Goal: Information Seeking & Learning: Learn about a topic

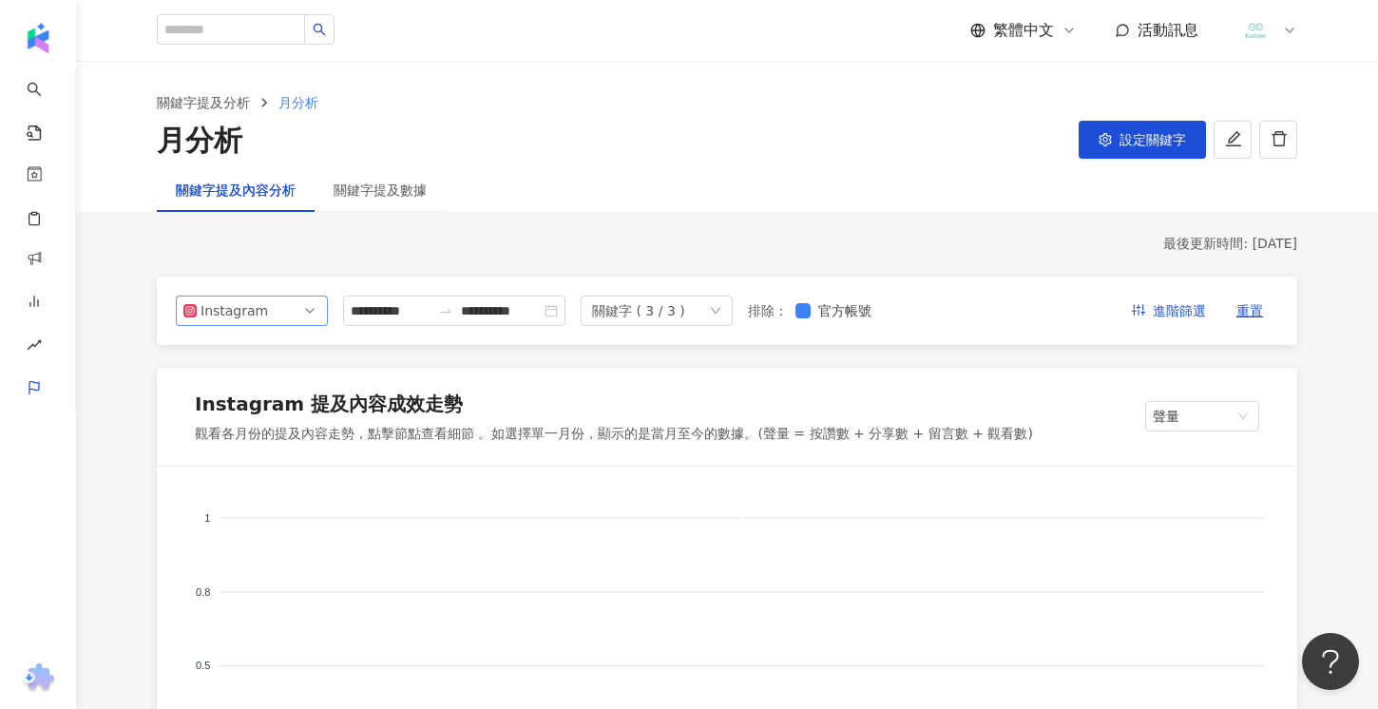
click at [299, 312] on span "Instagram" at bounding box center [251, 311] width 137 height 29
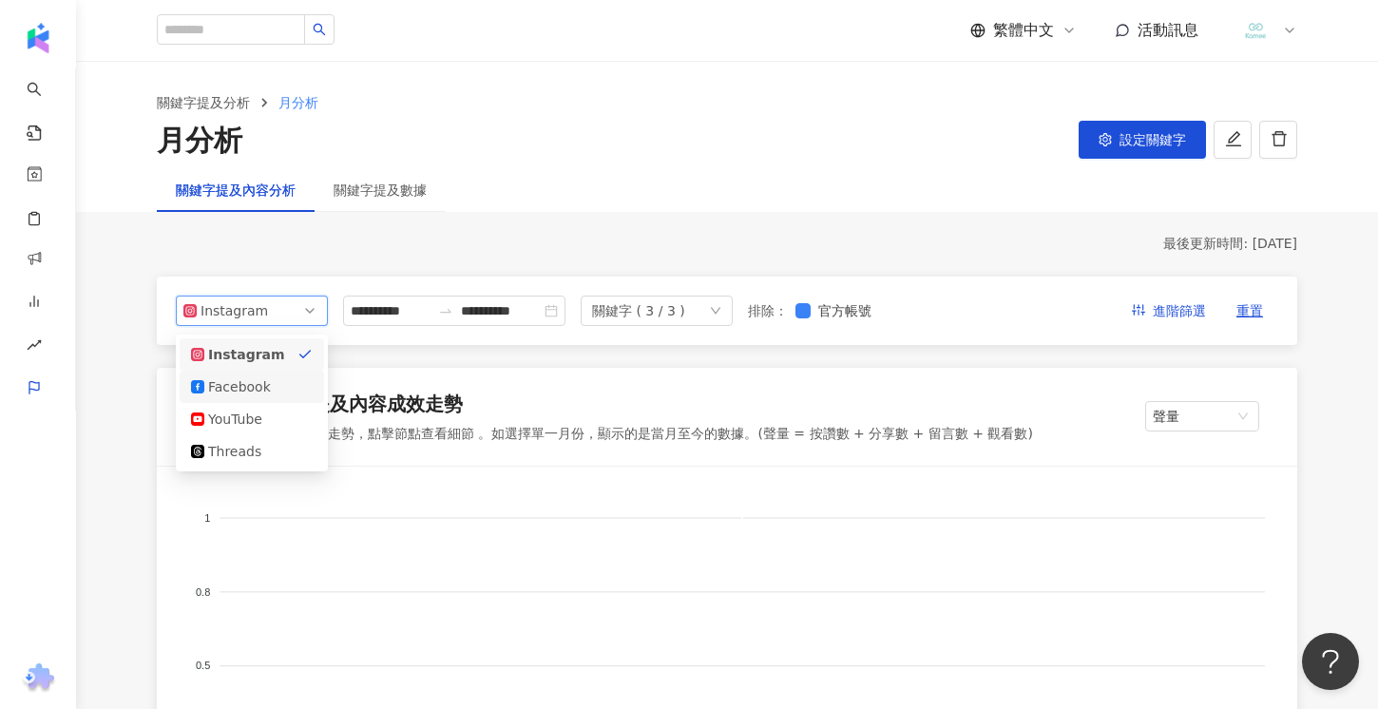
click at [638, 377] on div "Instagram 提及內容成效走勢 觀看各月份的提及內容走勢，點擊節點查看細節 。如選擇單一月份，顯示的是當月至今的數據。(聲量 = 按讚數 + 分享數 +…" at bounding box center [727, 417] width 1141 height 99
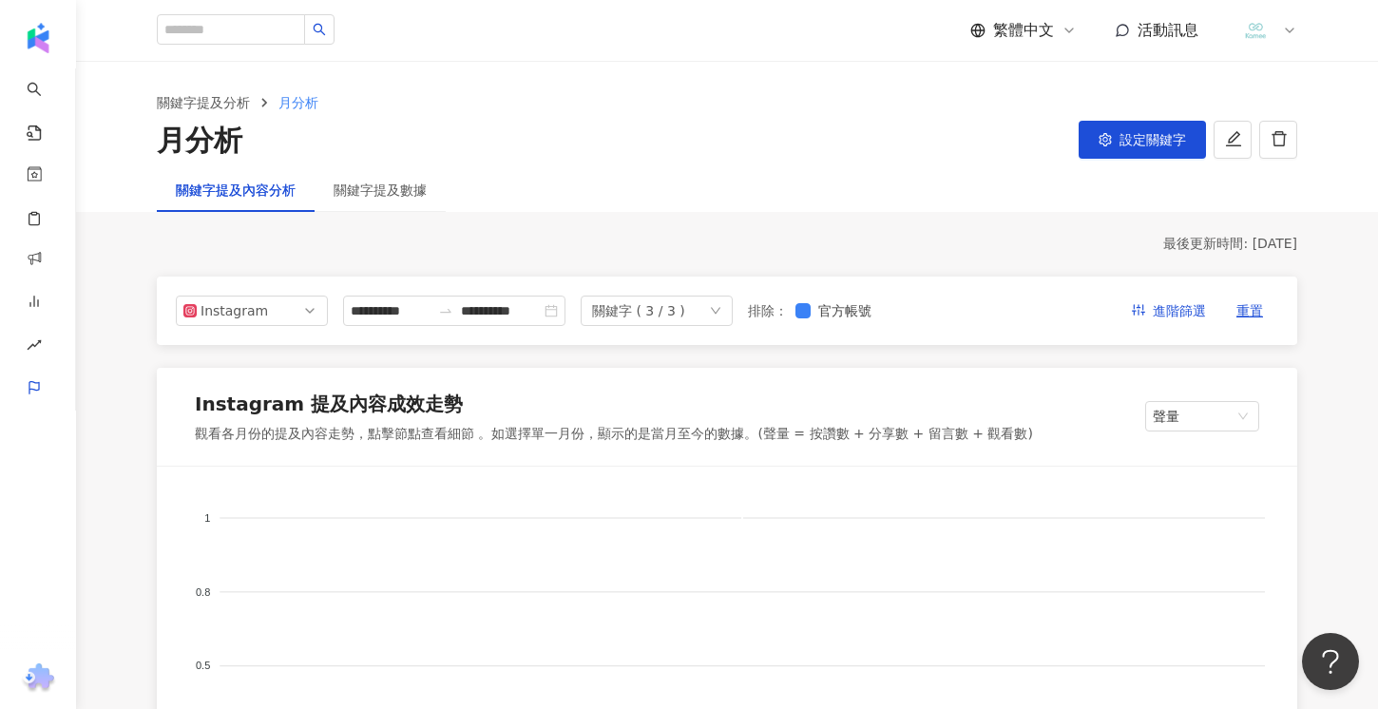
click at [669, 317] on div "關鍵字 ( 3 / 3 )" at bounding box center [638, 311] width 93 height 29
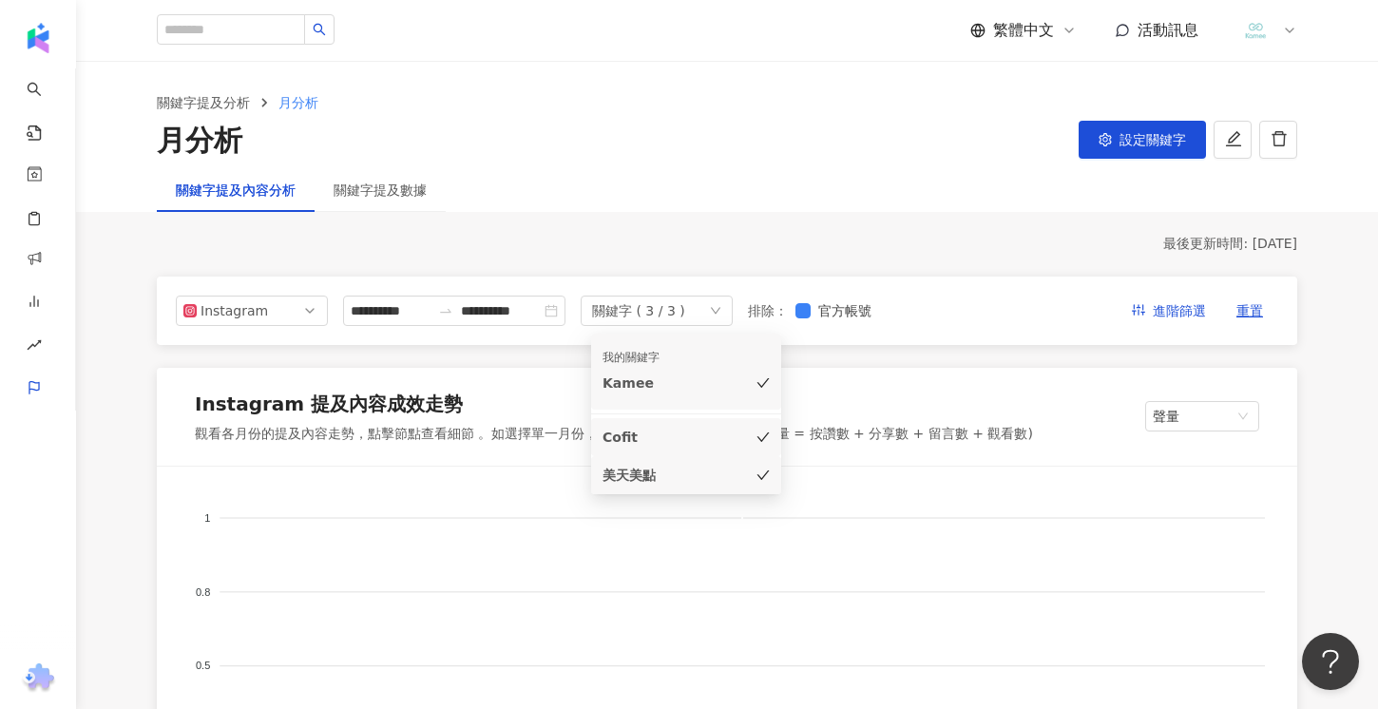
click at [669, 317] on div "關鍵字 ( 3 / 3 )" at bounding box center [638, 311] width 93 height 29
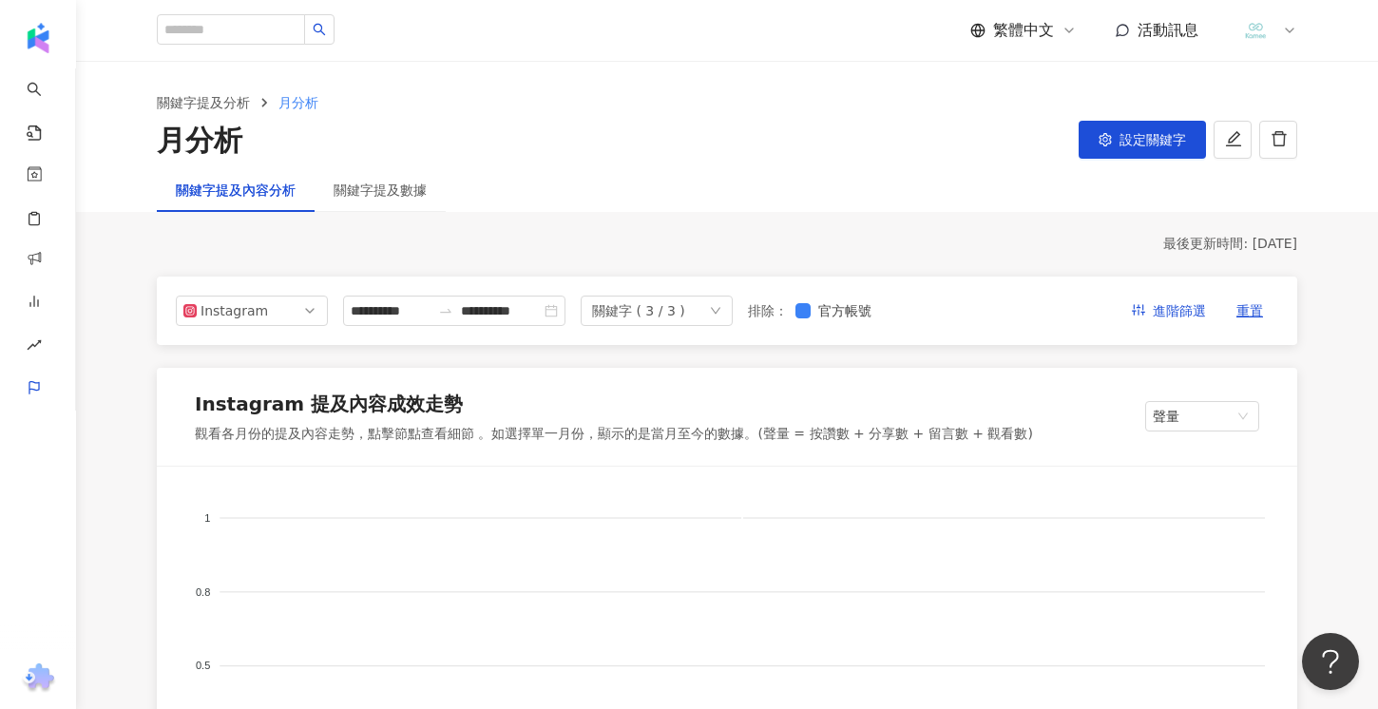
click at [685, 316] on div "關鍵字 ( 3 / 3 )" at bounding box center [638, 311] width 93 height 29
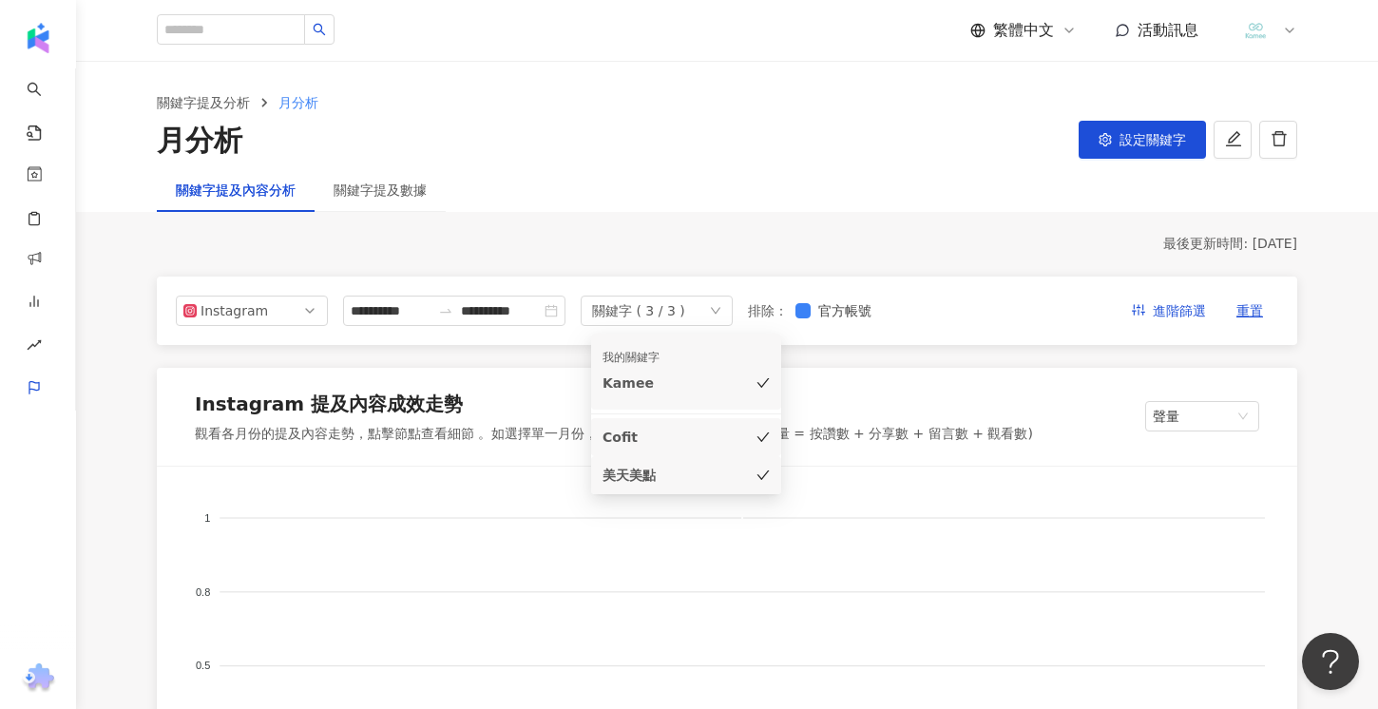
click at [680, 430] on div "Cofit" at bounding box center [660, 437] width 114 height 21
click at [664, 472] on div "美天美點" at bounding box center [660, 475] width 114 height 21
click at [682, 437] on div "Cofit" at bounding box center [660, 437] width 114 height 21
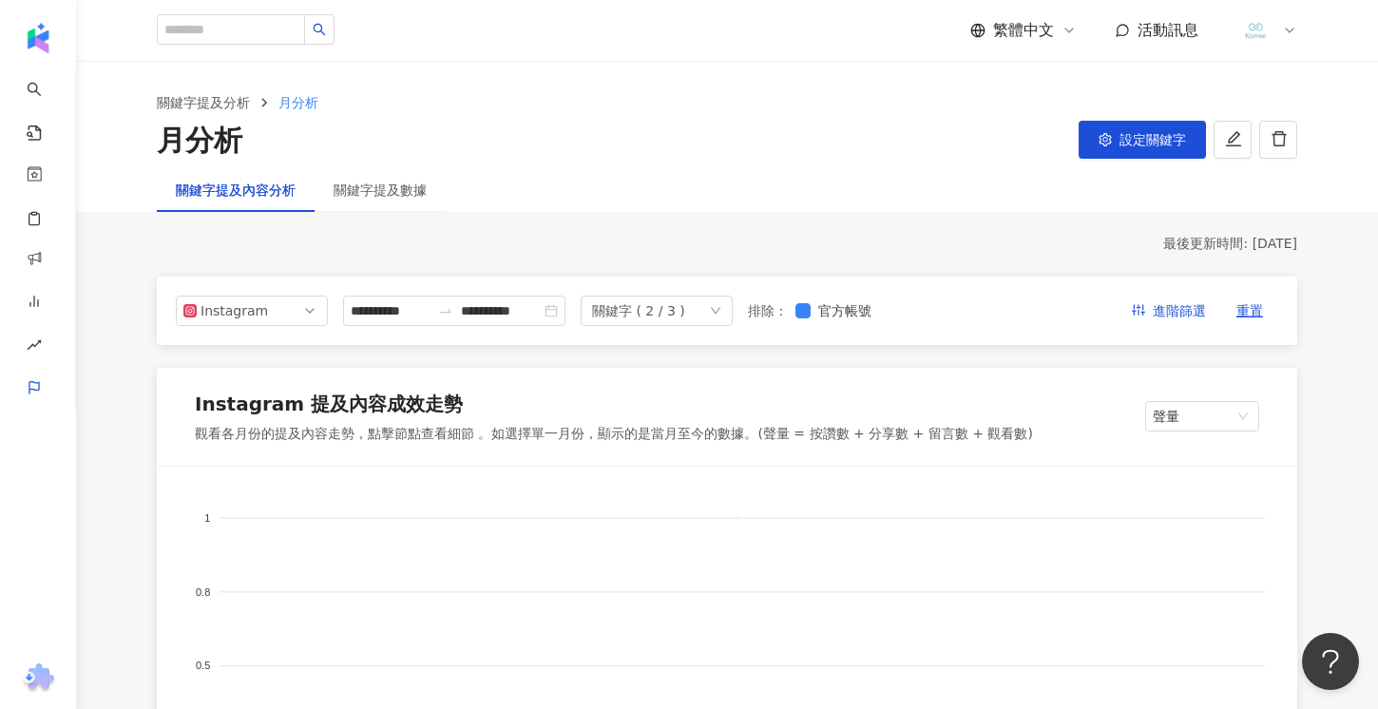
click at [863, 375] on div "Instagram 提及內容成效走勢 觀看各月份的提及內容走勢，點擊節點查看細節 。如選擇單一月份，顯示的是當月至今的數據。(聲量 = 按讚數 + 分享數 +…" at bounding box center [727, 417] width 1141 height 99
click at [1207, 413] on span "聲量" at bounding box center [1202, 416] width 99 height 29
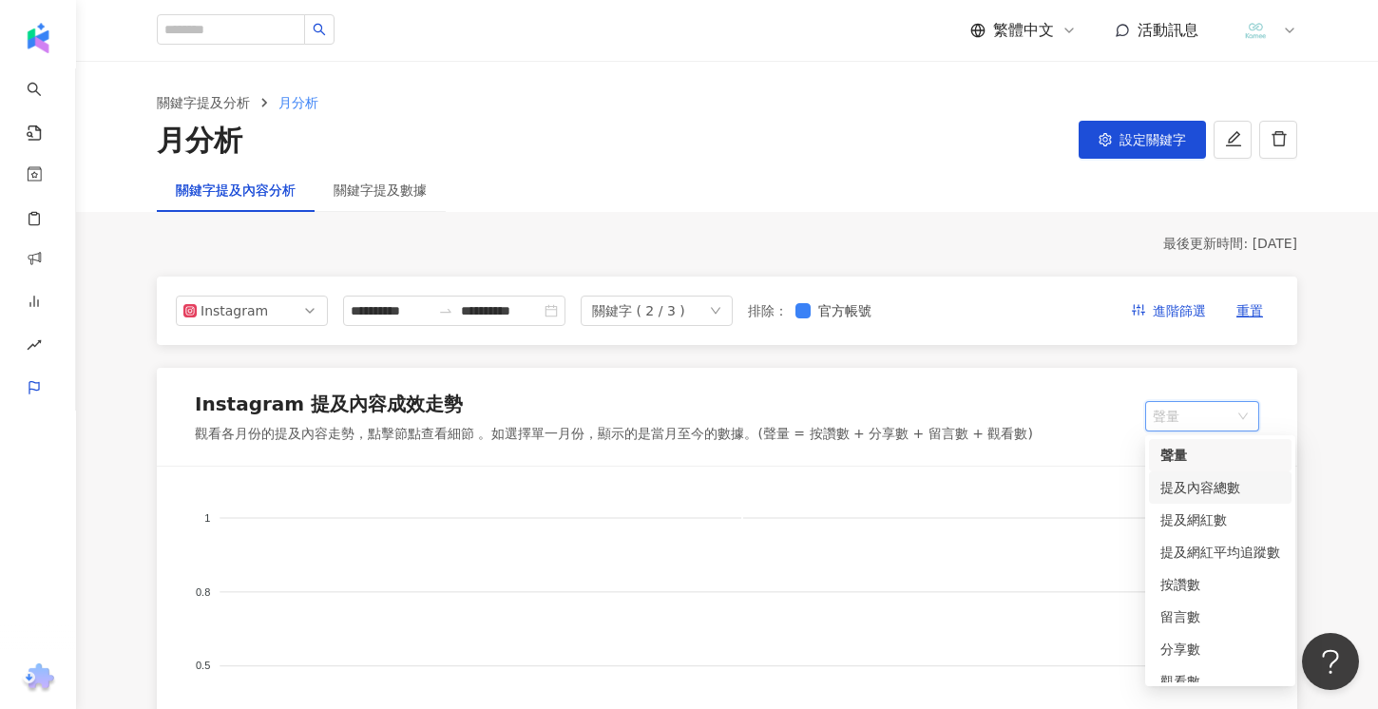
click at [1197, 488] on div "提及內容總數" at bounding box center [1220, 487] width 120 height 21
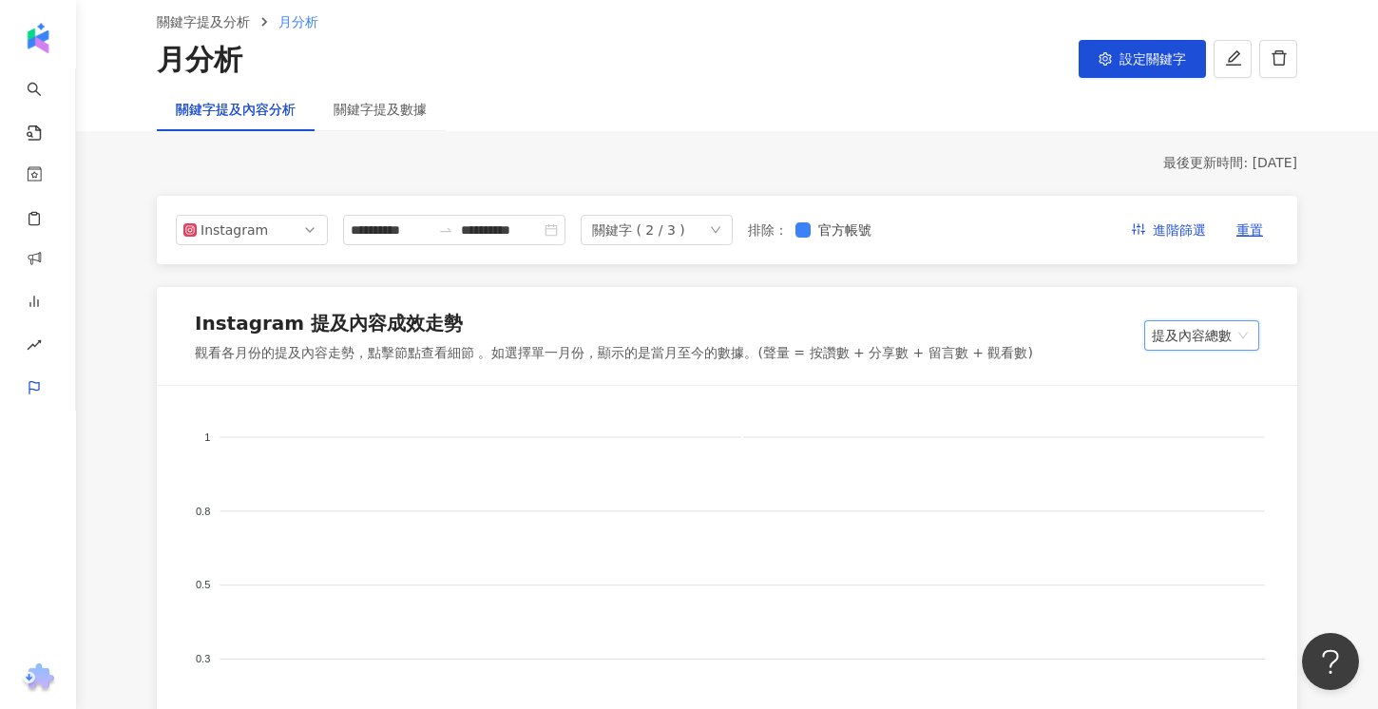
scroll to position [193, 0]
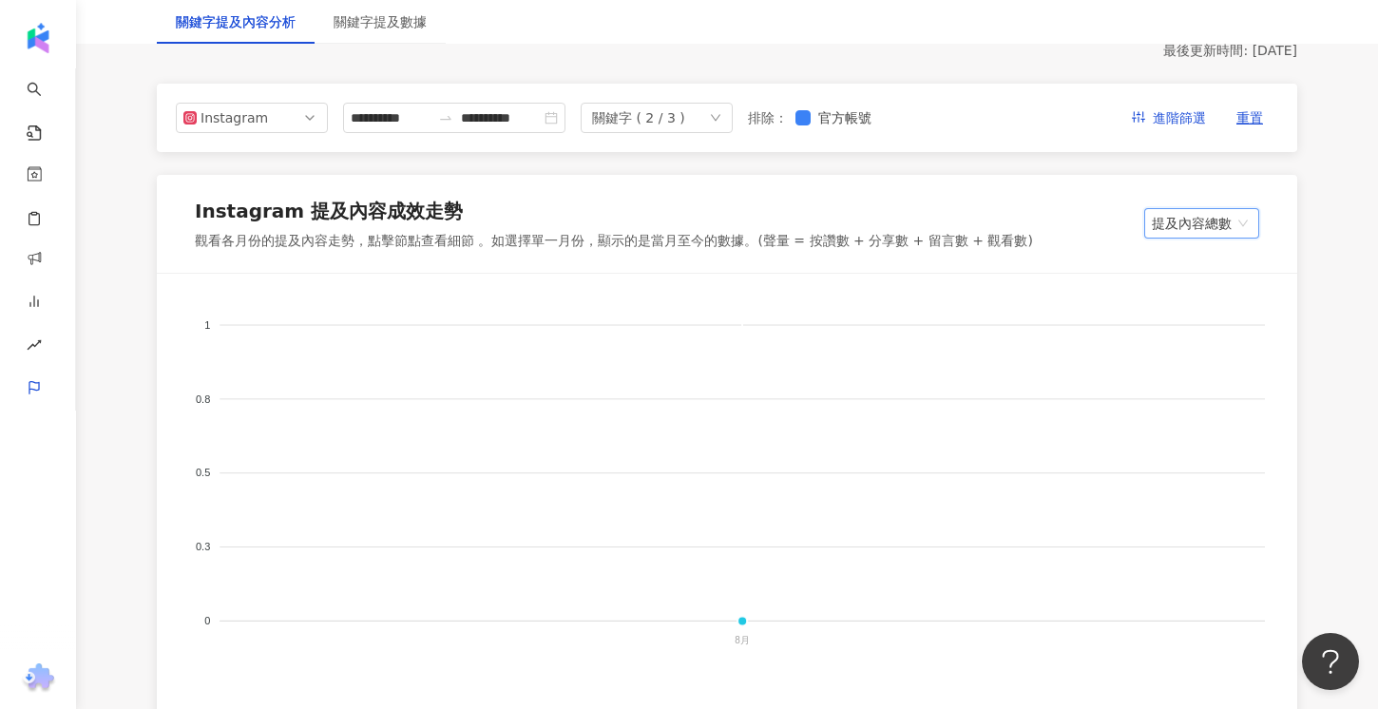
drag, startPoint x: 1239, startPoint y: 208, endPoint x: 1236, endPoint y: 219, distance: 10.8
click at [1238, 211] on div "提及內容總數" at bounding box center [1201, 223] width 115 height 30
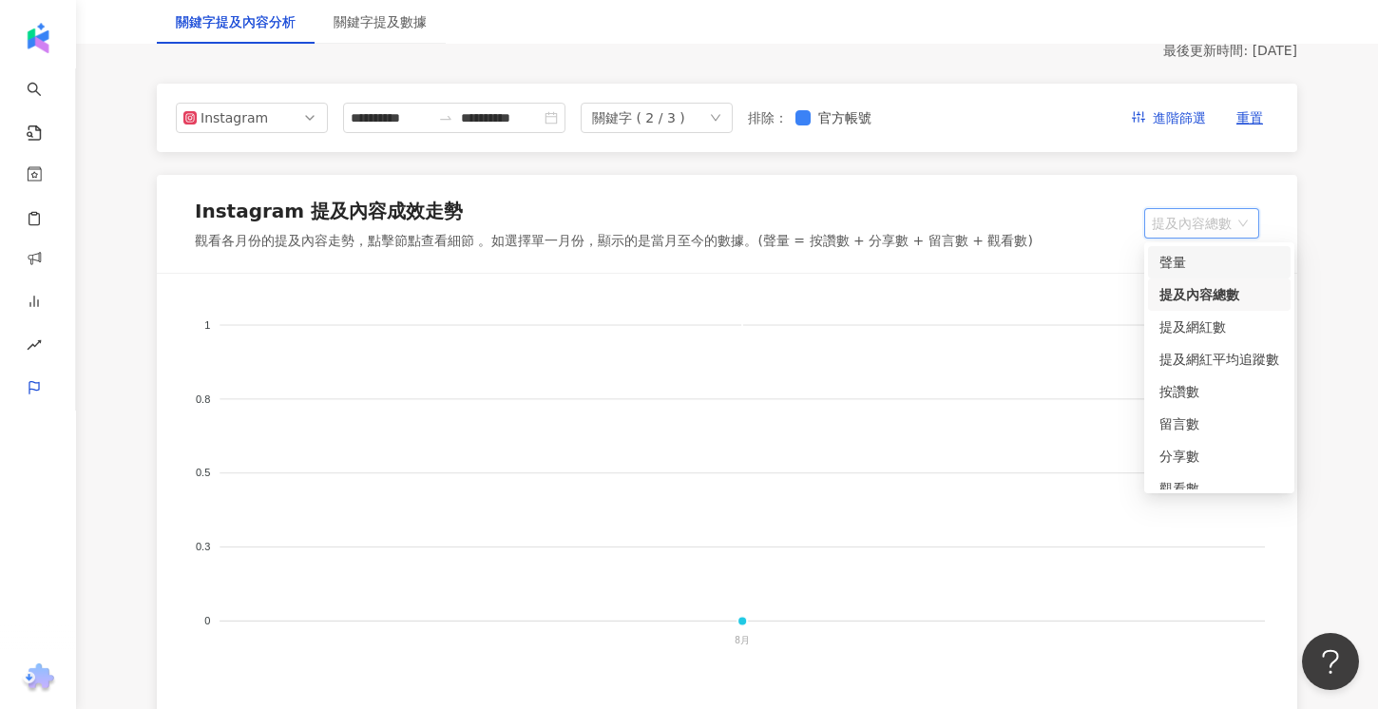
click at [1215, 255] on div "聲量" at bounding box center [1220, 262] width 120 height 21
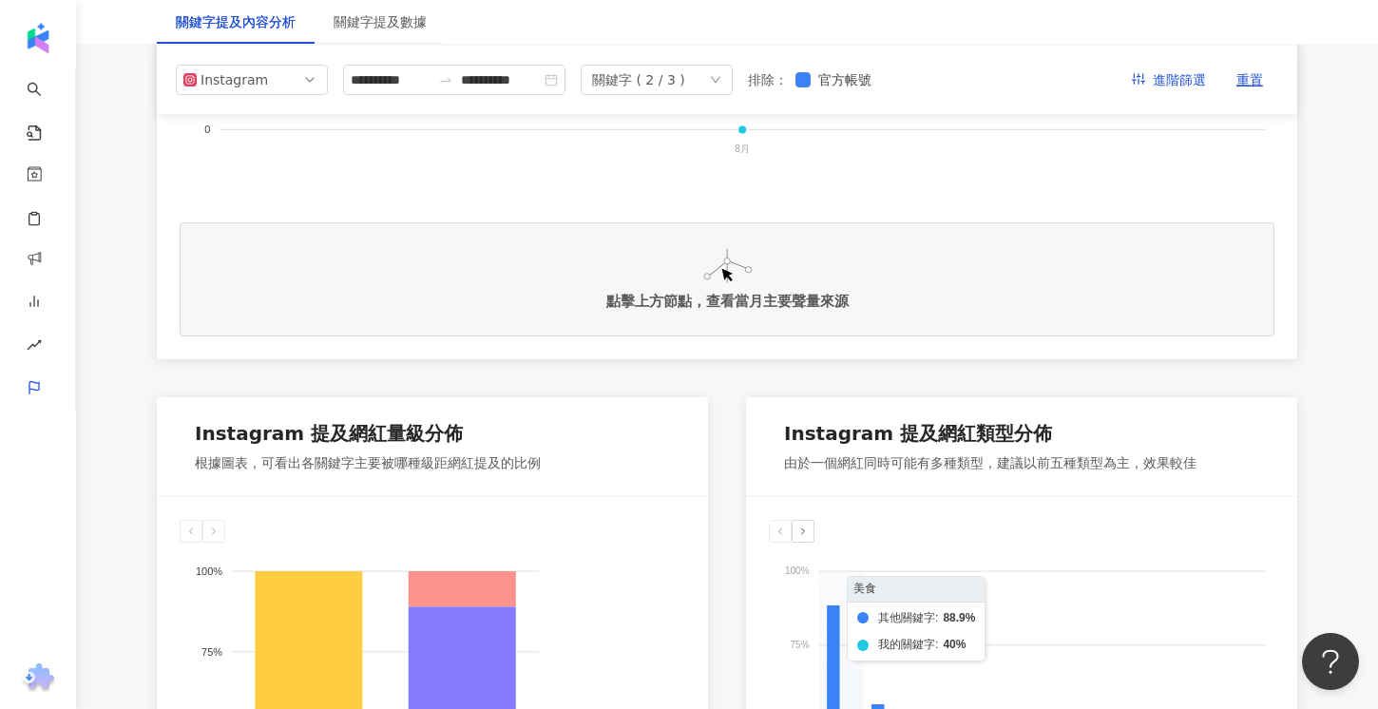
scroll to position [0, 0]
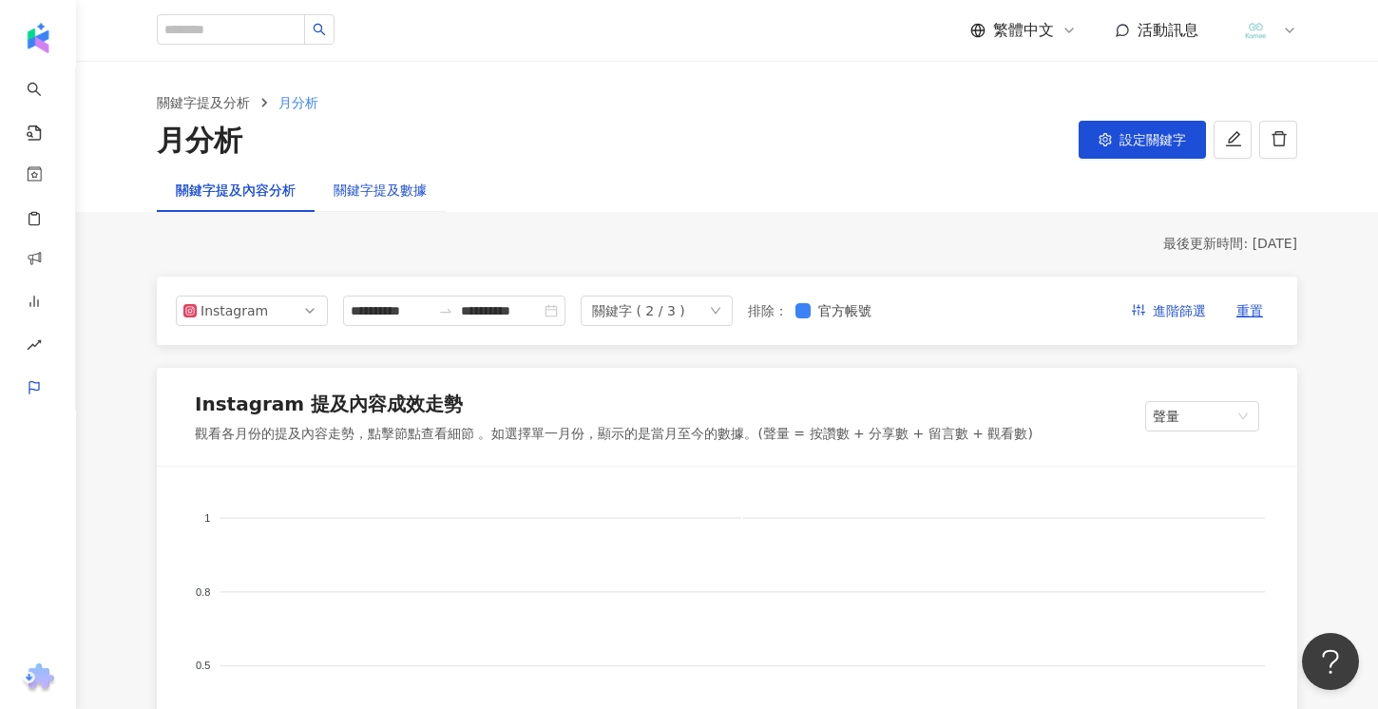
click at [351, 192] on div "關鍵字提及數據" at bounding box center [380, 190] width 93 height 21
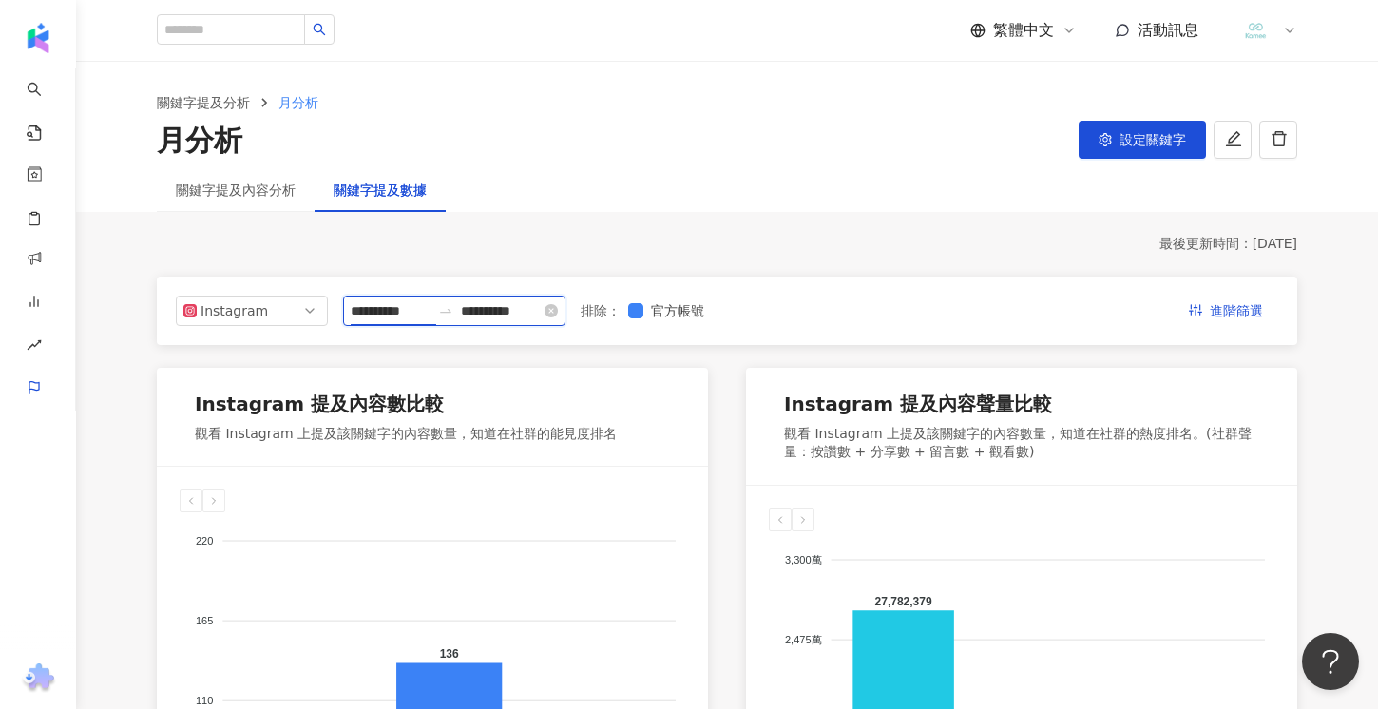
click at [378, 312] on input "**********" at bounding box center [391, 310] width 80 height 21
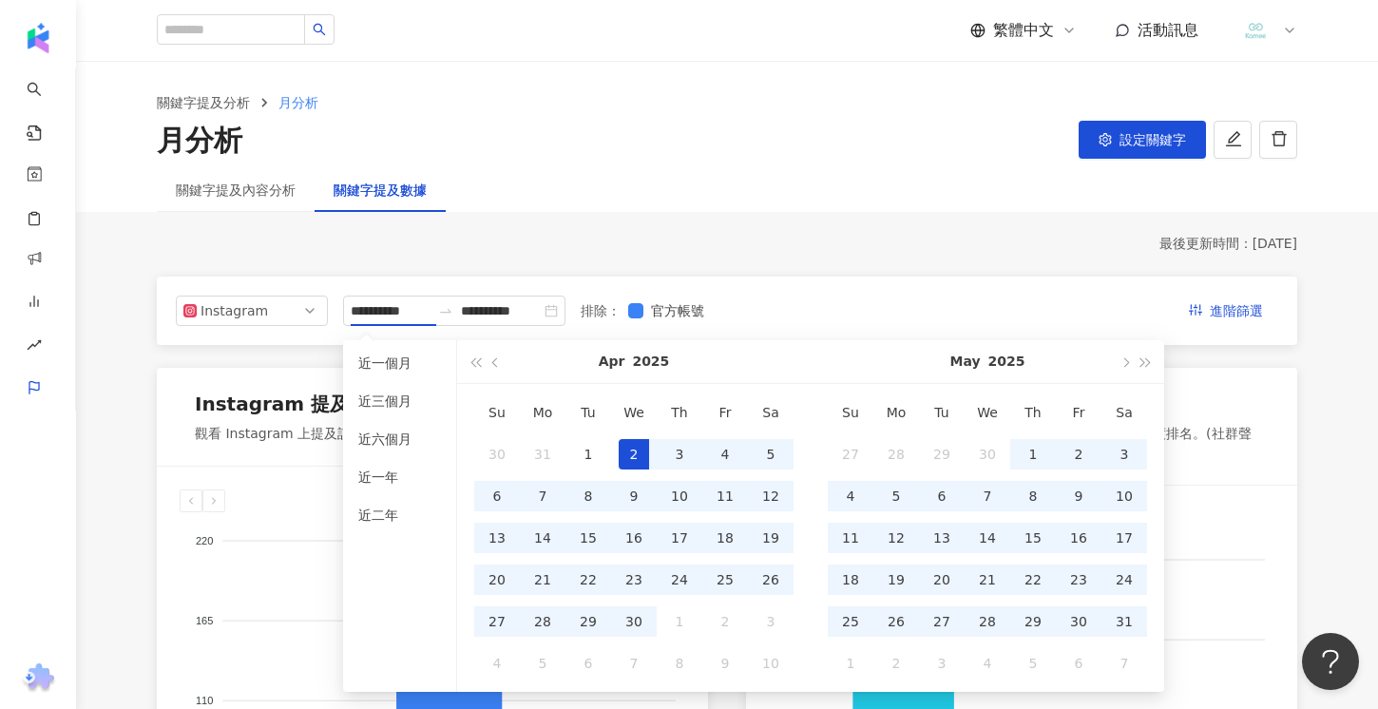
click at [1107, 366] on div "[DATE]" at bounding box center [987, 361] width 253 height 43
drag, startPoint x: 1111, startPoint y: 365, endPoint x: 1122, endPoint y: 365, distance: 11.4
click at [1119, 365] on div "[DATE]" at bounding box center [988, 362] width 354 height 44
click at [1122, 365] on span "button" at bounding box center [1125, 362] width 10 height 10
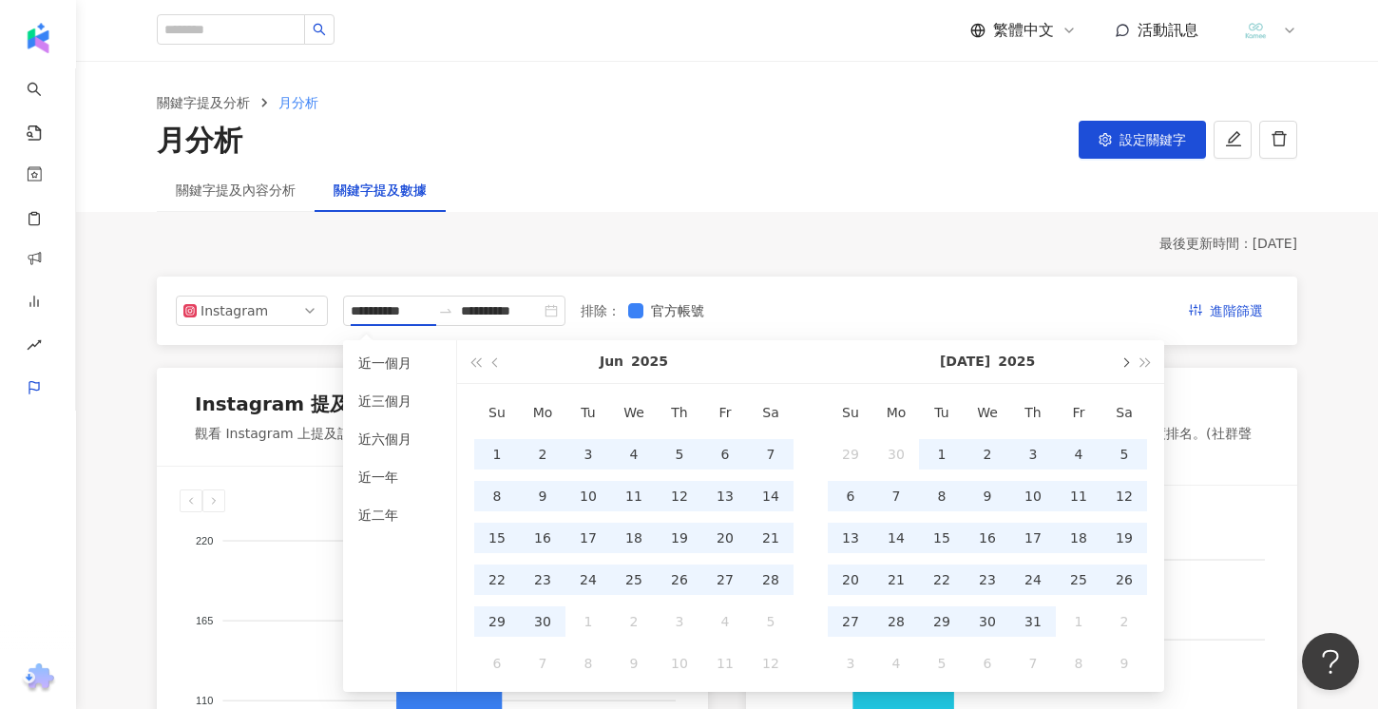
click at [1122, 365] on span "button" at bounding box center [1125, 362] width 10 height 10
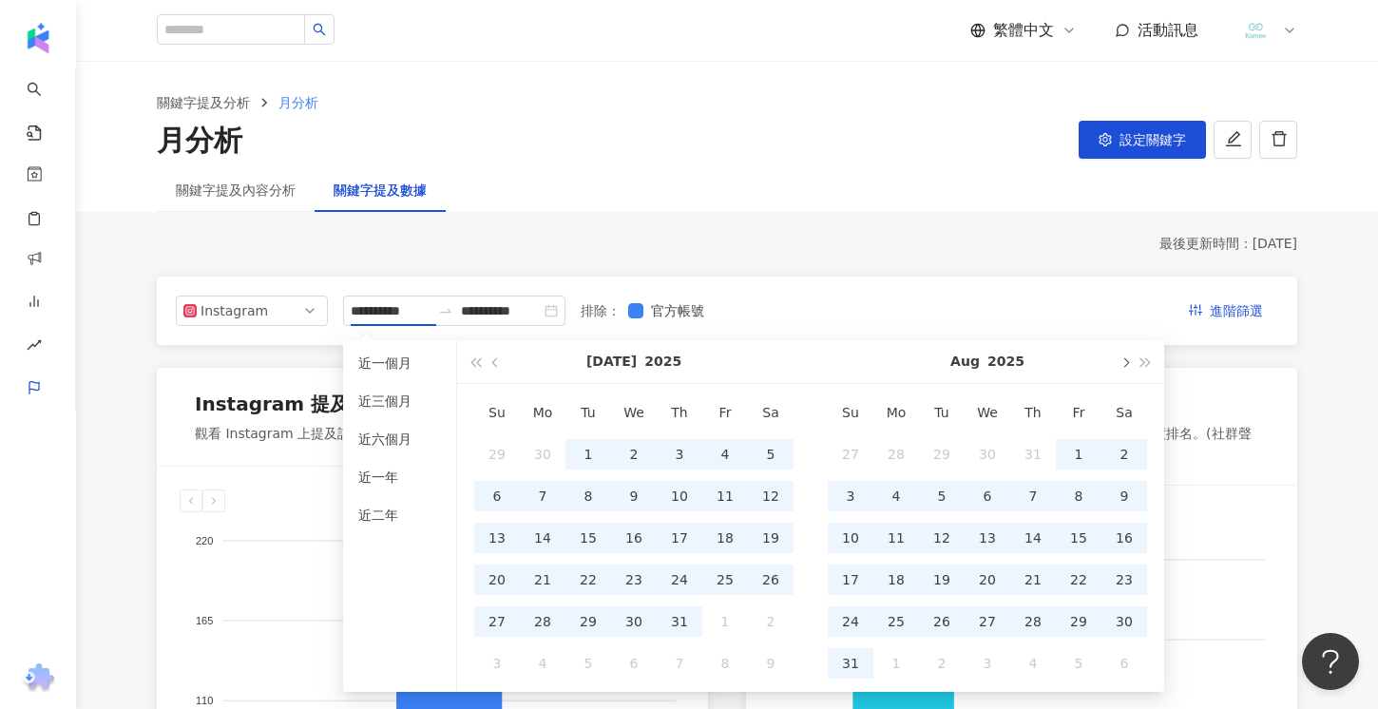
click at [1122, 365] on span "button" at bounding box center [1125, 362] width 10 height 10
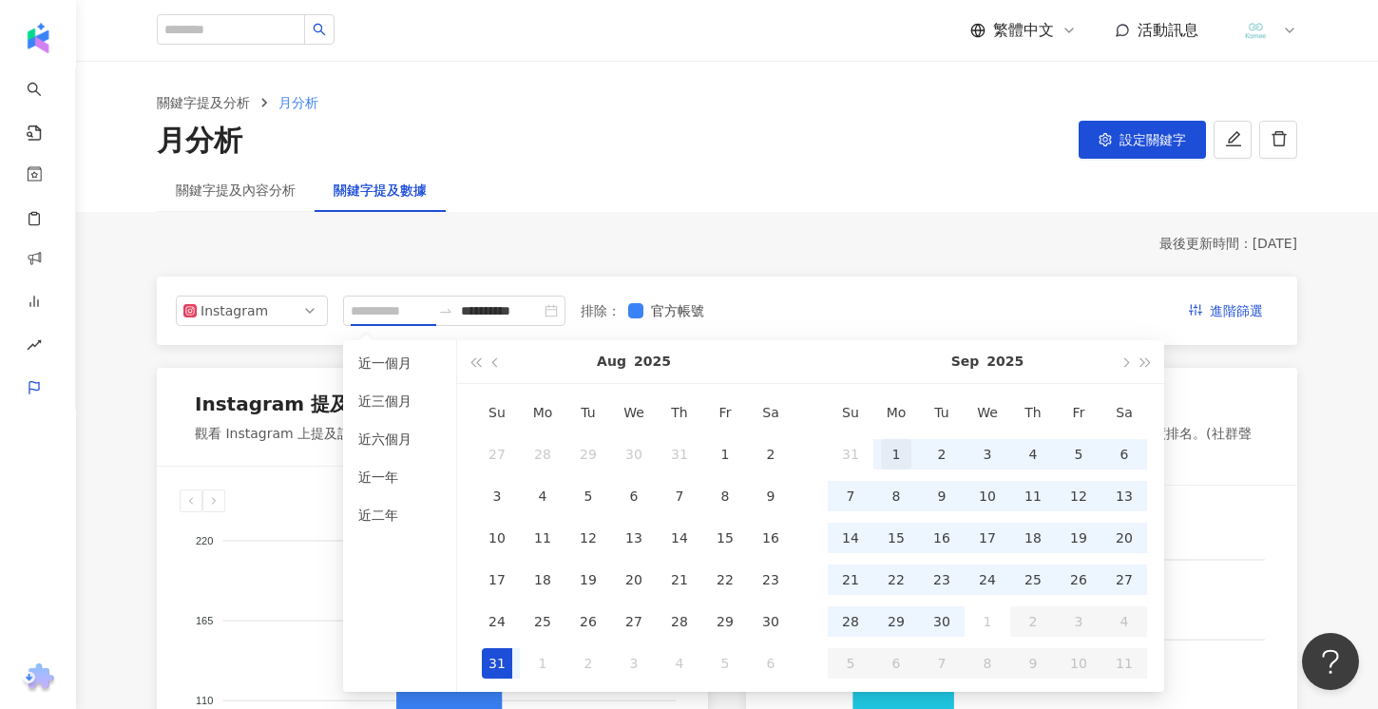
type input "**********"
click at [881, 455] on div "1" at bounding box center [896, 454] width 30 height 30
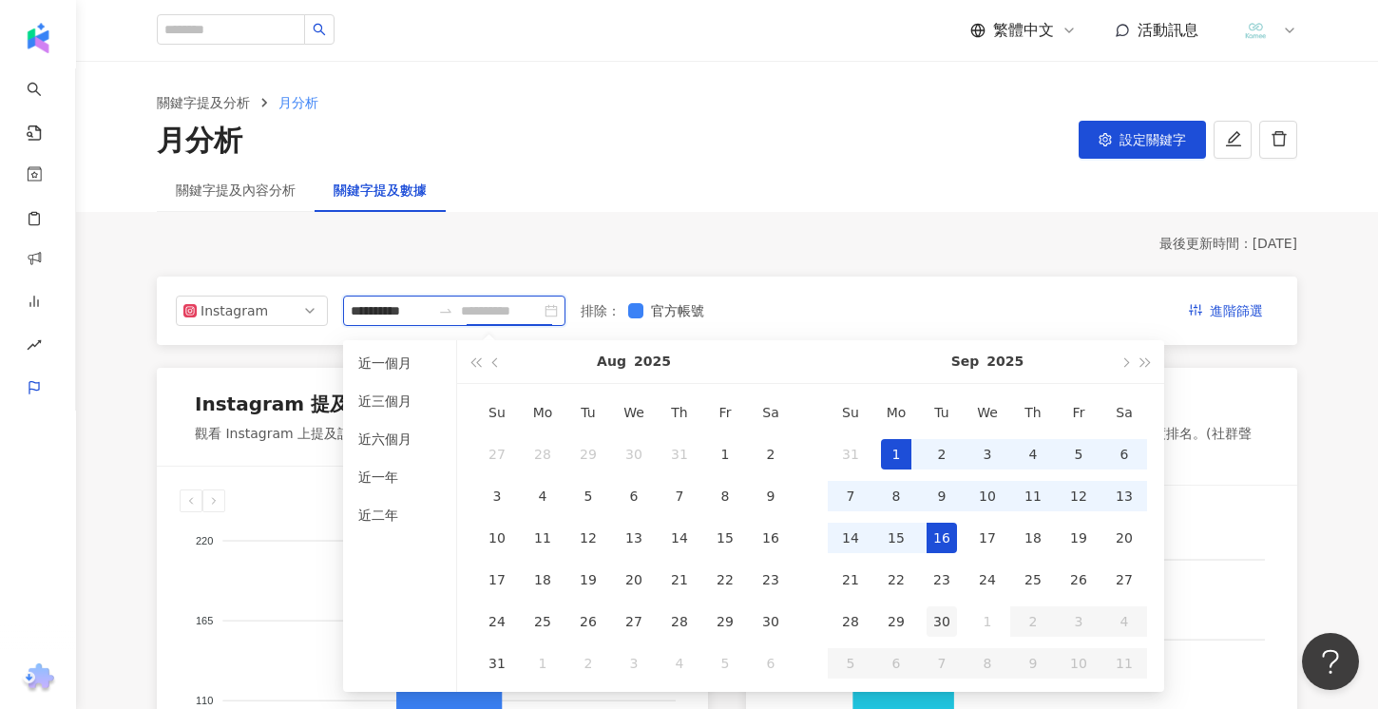
type input "**********"
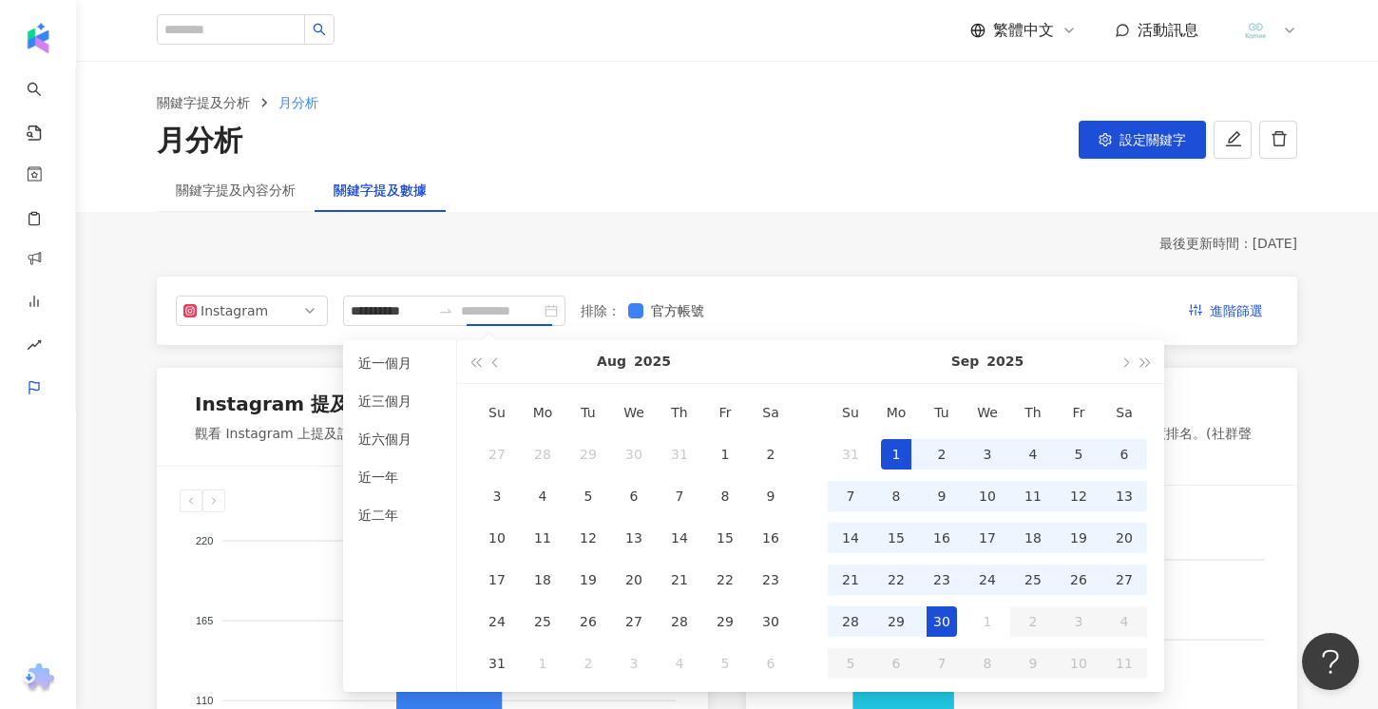
click at [934, 625] on div "30" at bounding box center [942, 621] width 30 height 30
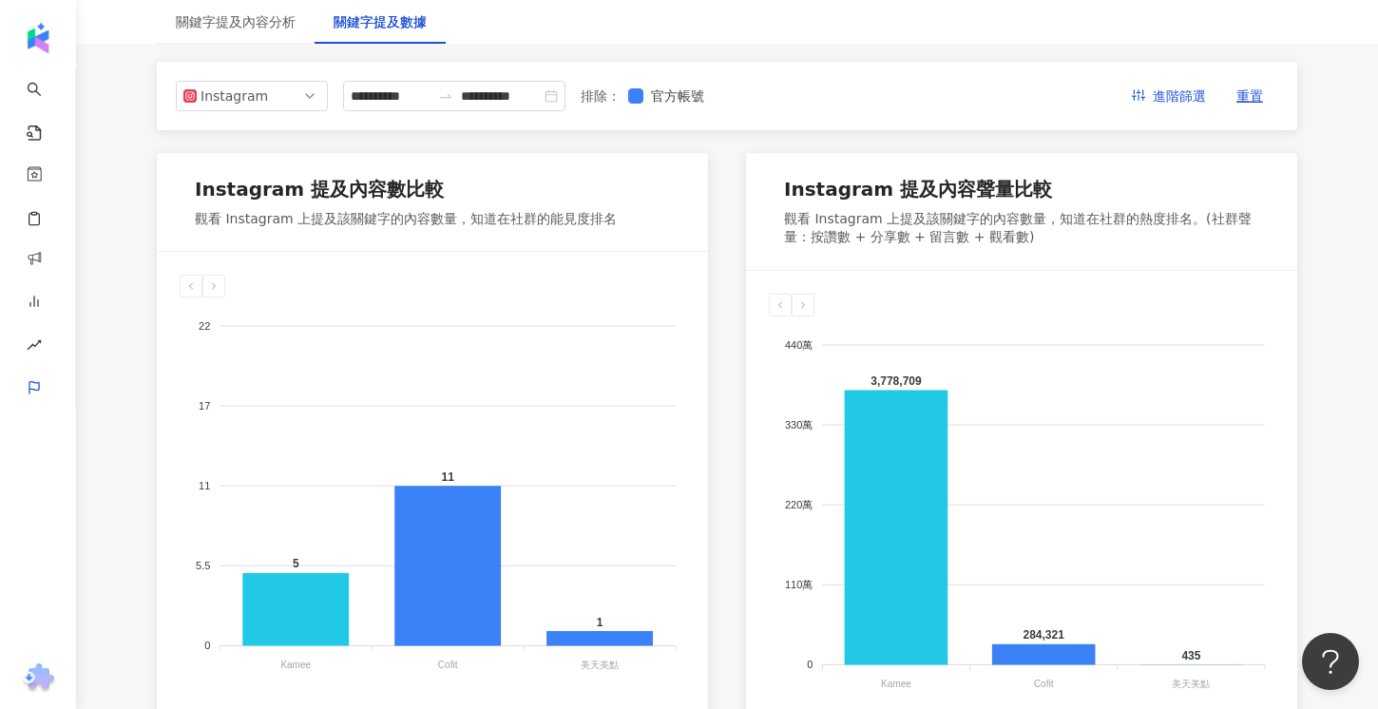
scroll to position [214, 0]
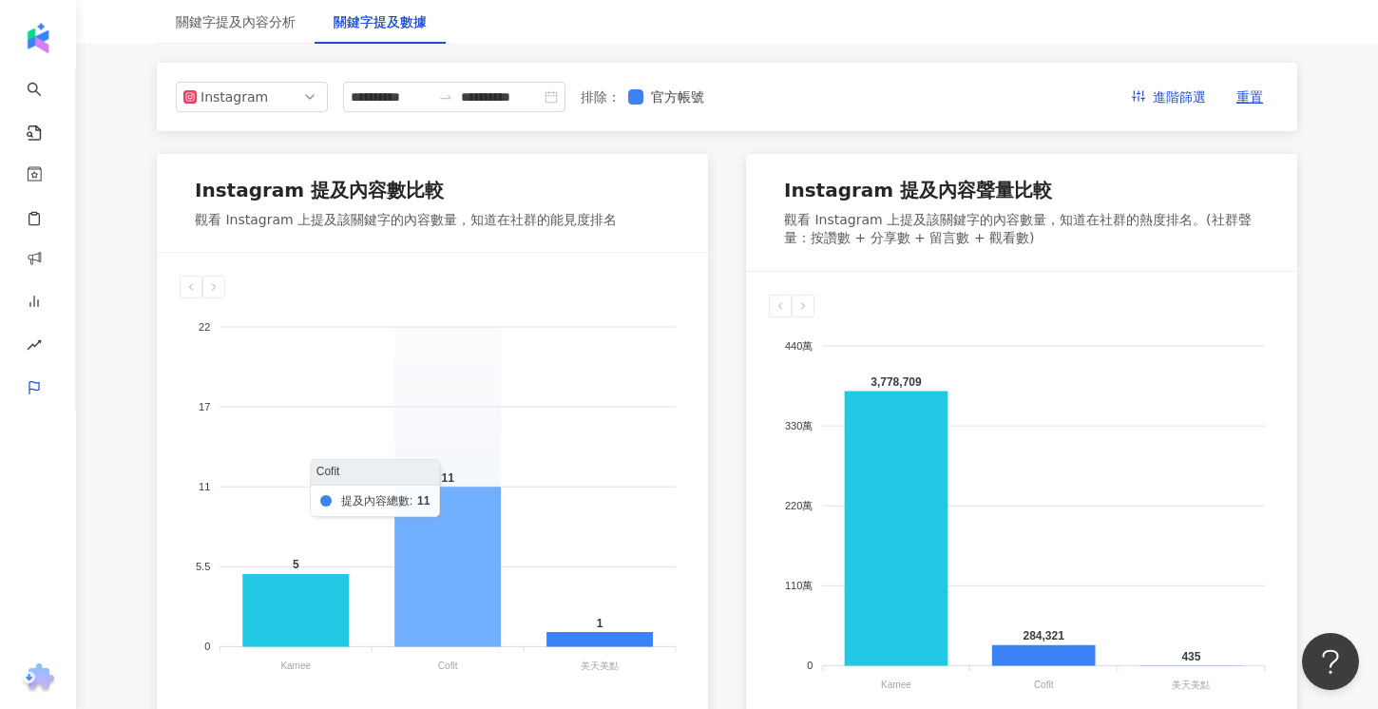
click at [464, 595] on icon at bounding box center [447, 567] width 106 height 160
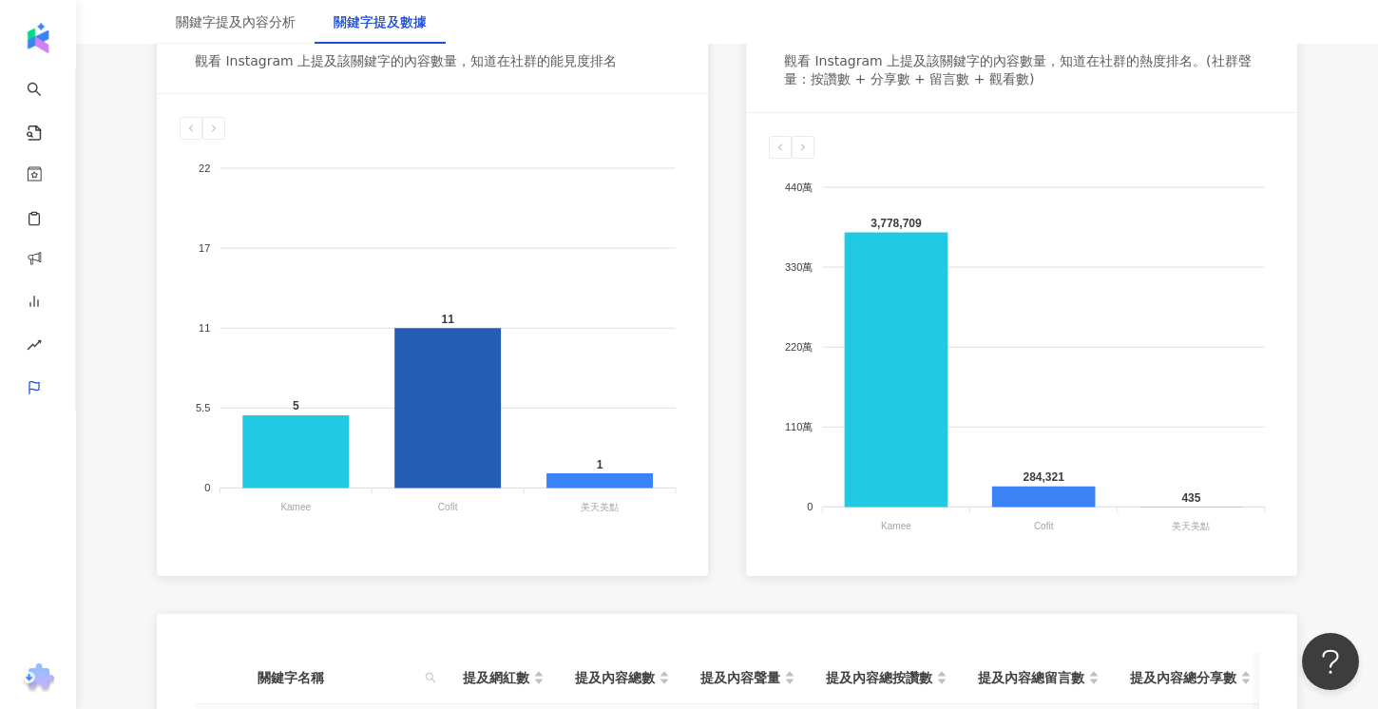
scroll to position [538, 0]
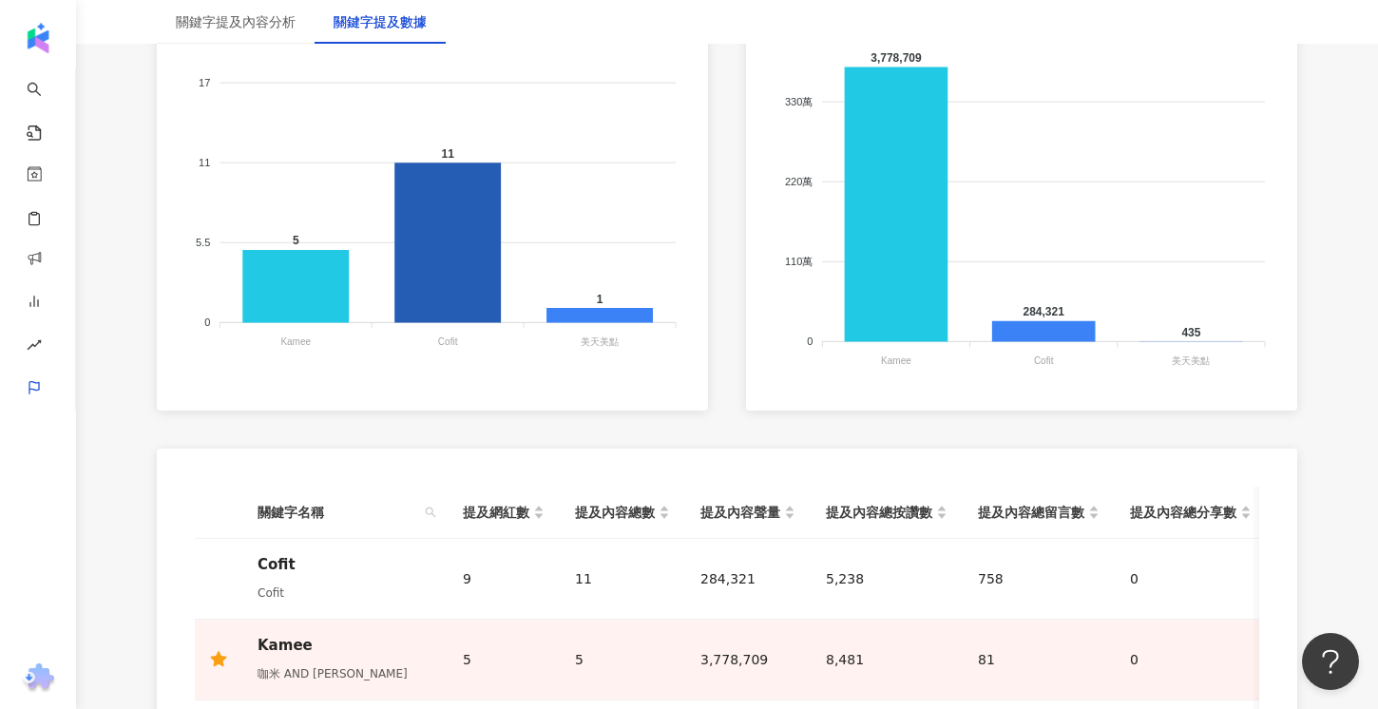
click at [703, 423] on div "Instagram 提及內容數比較 觀看 Instagram 上提及該關鍵字的內容數量，知道在社群的能見度排名 22 22 17 17 11 11 5.5 5…" at bounding box center [727, 355] width 1141 height 1050
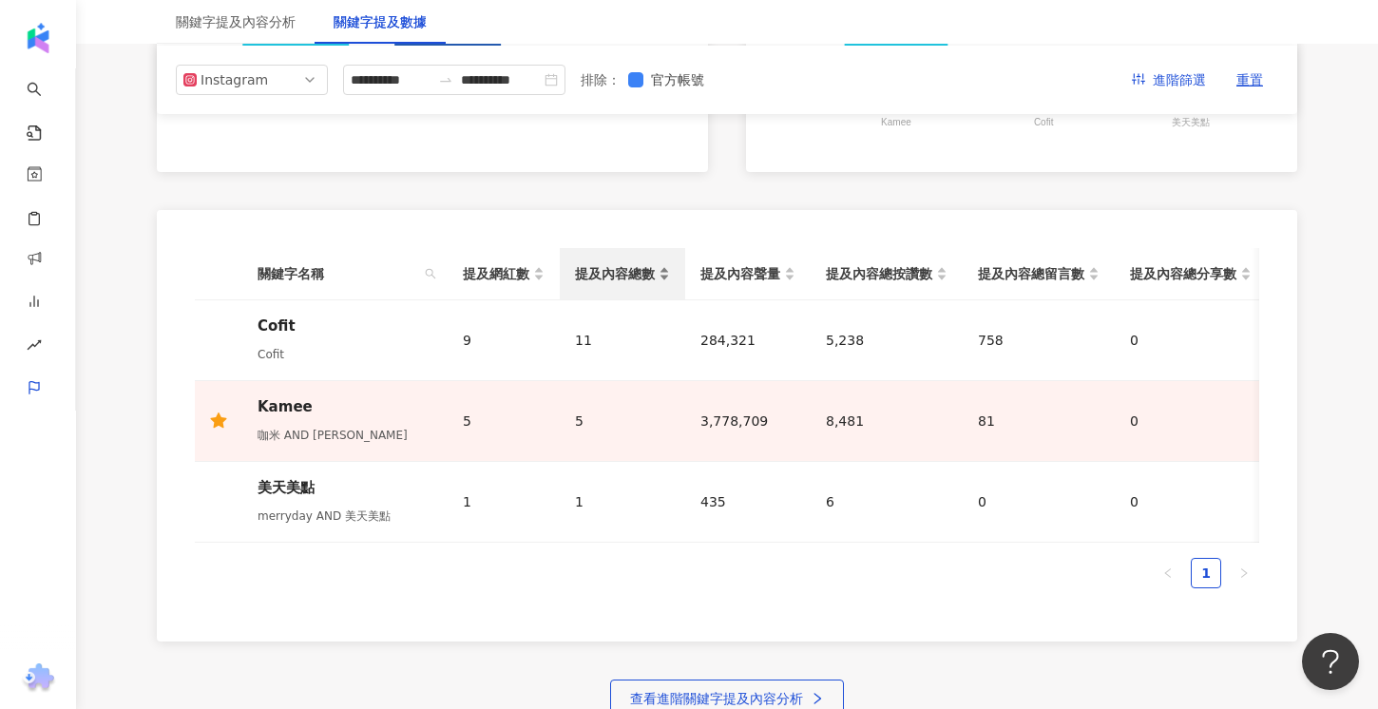
scroll to position [756, 0]
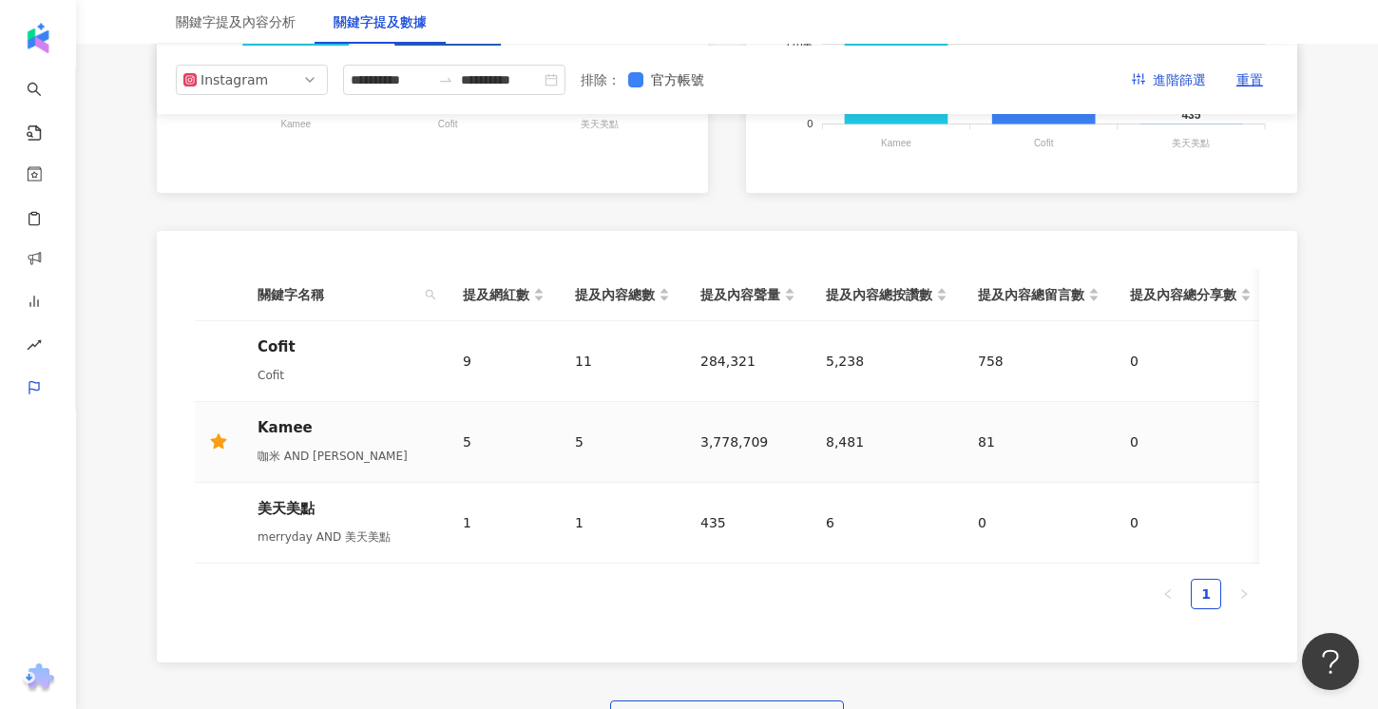
click at [464, 436] on div "5" at bounding box center [504, 441] width 82 height 21
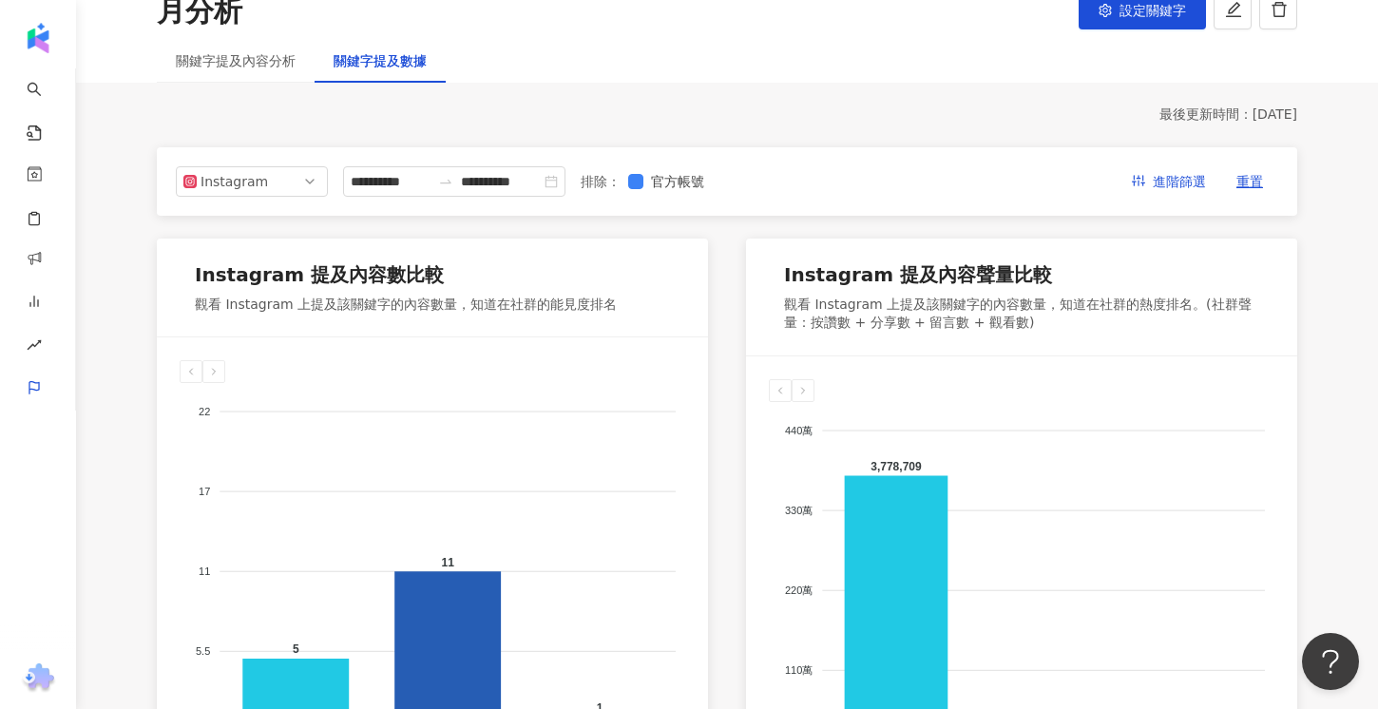
scroll to position [0, 0]
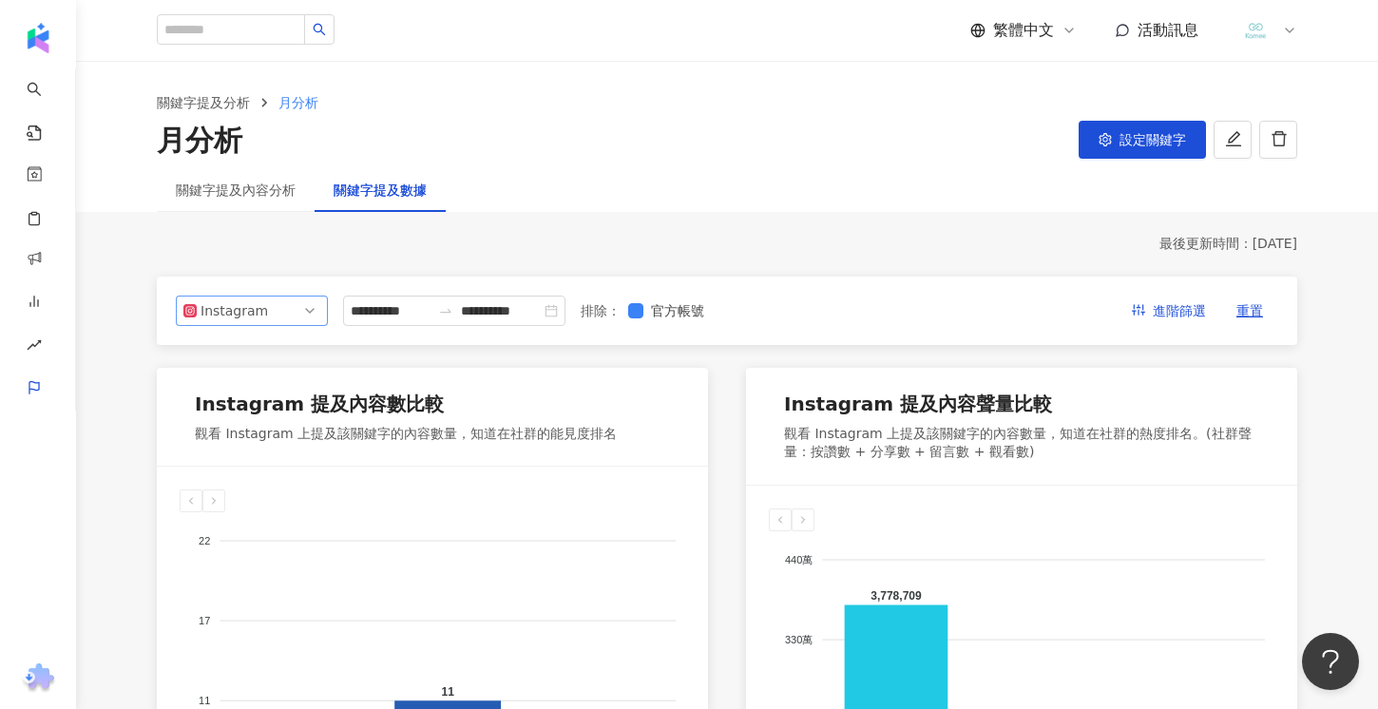
click at [280, 308] on span "Instagram" at bounding box center [251, 311] width 137 height 29
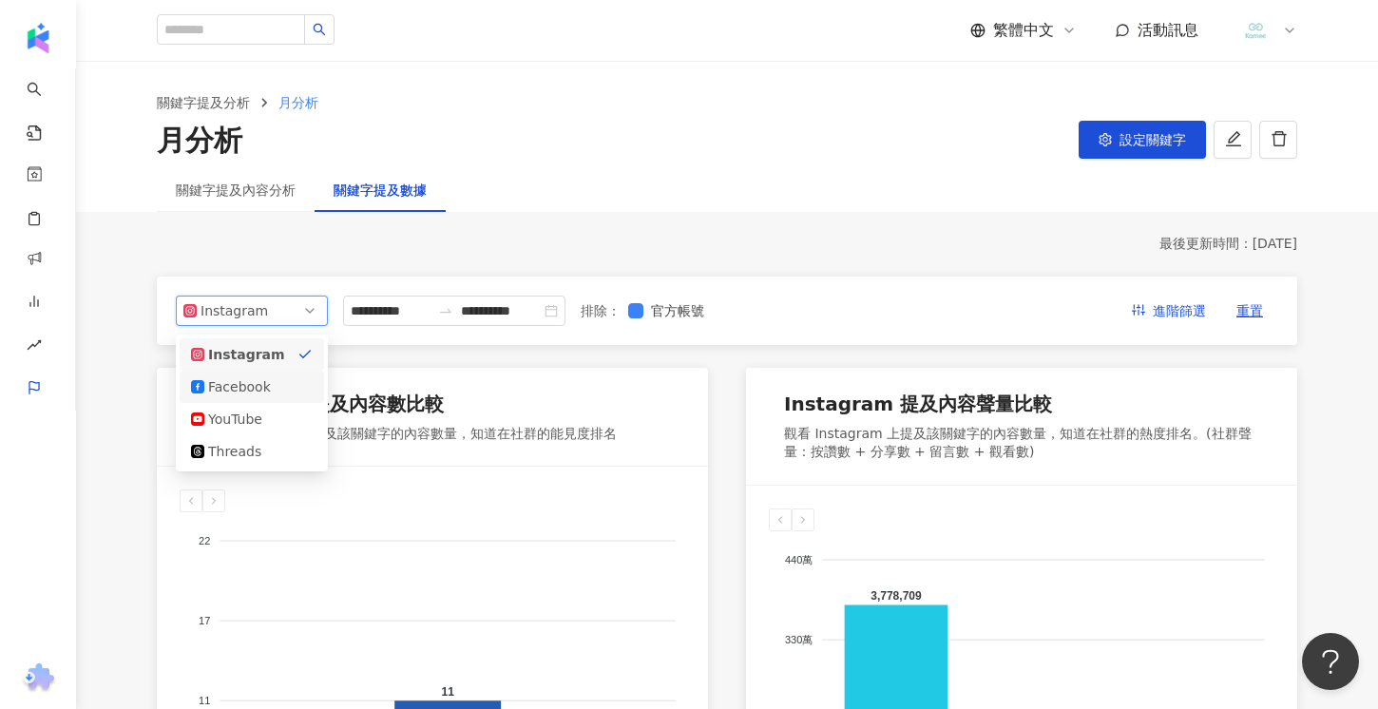
click at [244, 394] on div "Facebook" at bounding box center [239, 386] width 62 height 21
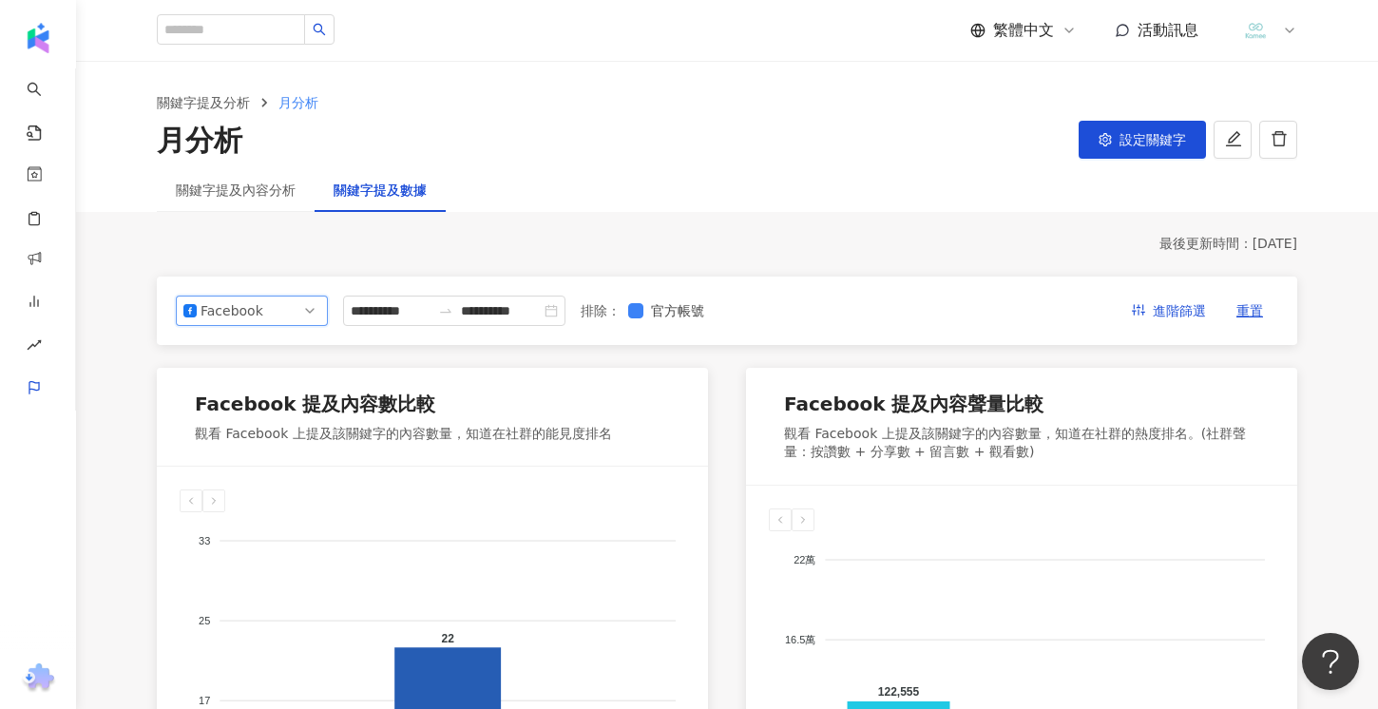
click at [269, 309] on span "Facebook" at bounding box center [251, 311] width 137 height 29
click at [248, 423] on div "YouTube" at bounding box center [239, 419] width 62 height 21
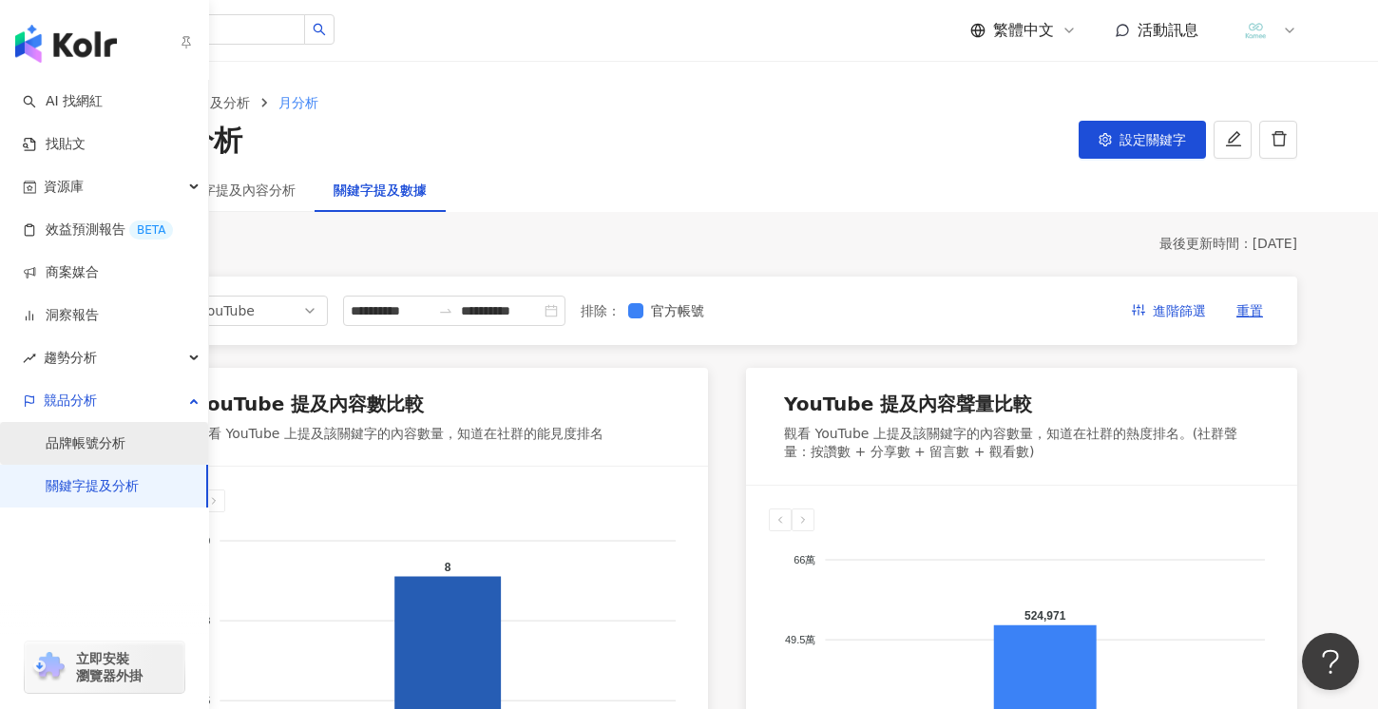
click at [108, 449] on link "品牌帳號分析" at bounding box center [86, 443] width 80 height 19
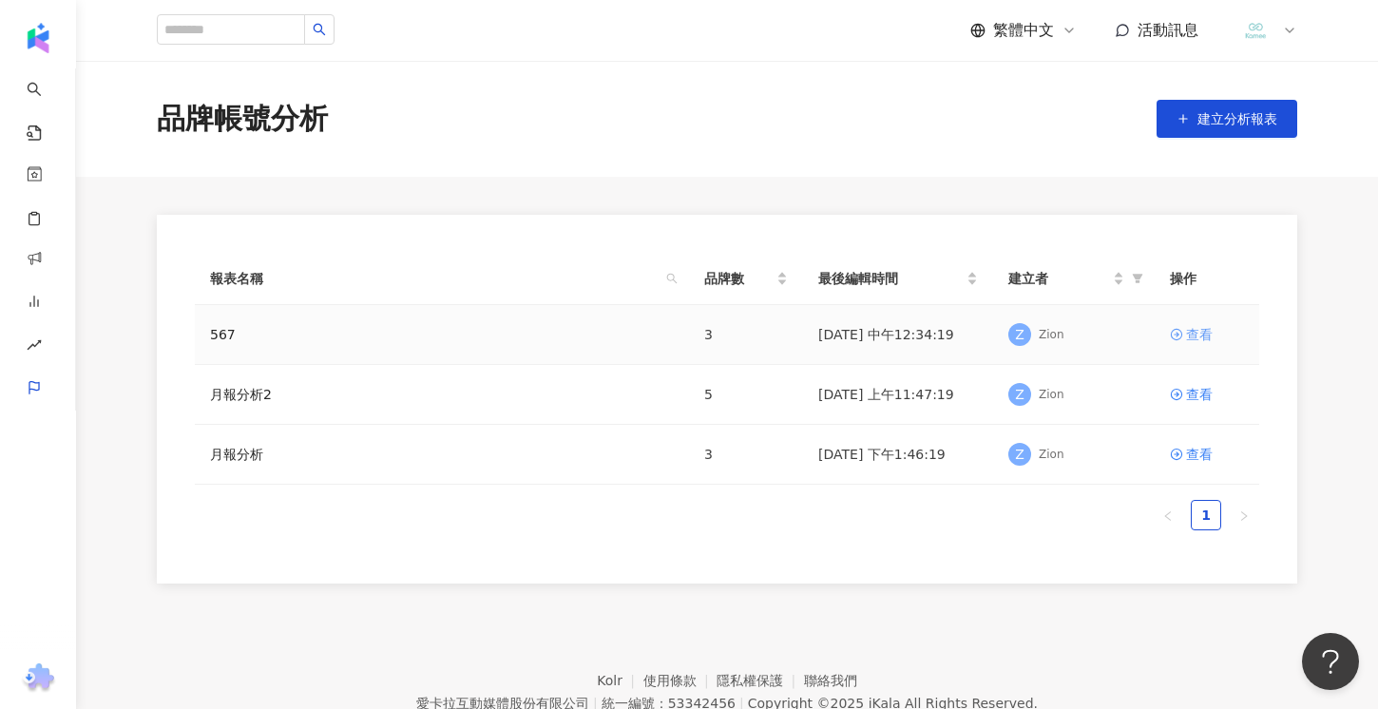
click at [1192, 336] on div "查看" at bounding box center [1199, 334] width 27 height 21
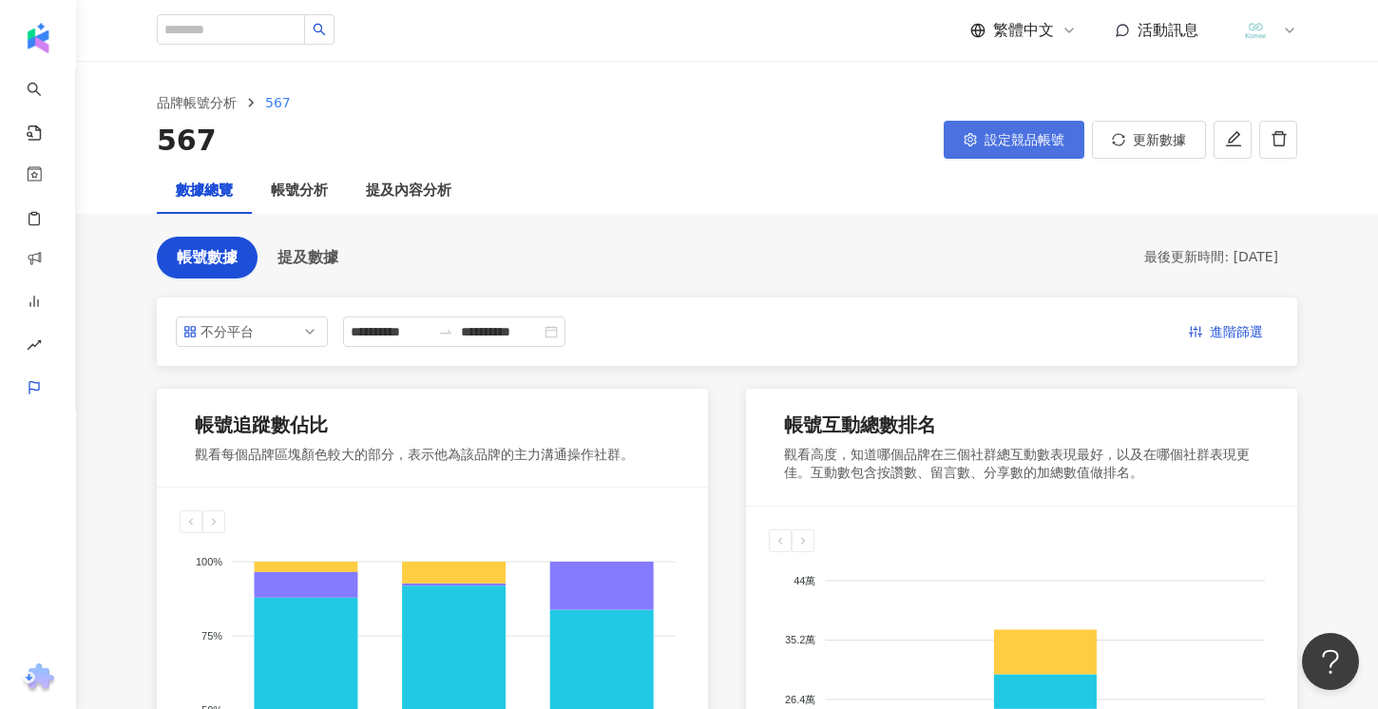
click at [1005, 144] on span "設定競品帳號" at bounding box center [1025, 139] width 80 height 15
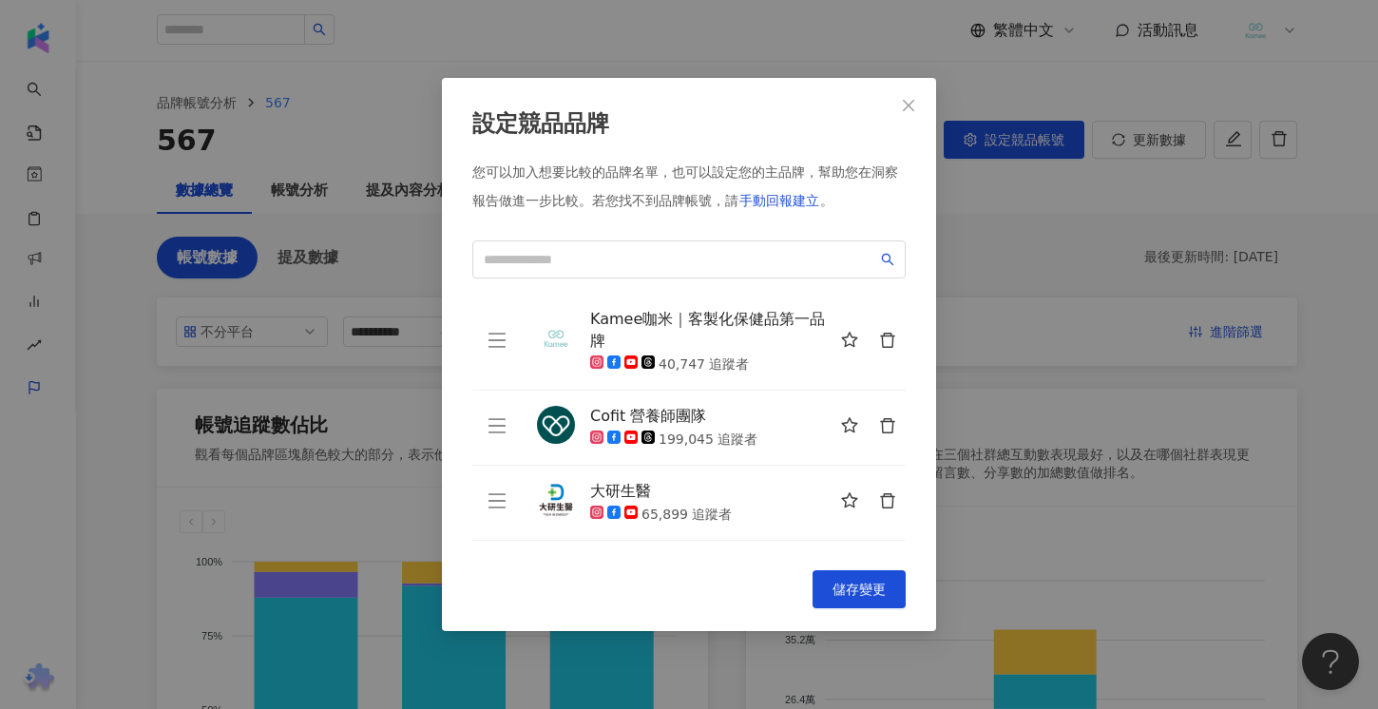
click at [886, 502] on icon "delete" at bounding box center [887, 500] width 17 height 17
click at [851, 578] on button "儲存變更" at bounding box center [859, 589] width 93 height 38
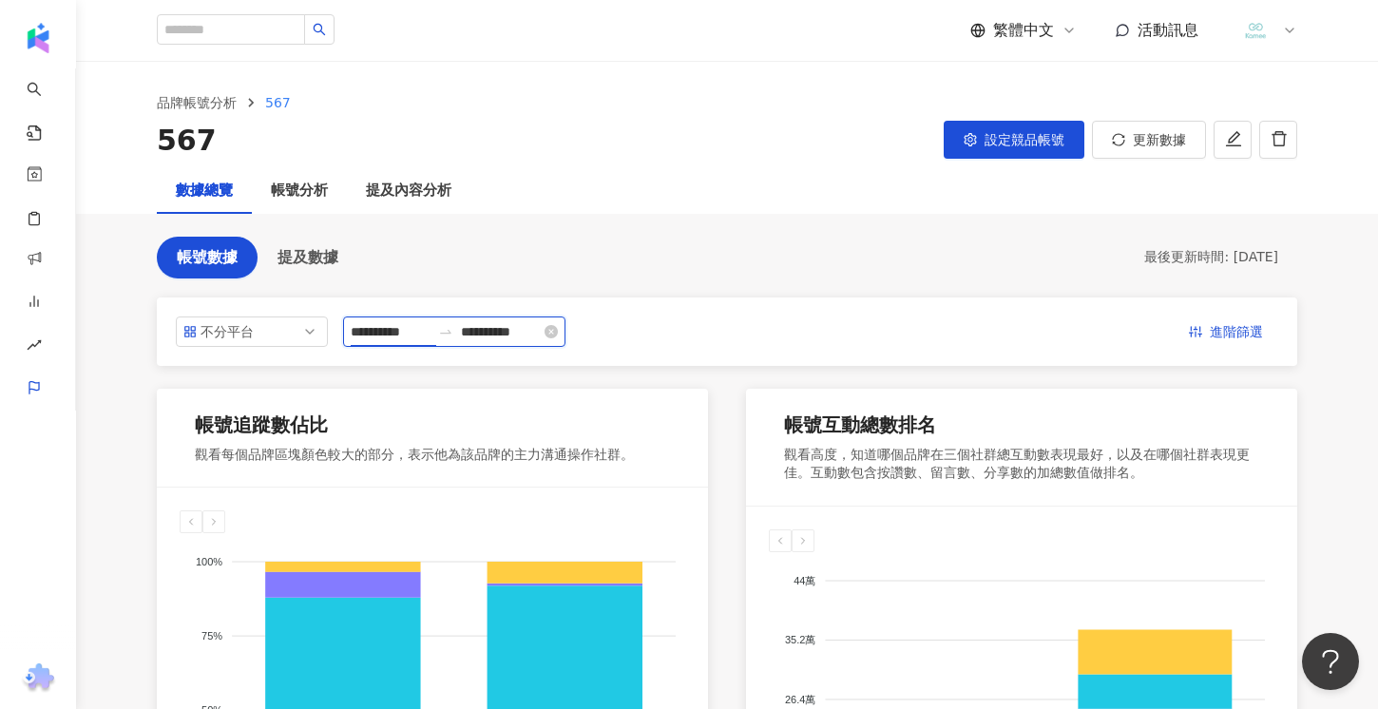
click at [404, 332] on input "**********" at bounding box center [391, 331] width 80 height 21
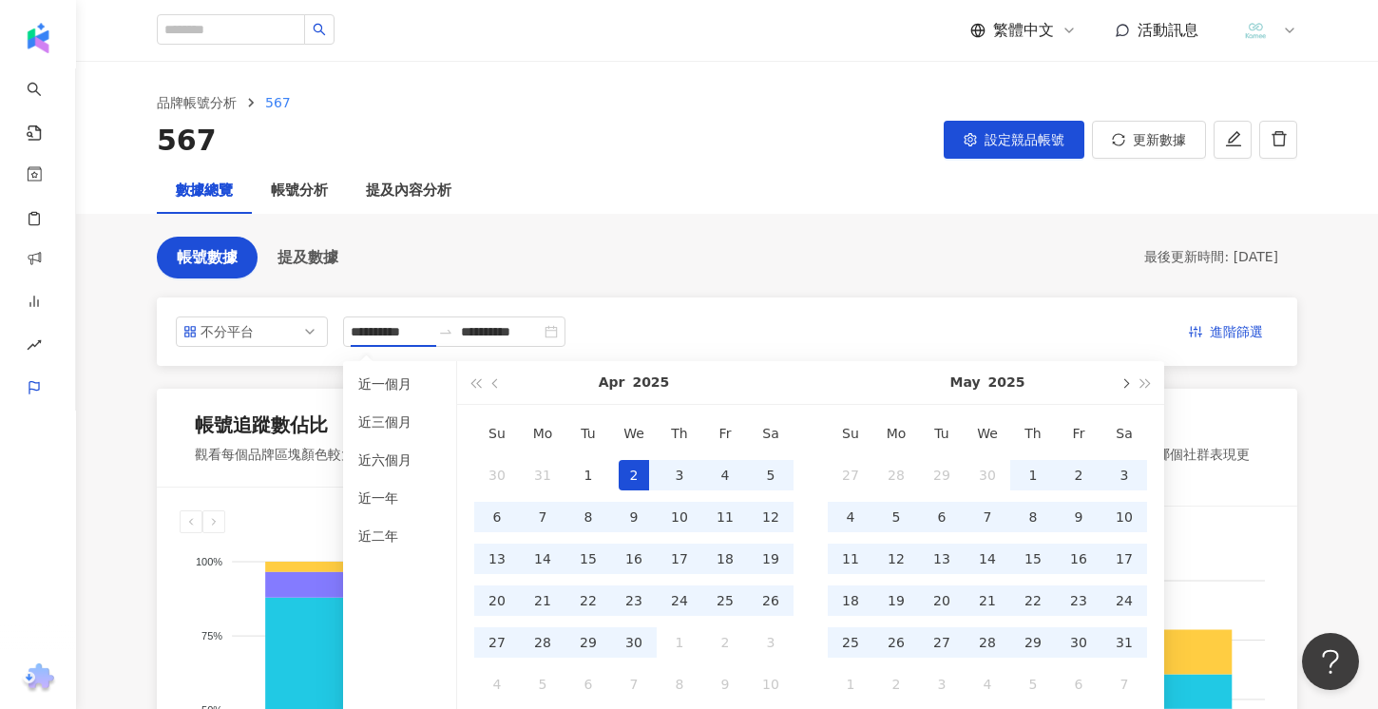
click at [1120, 386] on button "button" at bounding box center [1124, 382] width 21 height 43
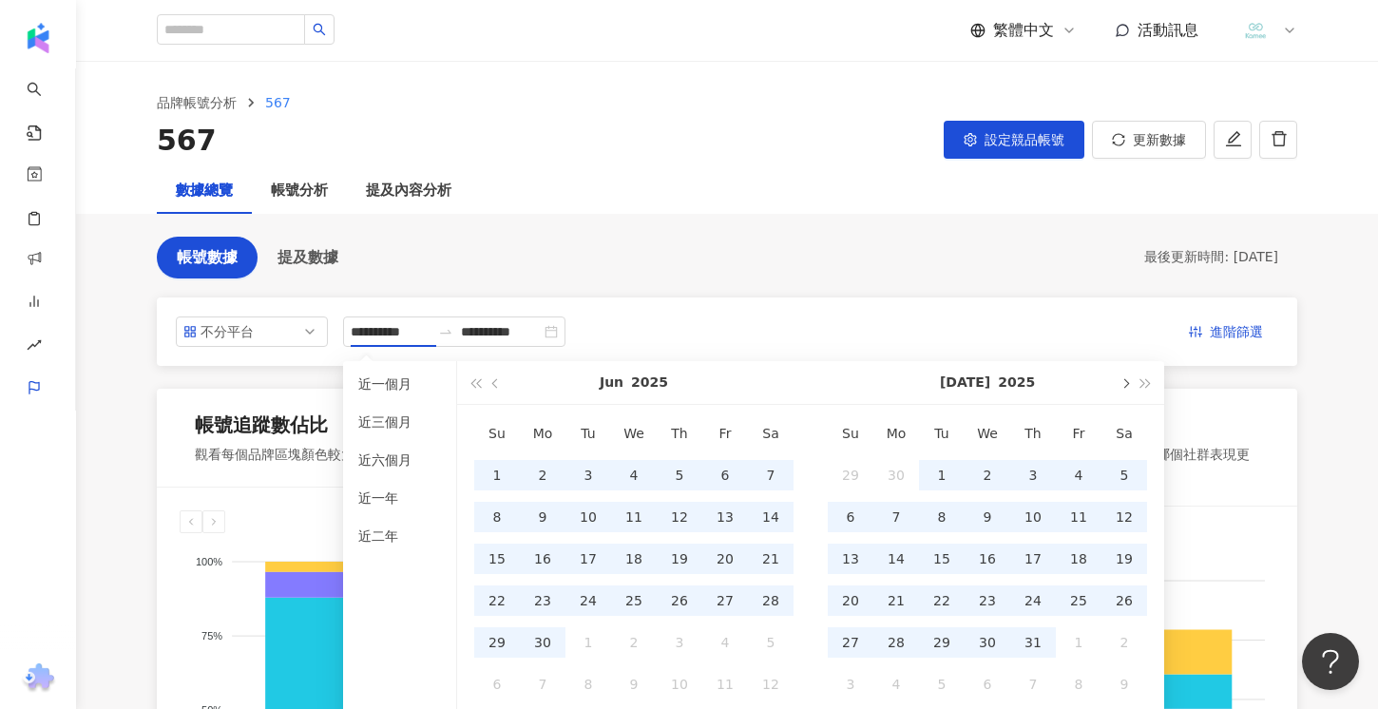
click at [1120, 386] on button "button" at bounding box center [1124, 382] width 21 height 43
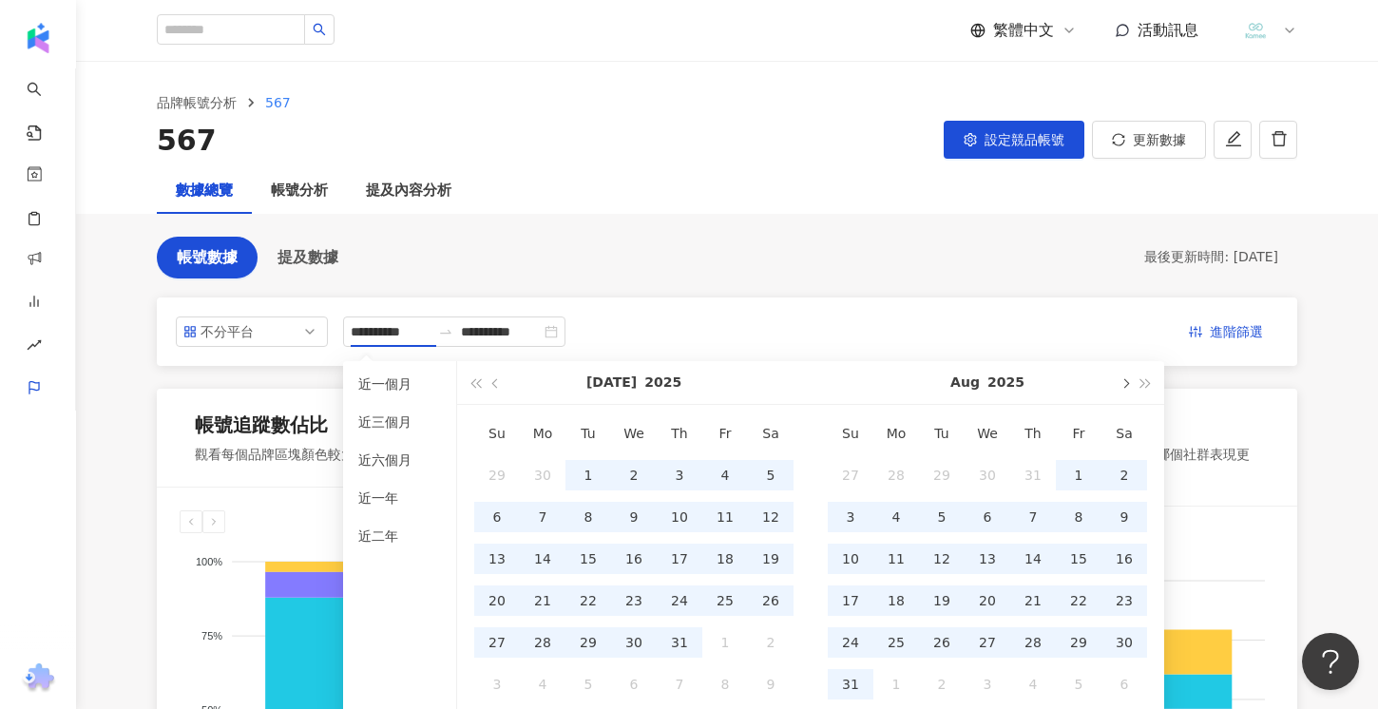
click at [1120, 385] on button "button" at bounding box center [1124, 382] width 21 height 43
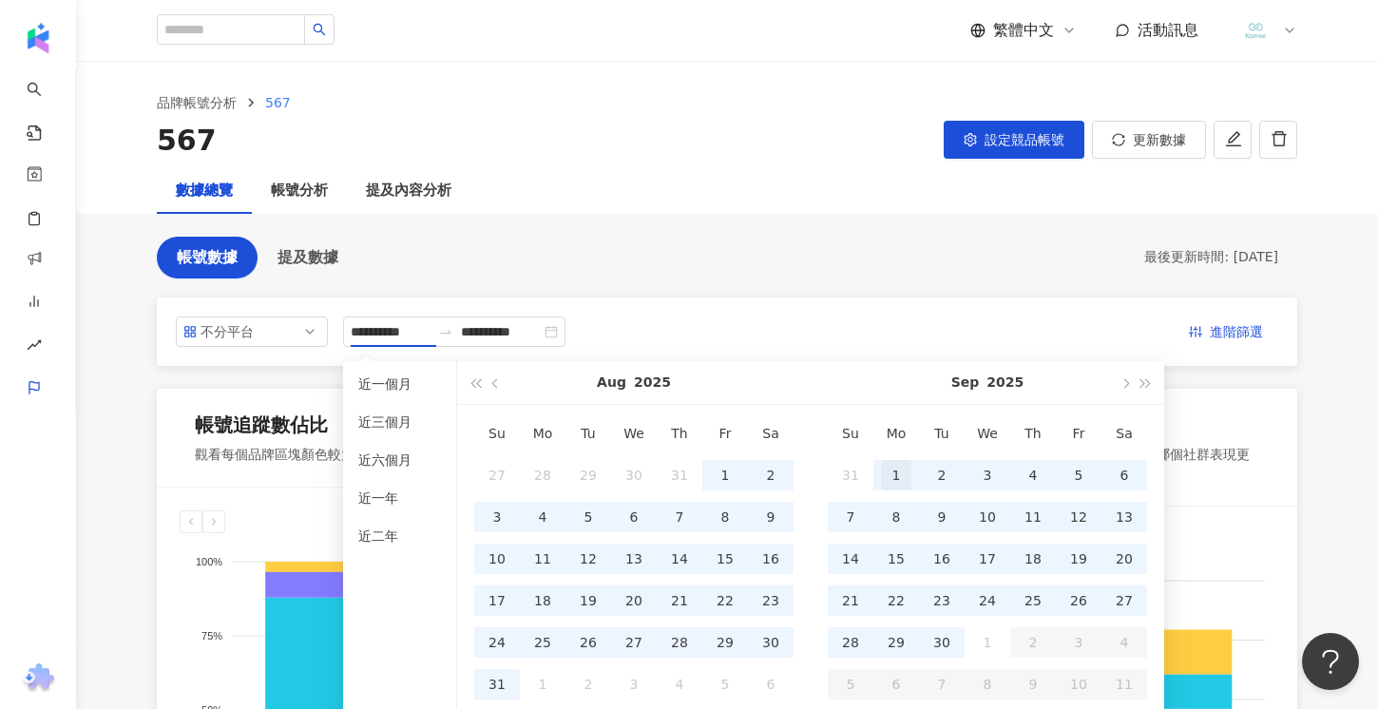
type input "**********"
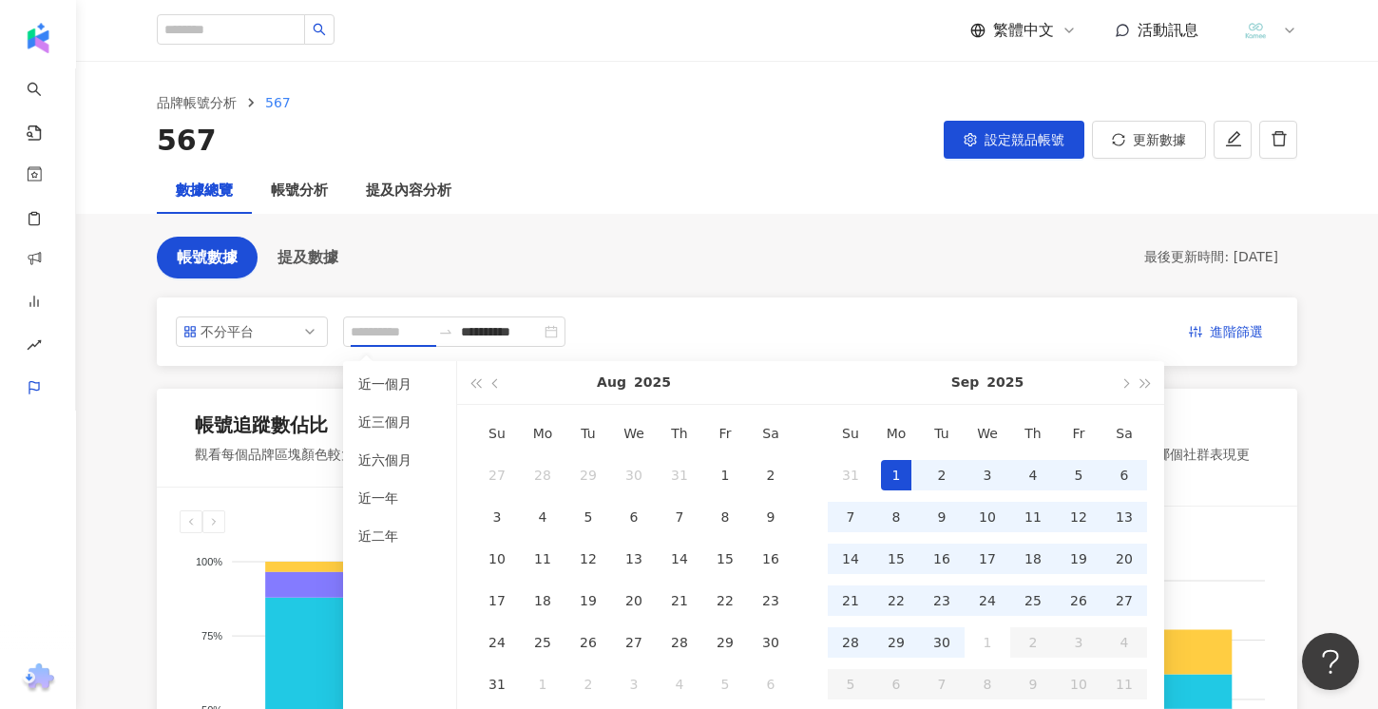
click at [901, 470] on div "1" at bounding box center [896, 475] width 30 height 30
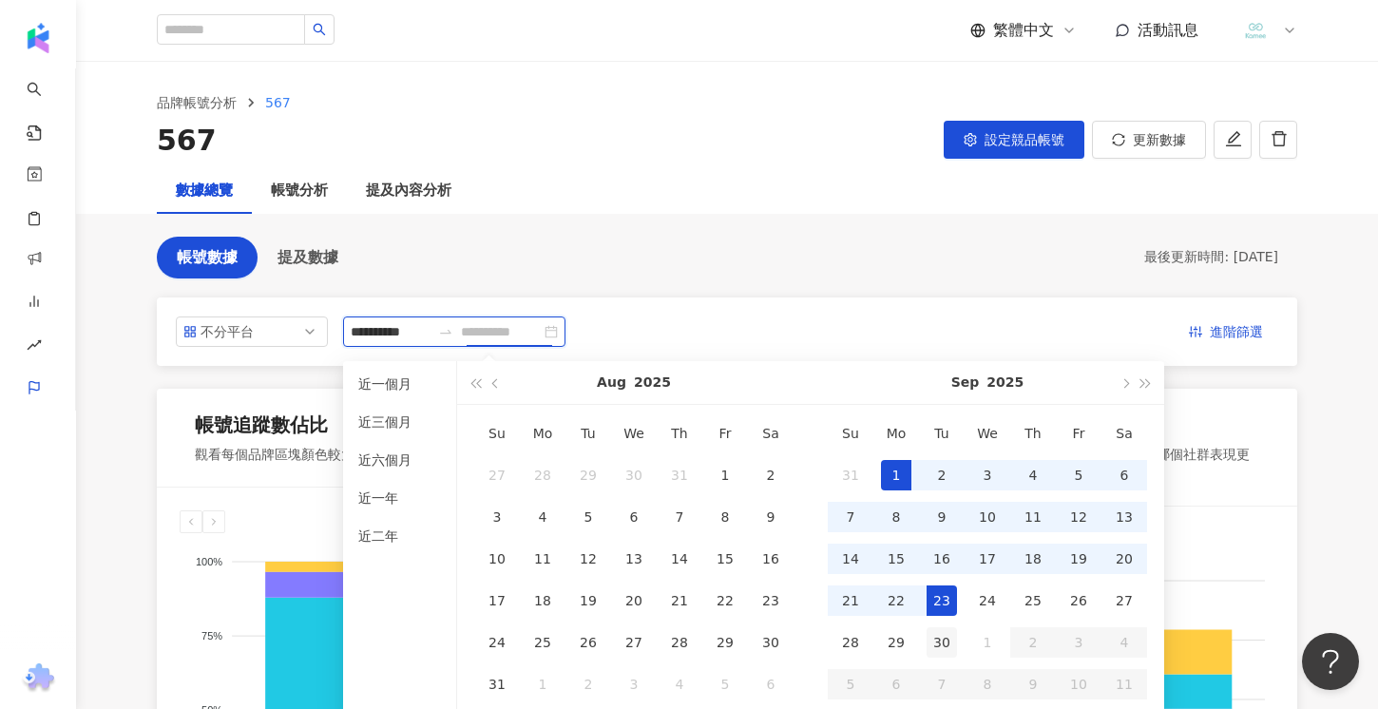
type input "**********"
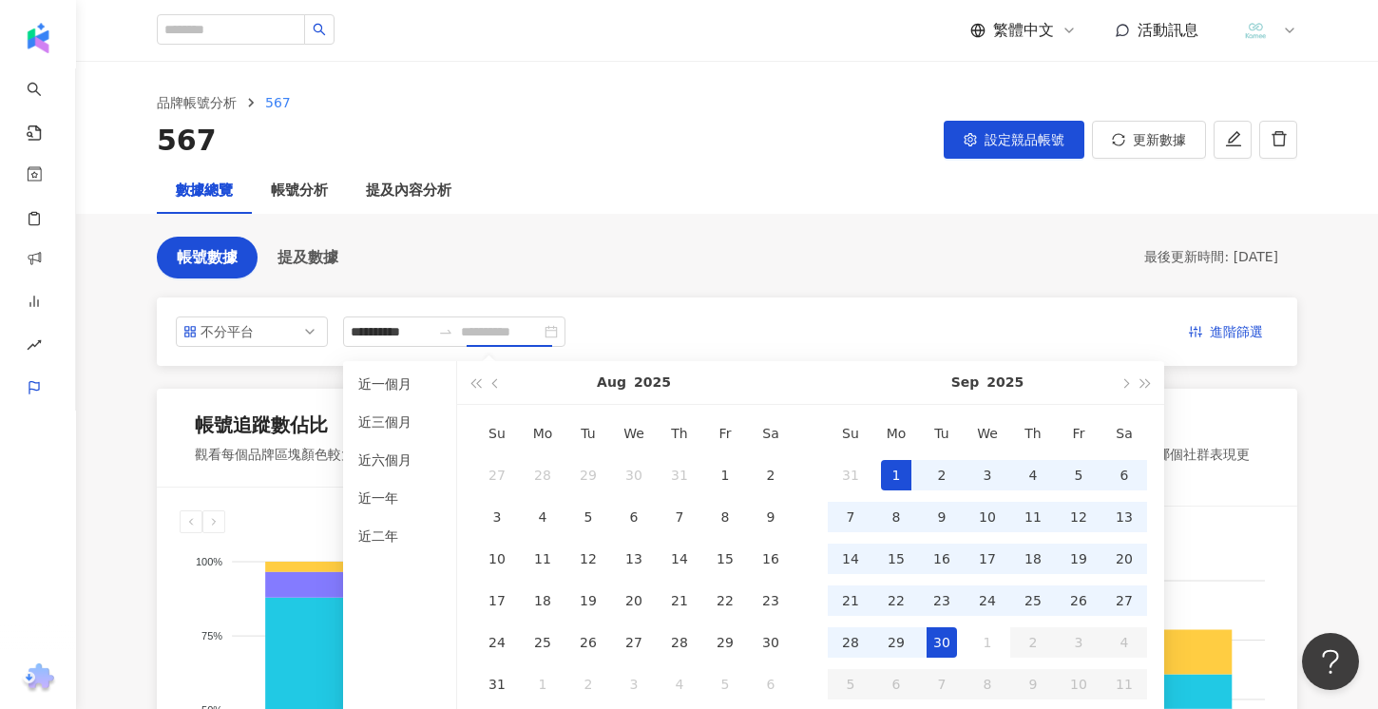
click at [938, 623] on td "30" at bounding box center [942, 643] width 46 height 42
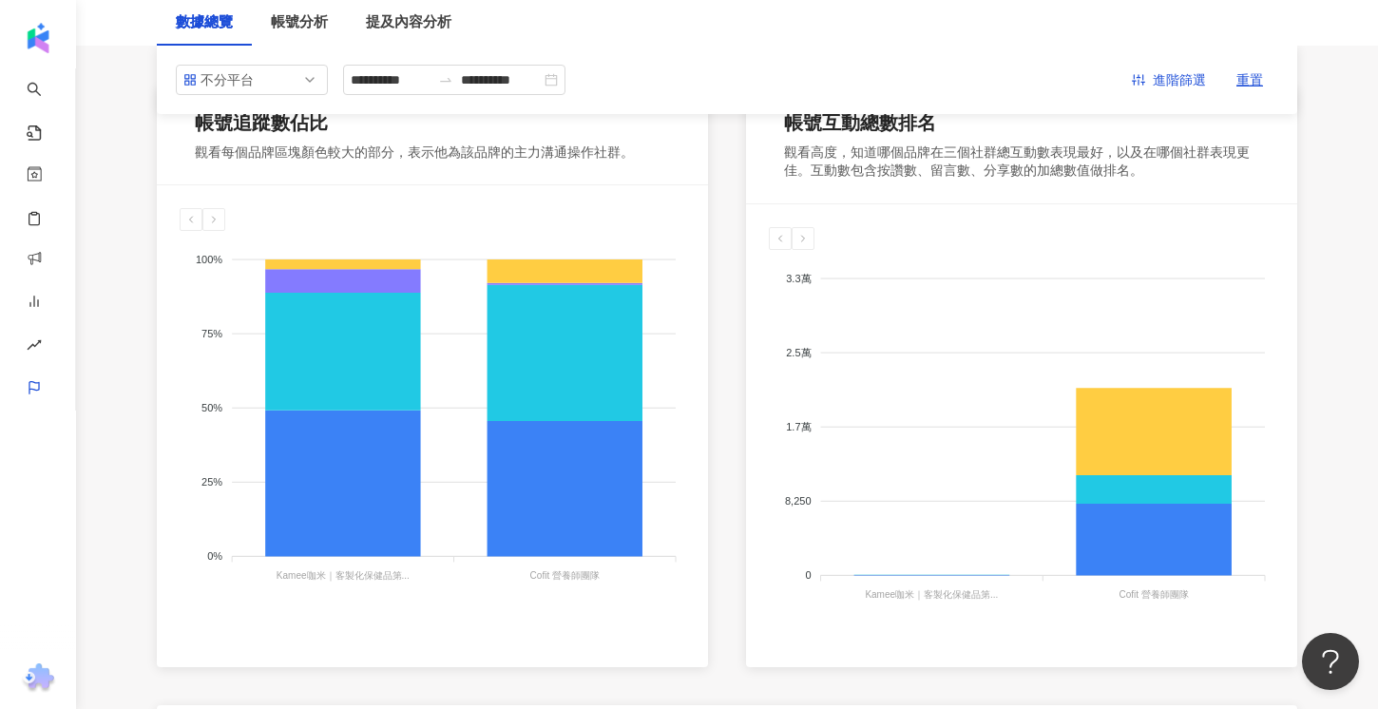
scroll to position [300, 0]
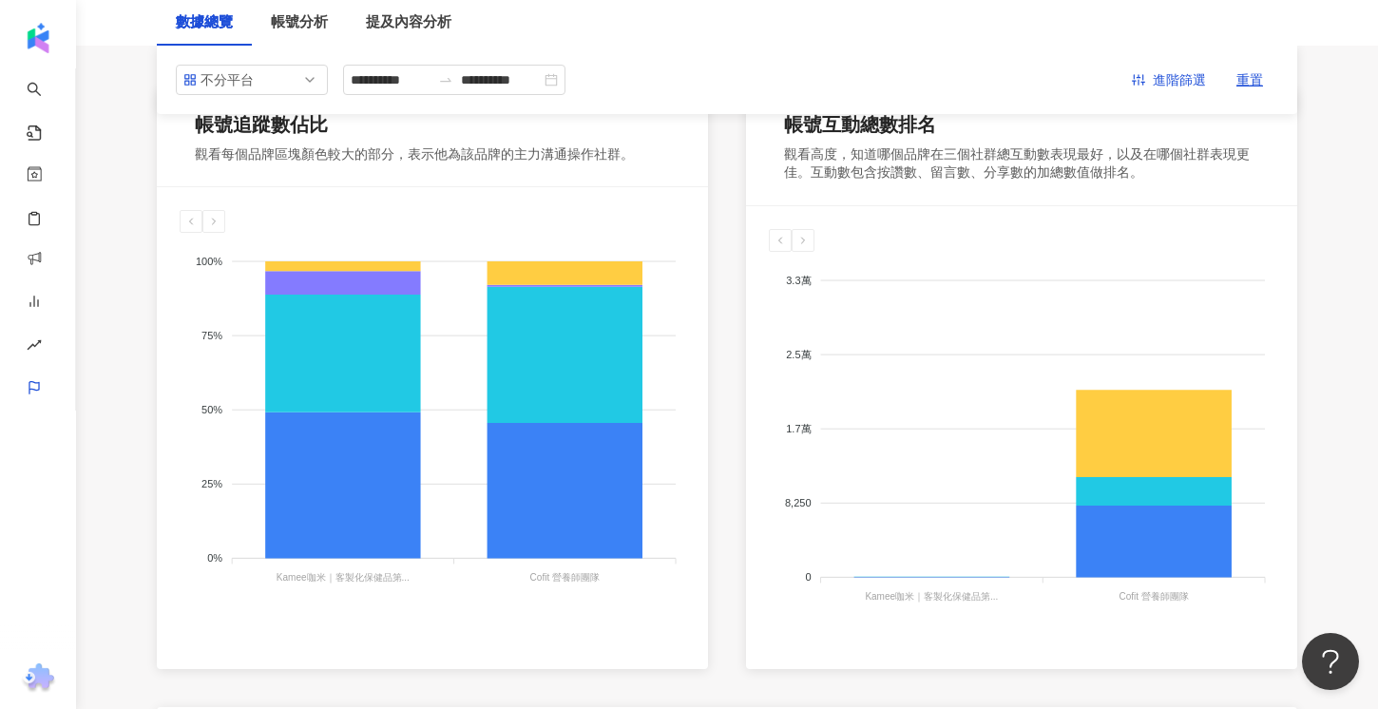
click at [728, 572] on div "帳號追蹤數佔比 觀看每個品牌區塊顏色較大的部分，表示他為該品牌的主力溝通操作社群。 Instagram Facebook YouTube Threads 10…" at bounding box center [727, 378] width 1141 height 581
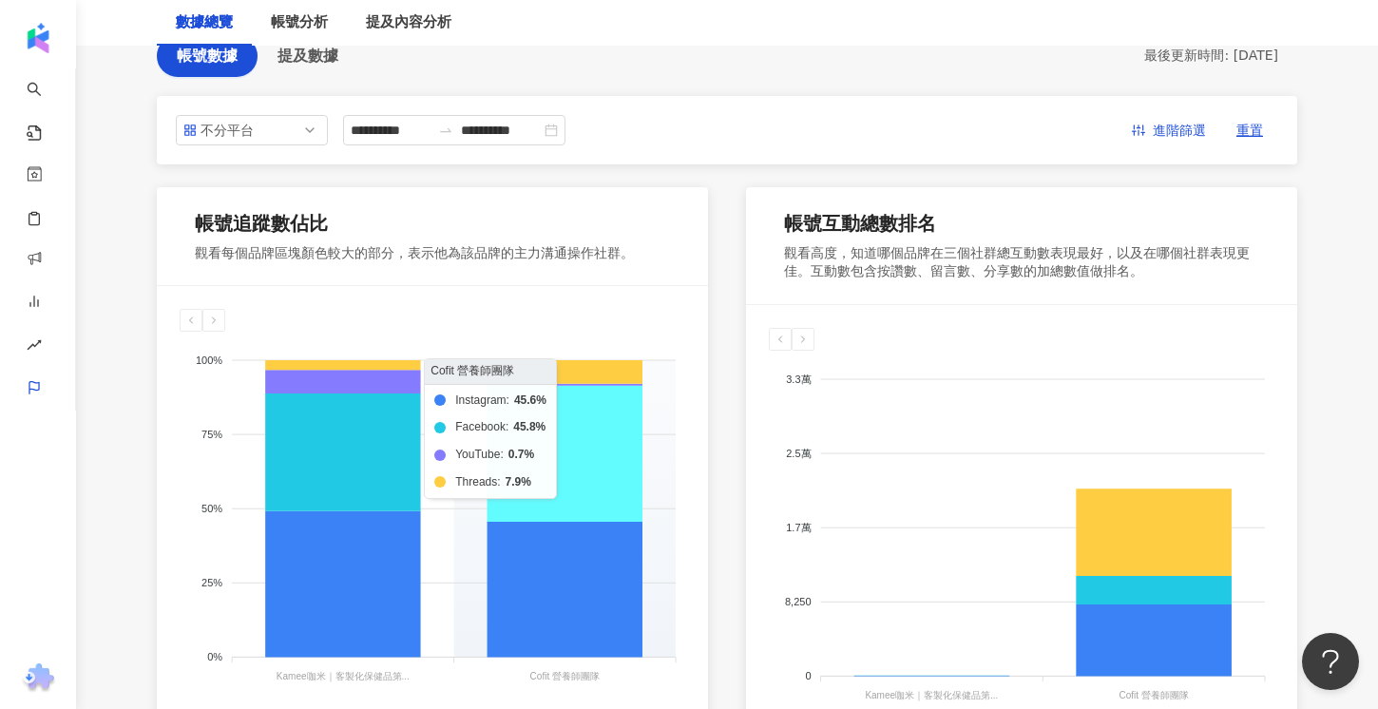
scroll to position [154, 0]
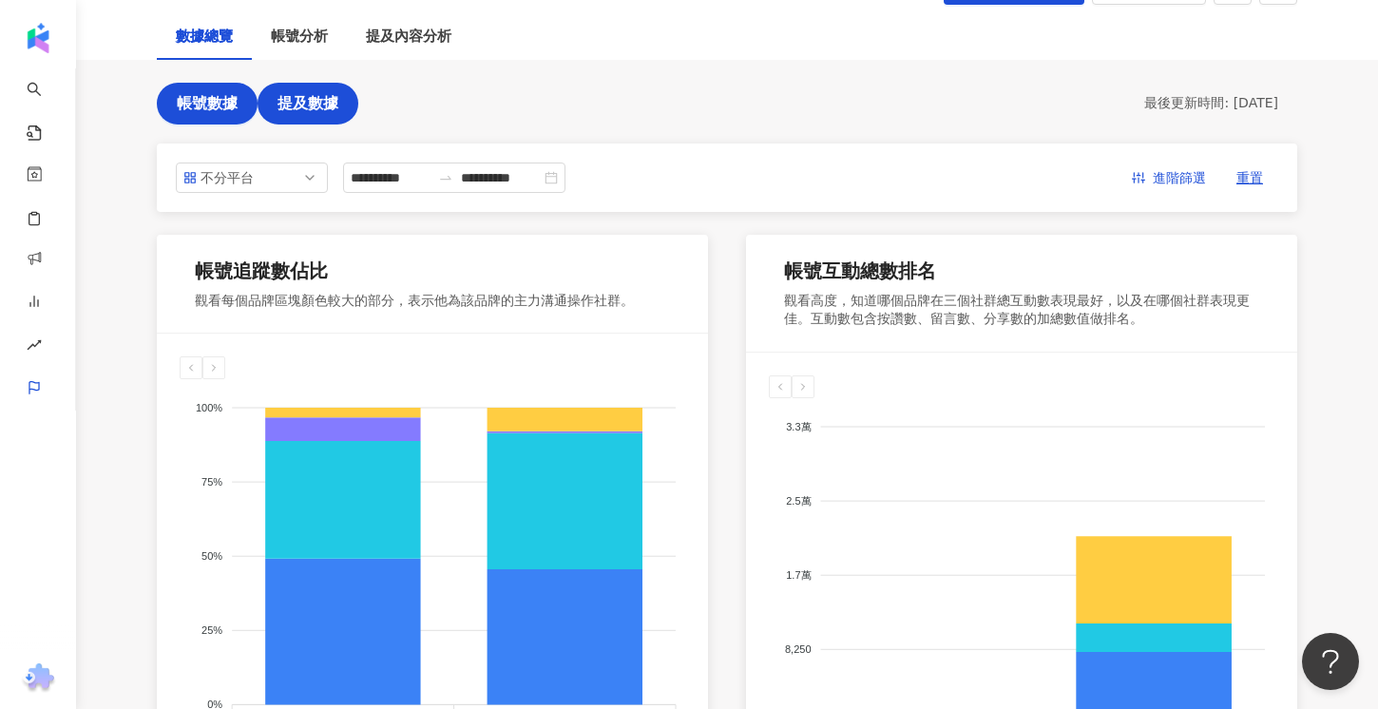
click at [296, 105] on span "提及數據" at bounding box center [308, 103] width 61 height 17
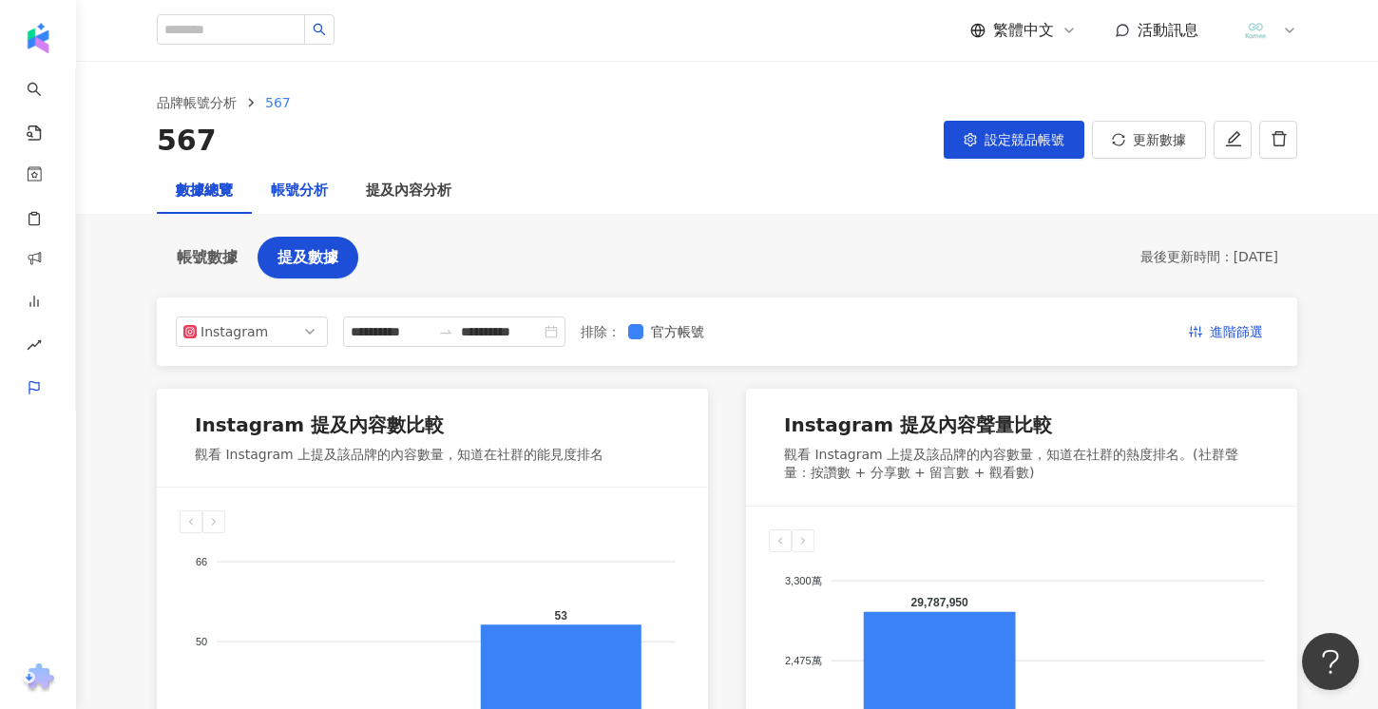
click at [308, 181] on div "帳號分析" at bounding box center [299, 191] width 57 height 23
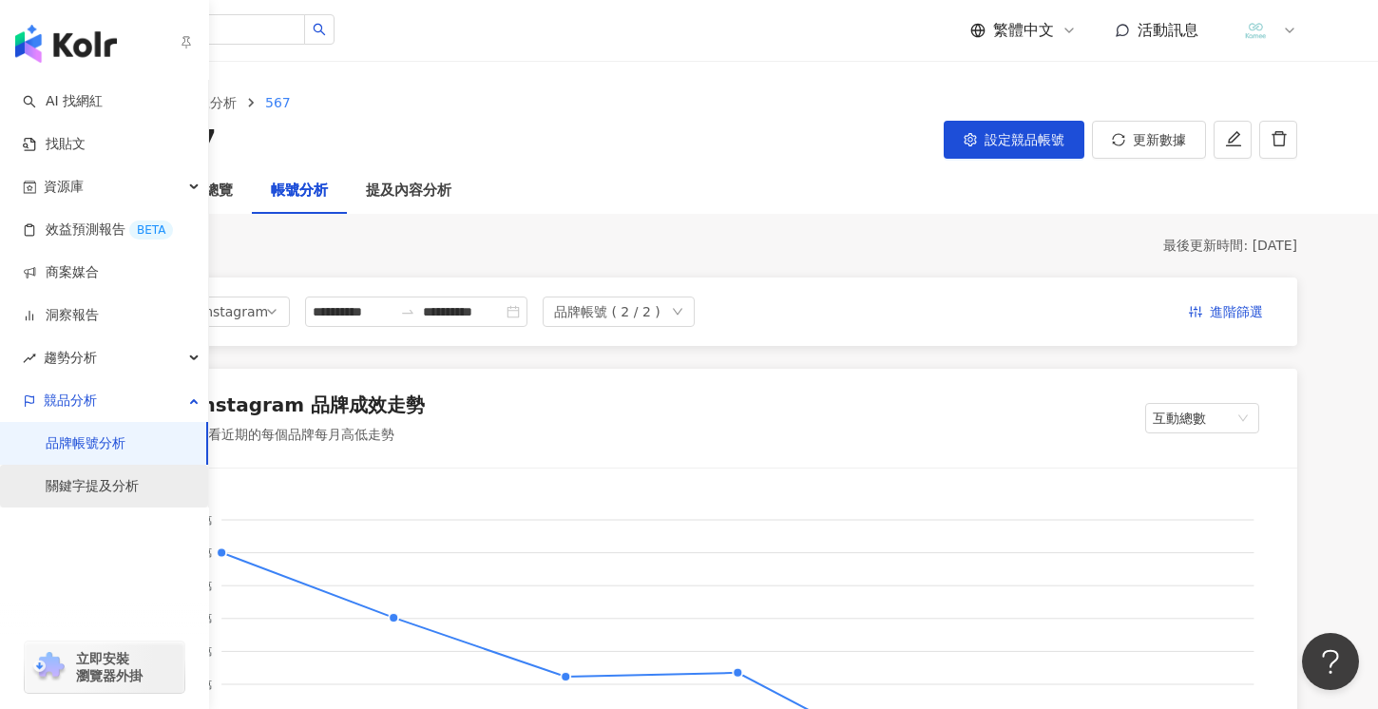
click at [112, 480] on link "關鍵字提及分析" at bounding box center [92, 486] width 93 height 19
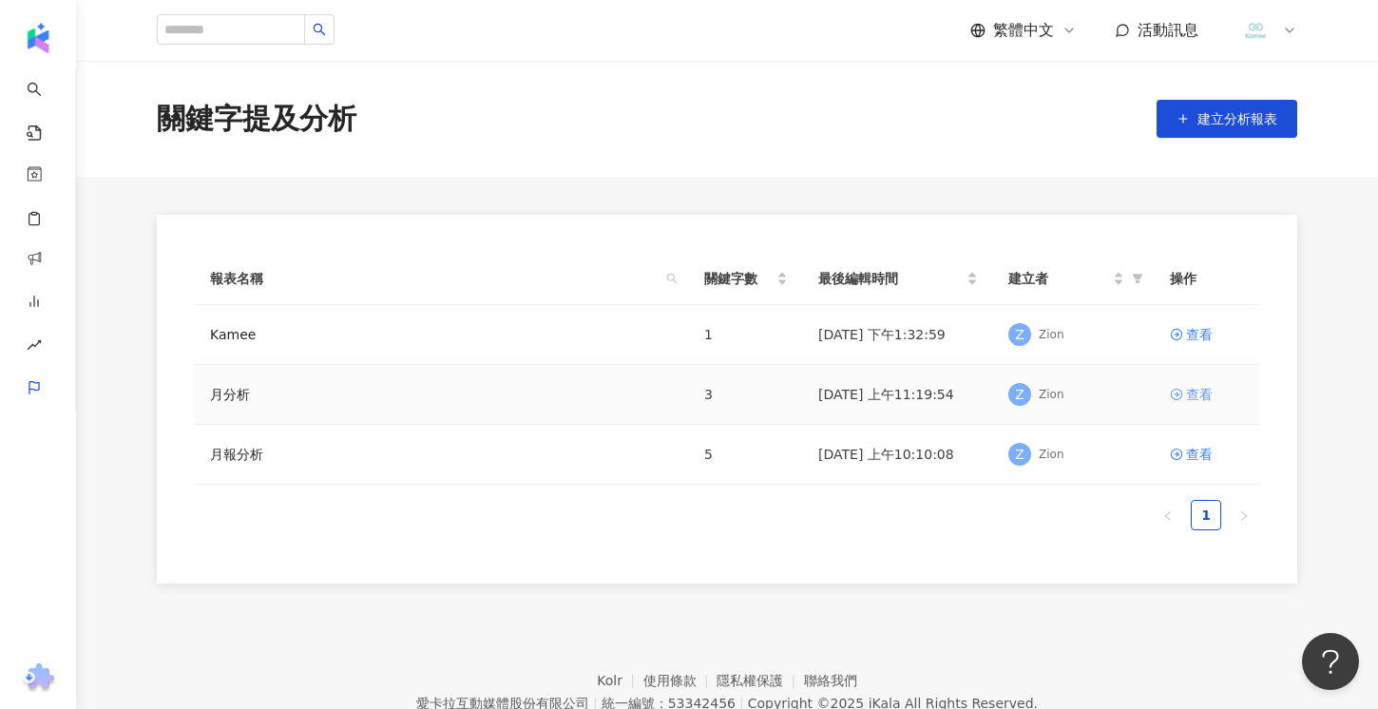
click at [1198, 398] on div "查看" at bounding box center [1199, 394] width 27 height 21
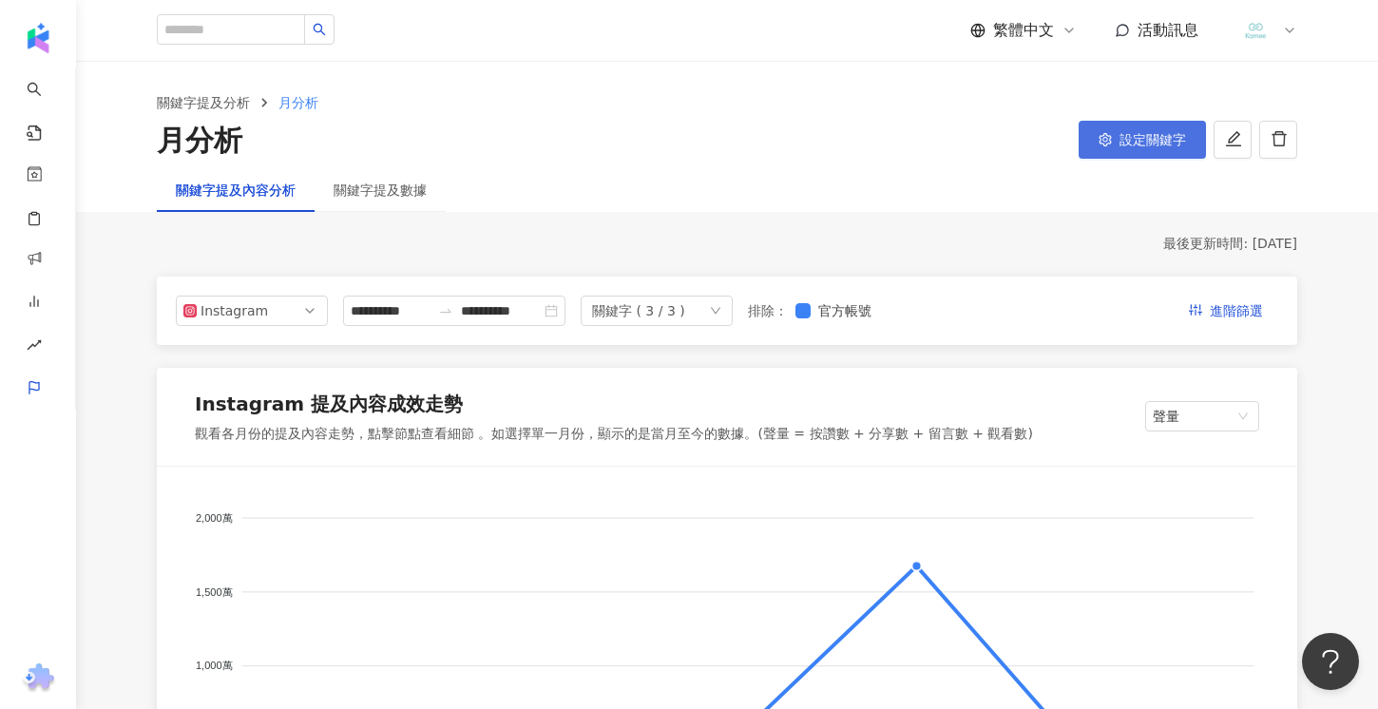
click at [1129, 143] on span "設定關鍵字" at bounding box center [1153, 139] width 67 height 15
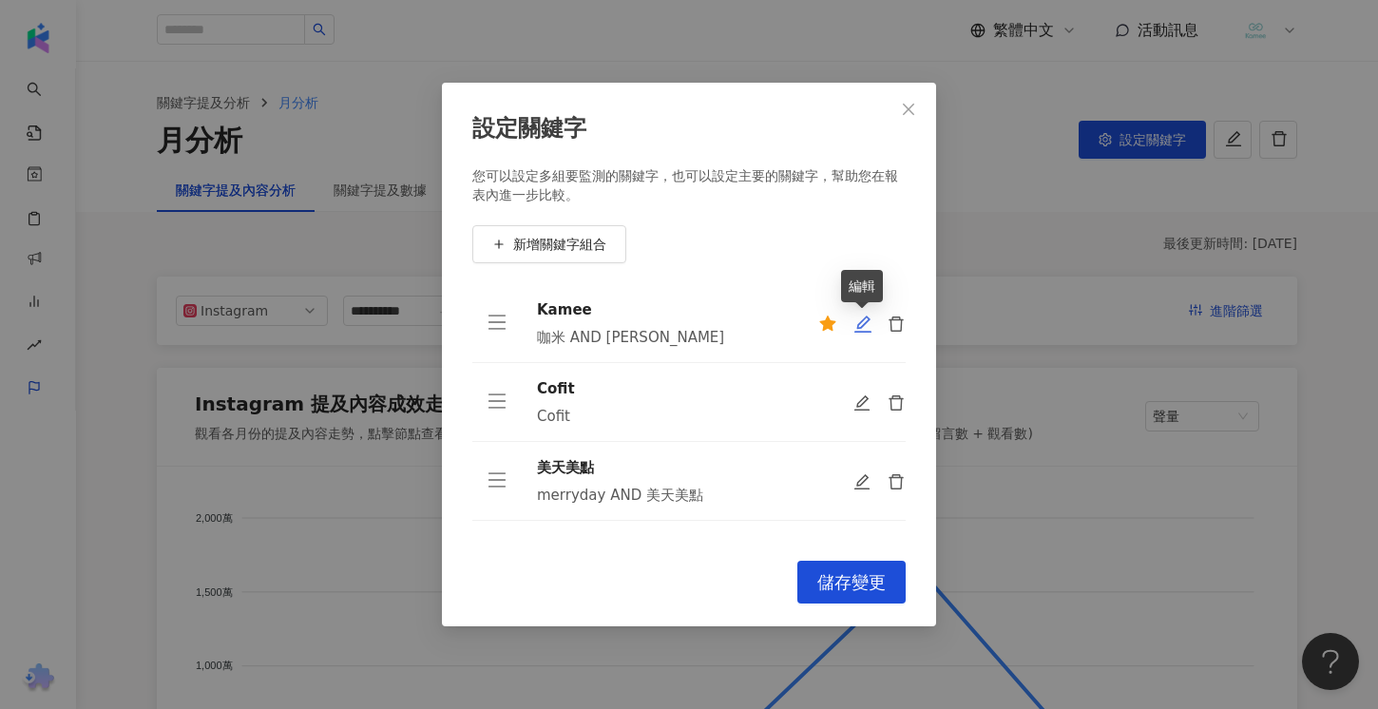
click at [857, 326] on icon "edit" at bounding box center [862, 324] width 17 height 17
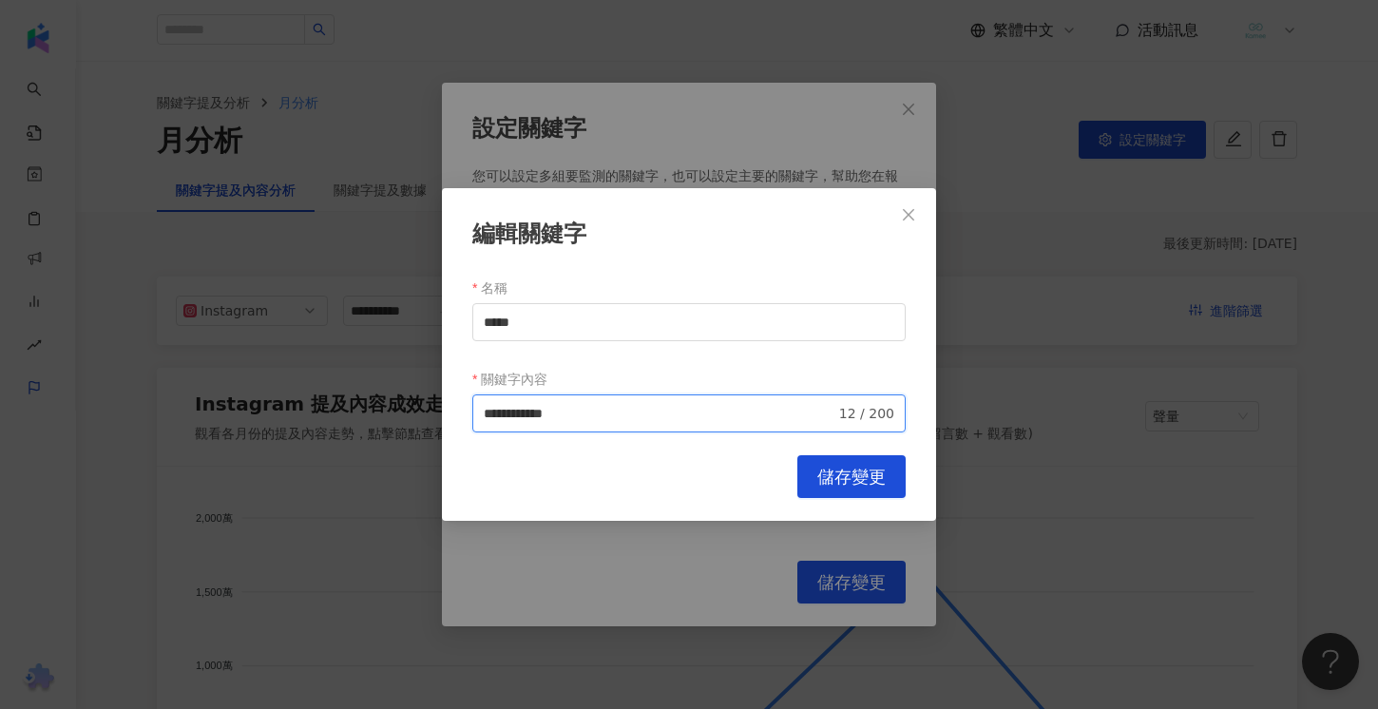
click at [630, 418] on input "**********" at bounding box center [660, 413] width 352 height 21
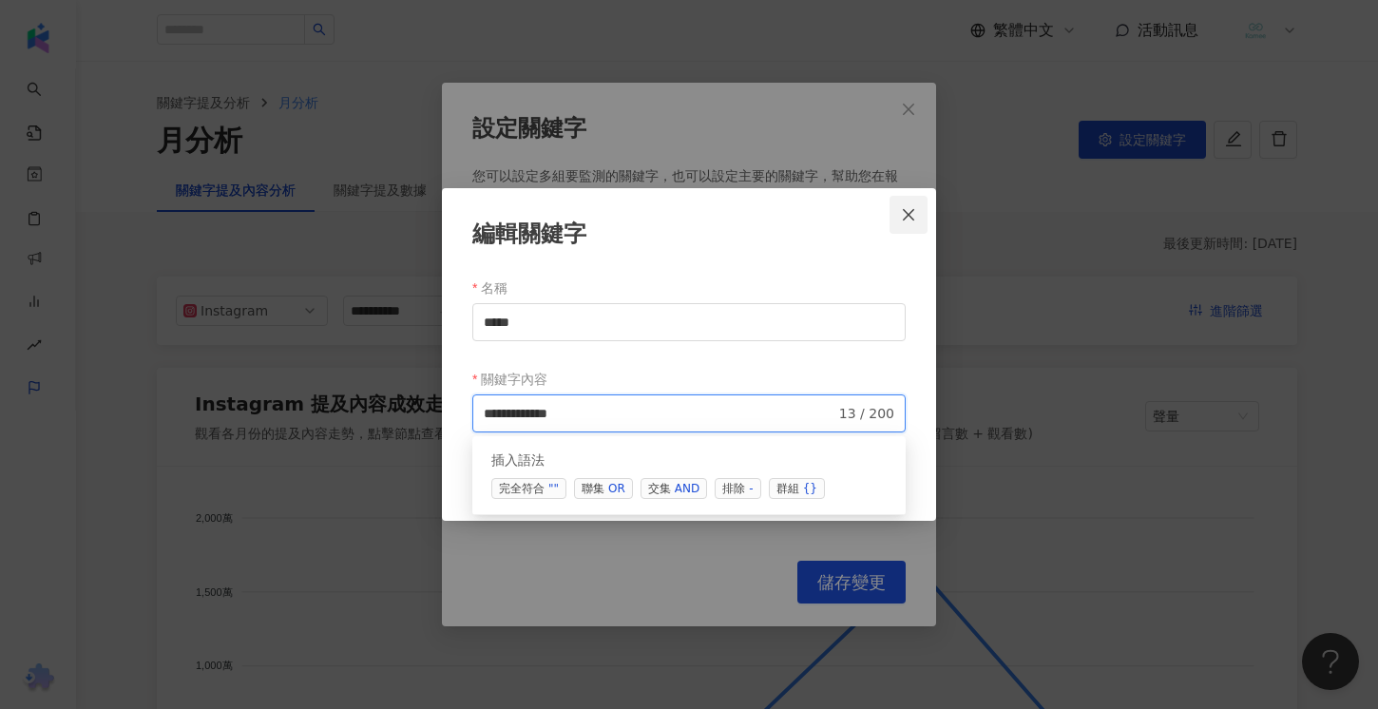
type input "**********"
click at [904, 222] on button "Close" at bounding box center [909, 215] width 38 height 38
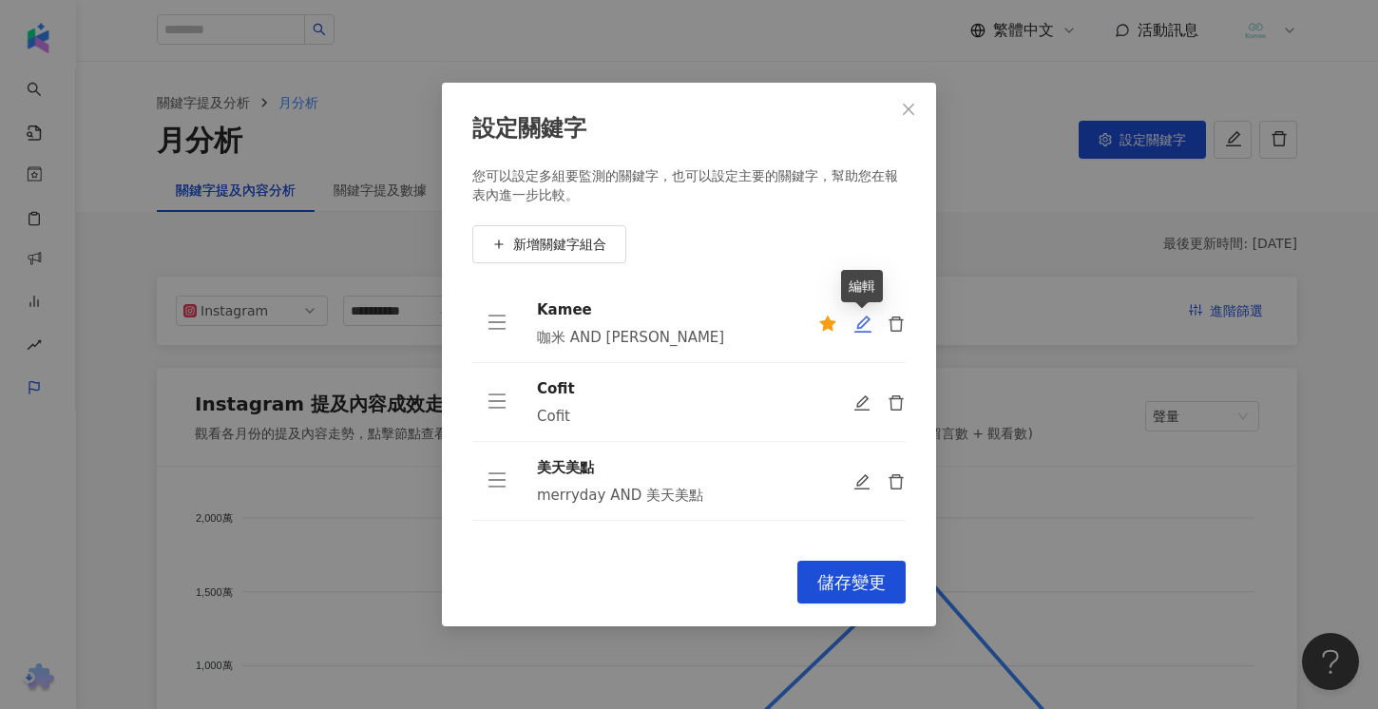
click at [856, 325] on icon "edit" at bounding box center [862, 324] width 19 height 19
type input "*****"
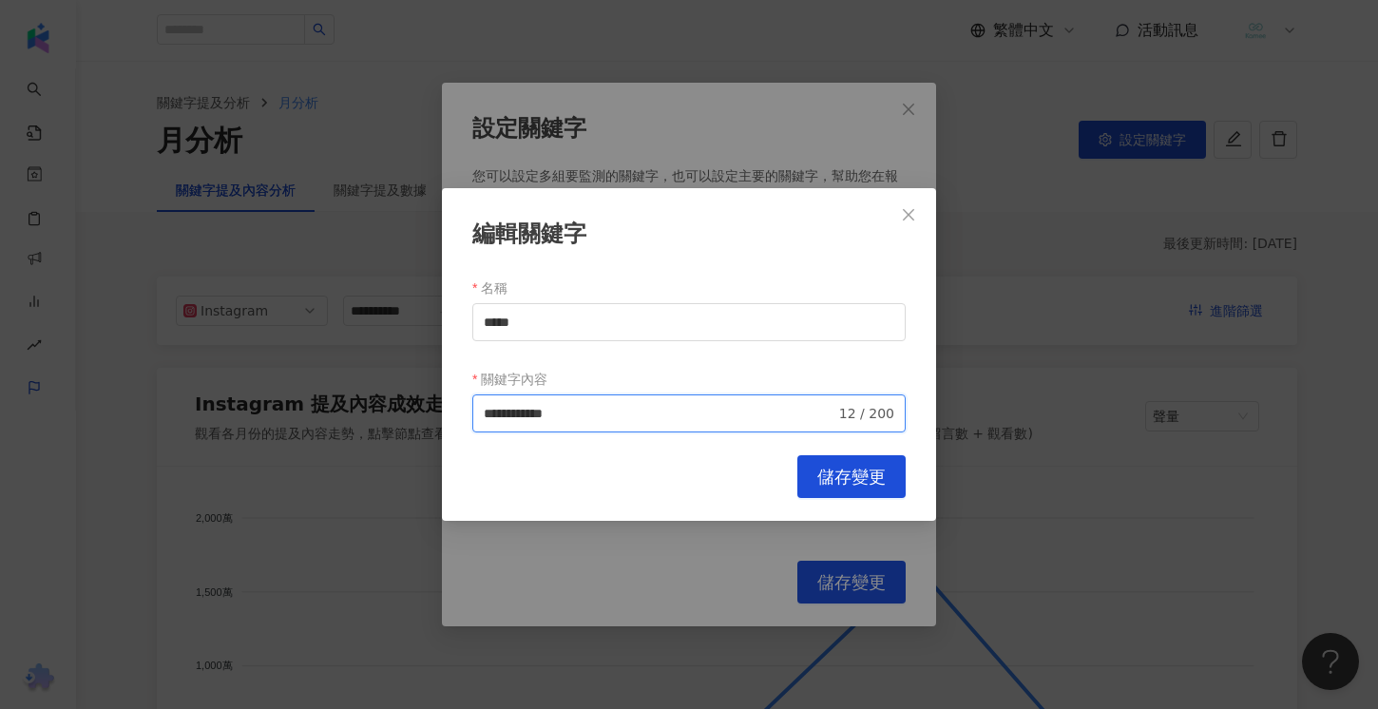
click at [604, 415] on input "**********" at bounding box center [660, 413] width 352 height 21
click at [542, 416] on input "**********" at bounding box center [660, 413] width 352 height 21
click at [628, 419] on input "**********" at bounding box center [660, 413] width 352 height 21
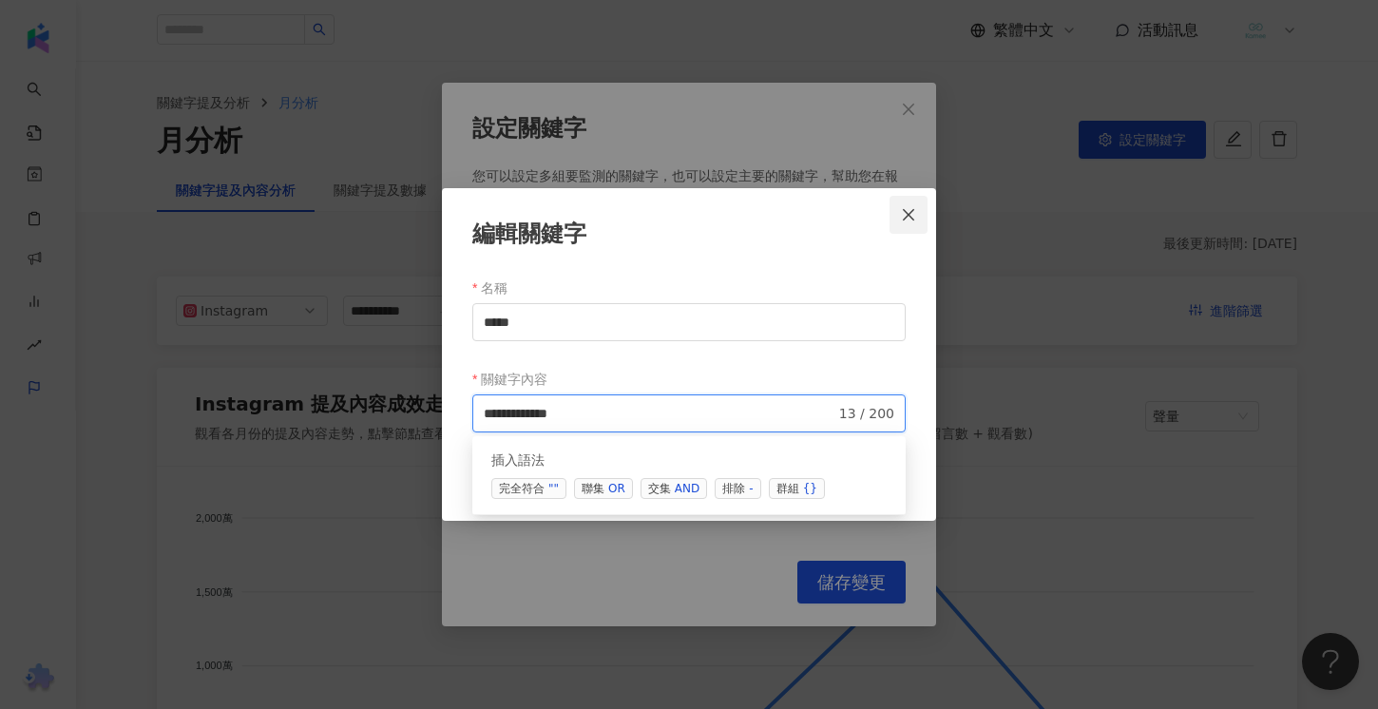
type input "**********"
click at [919, 220] on span "Close" at bounding box center [909, 214] width 38 height 15
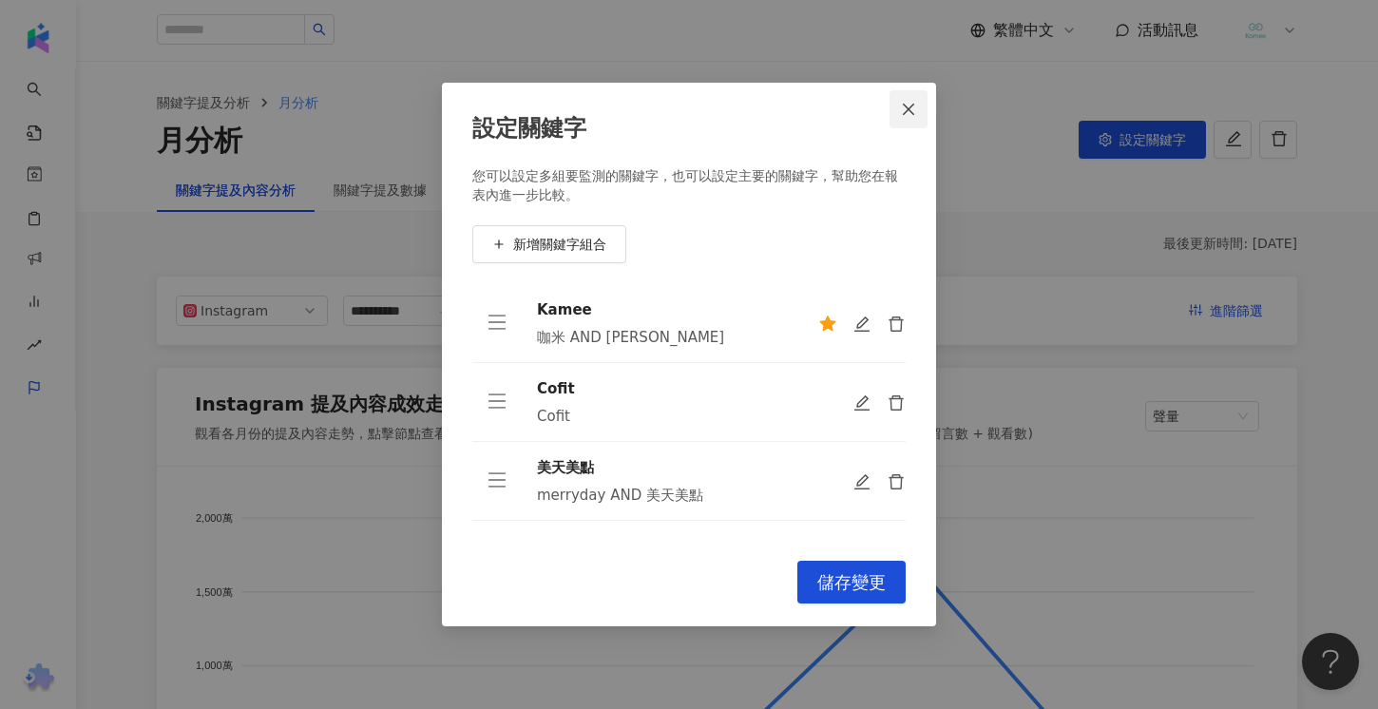
click at [901, 116] on icon "close" at bounding box center [908, 109] width 15 height 15
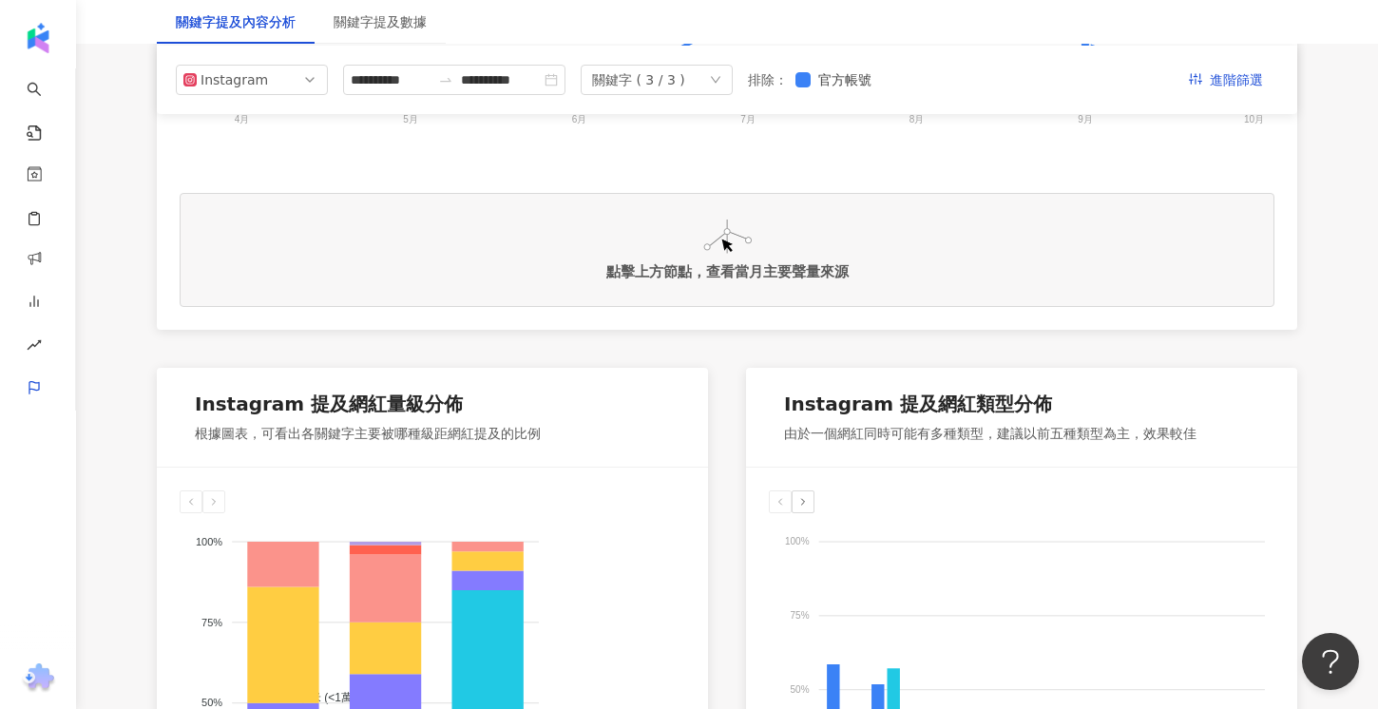
scroll to position [197, 0]
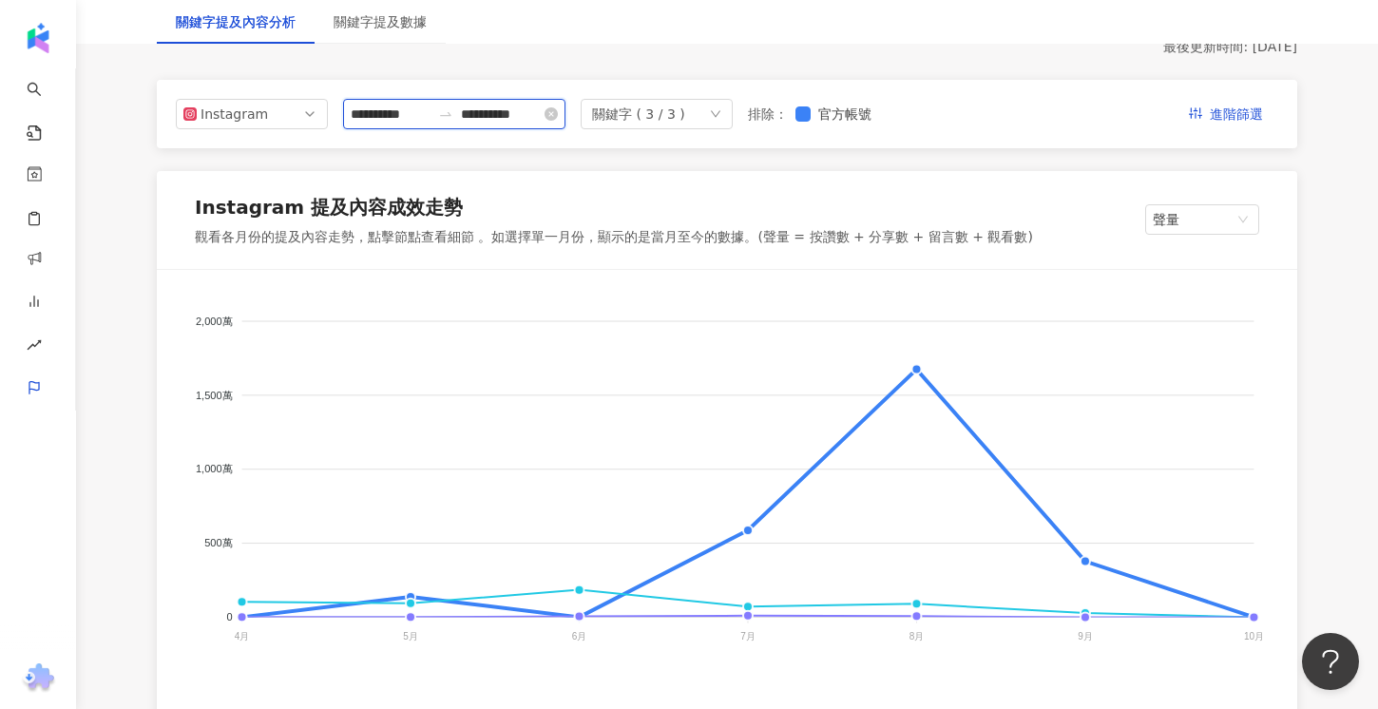
click at [398, 117] on input "**********" at bounding box center [391, 114] width 80 height 21
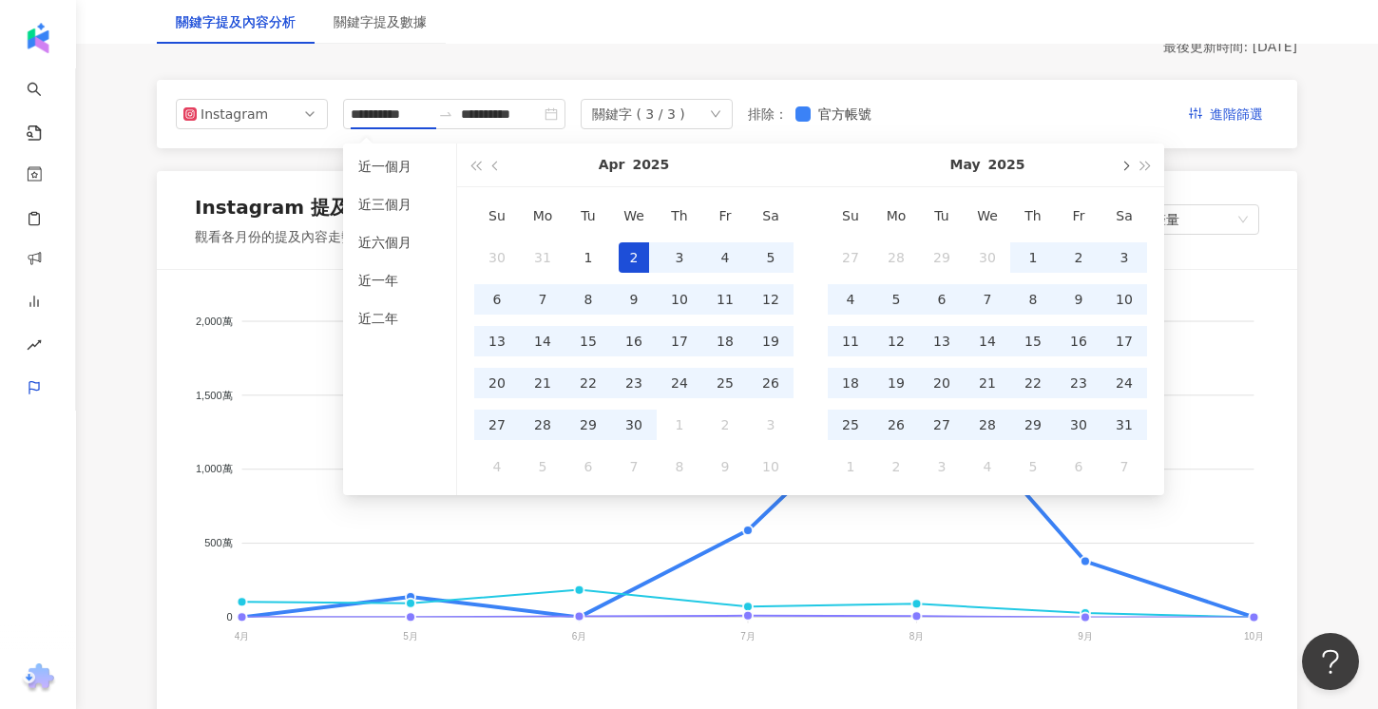
click at [1124, 168] on span "button" at bounding box center [1125, 166] width 10 height 10
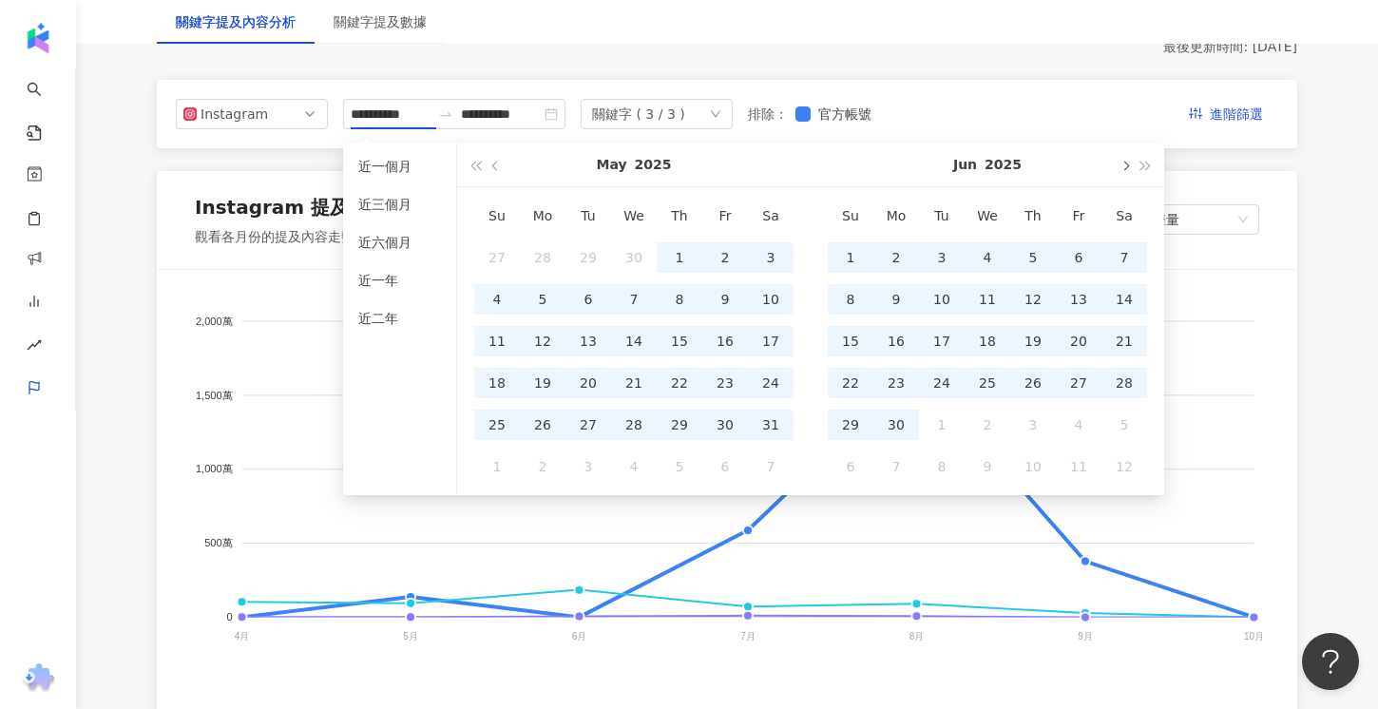
click at [1124, 168] on span "button" at bounding box center [1125, 166] width 10 height 10
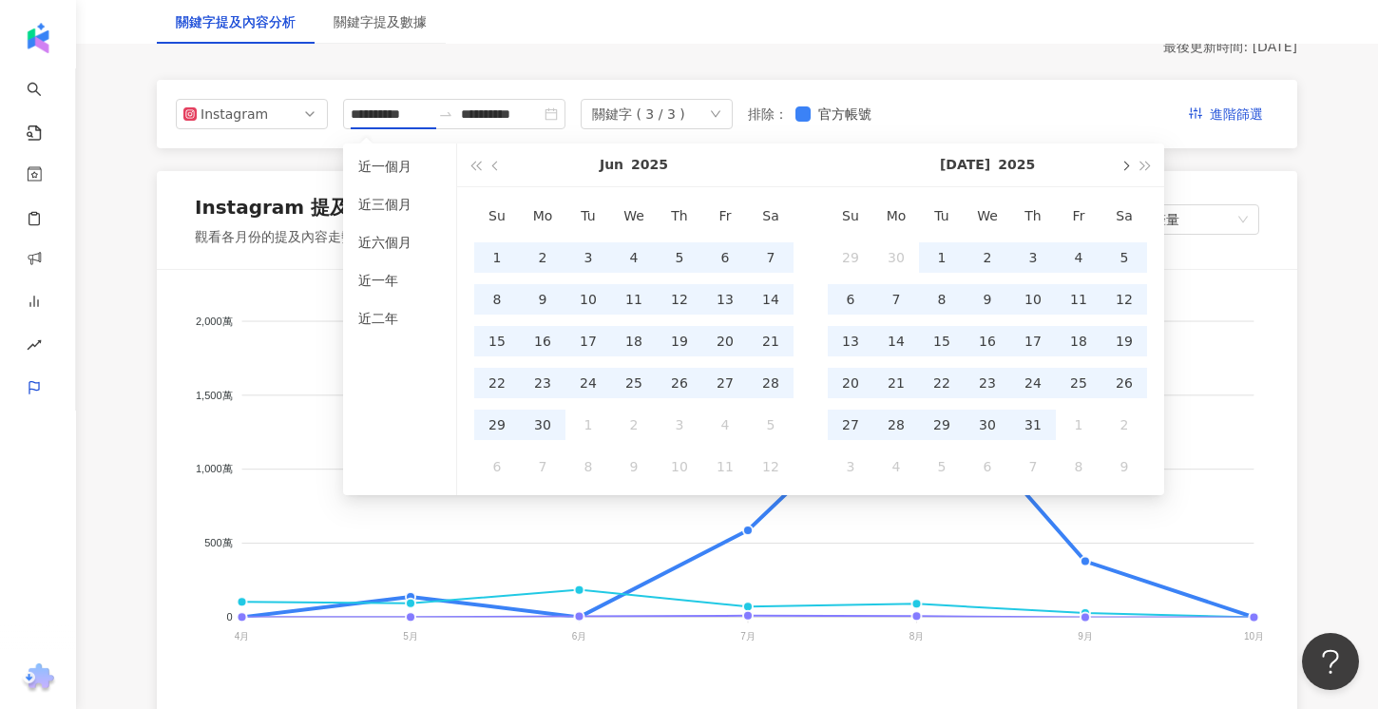
click at [1124, 168] on span "button" at bounding box center [1125, 166] width 10 height 10
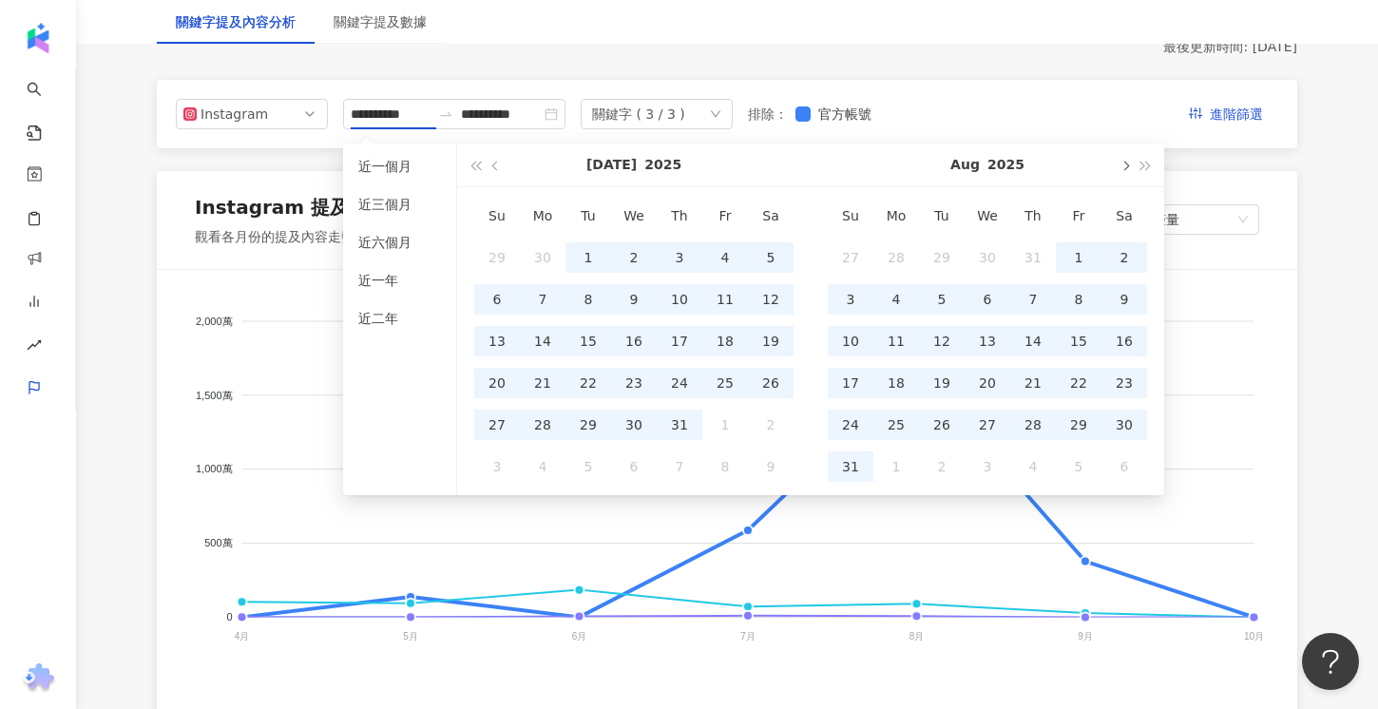
click at [1124, 168] on span "button" at bounding box center [1125, 166] width 10 height 10
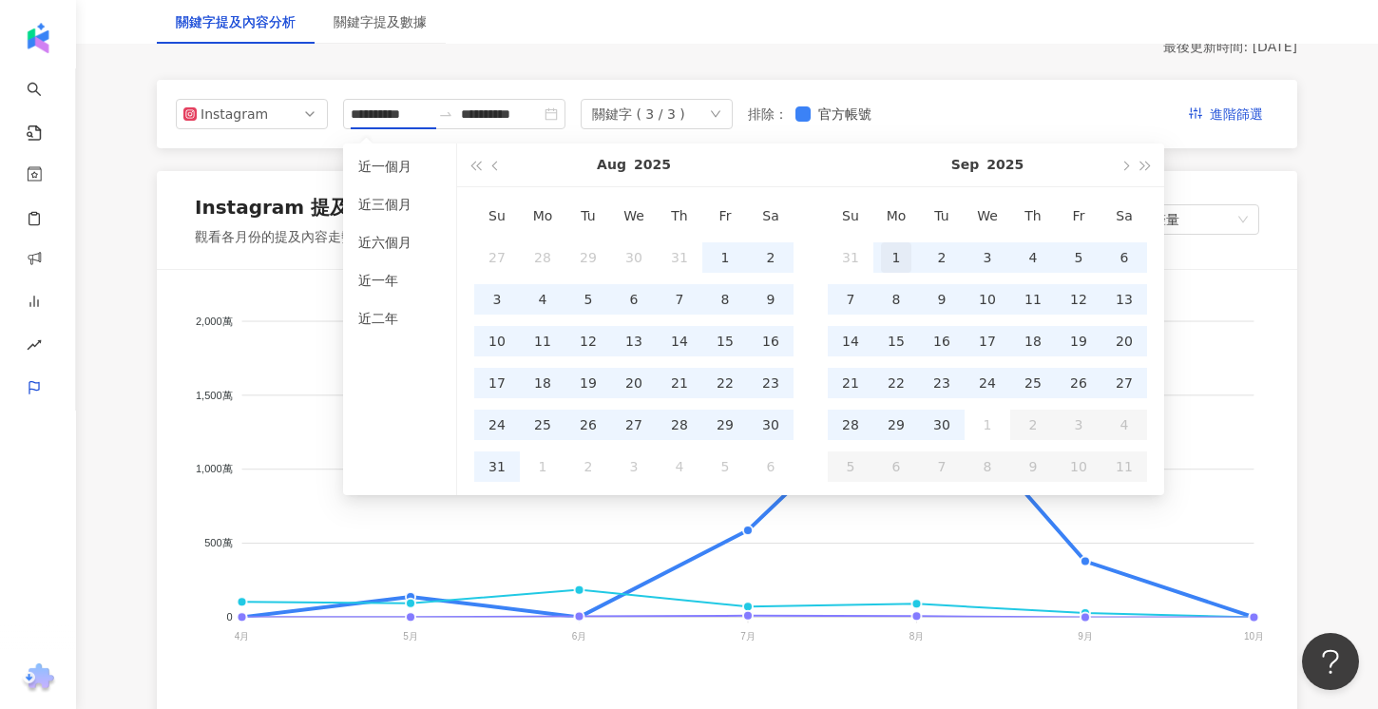
type input "**********"
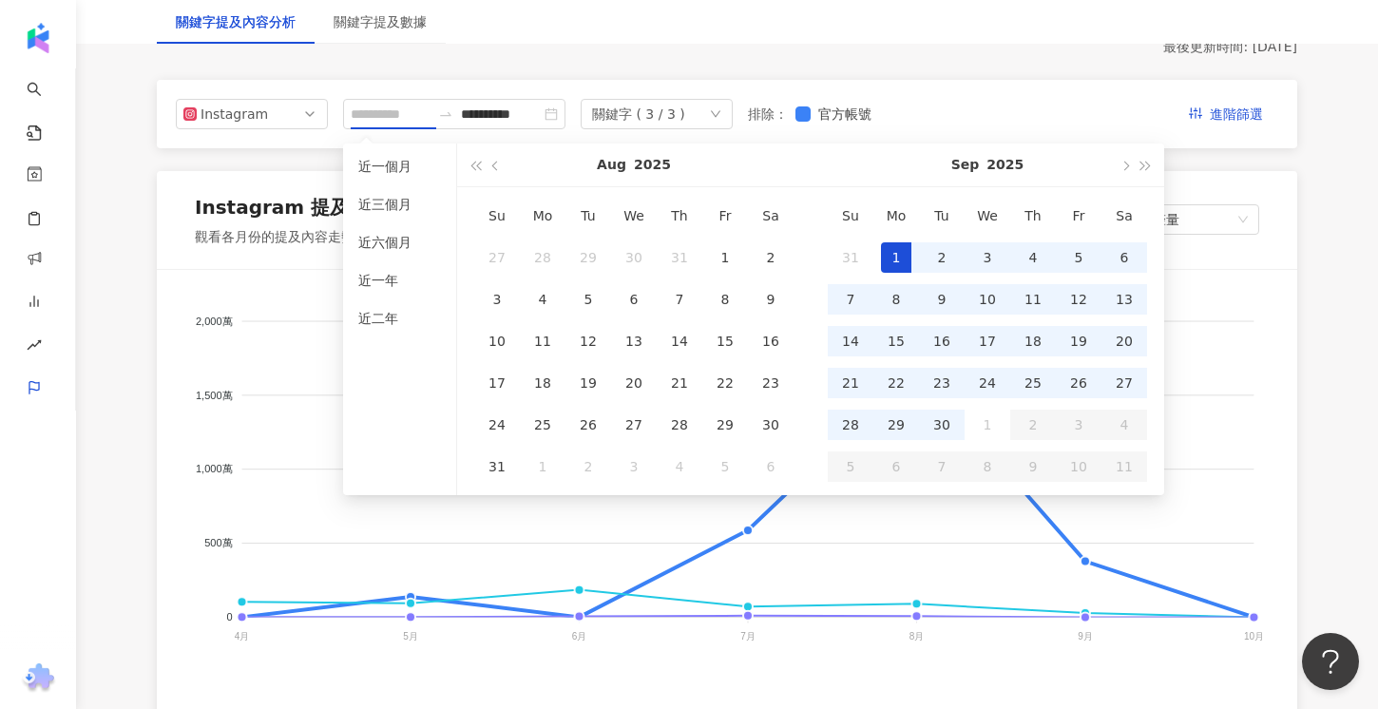
click at [896, 254] on div "1" at bounding box center [896, 257] width 30 height 30
click at [949, 423] on div "30" at bounding box center [942, 425] width 30 height 30
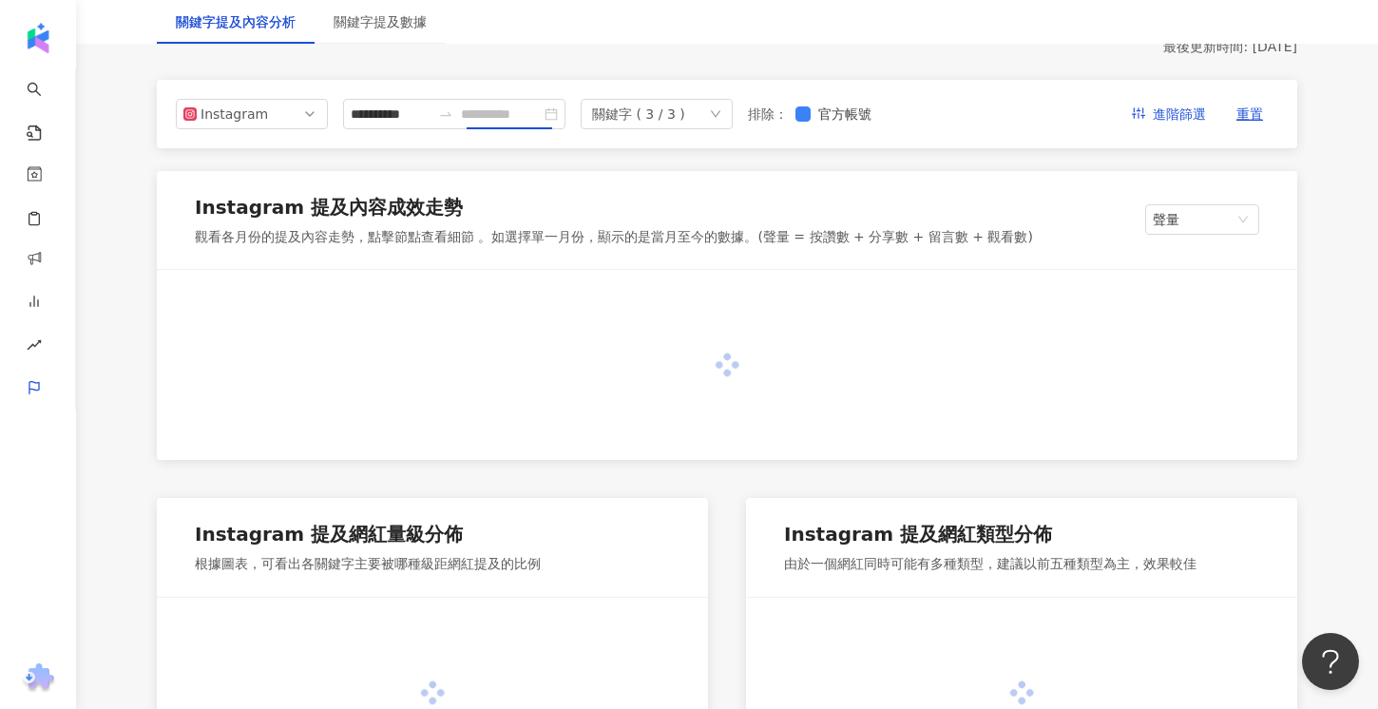
type input "**********"
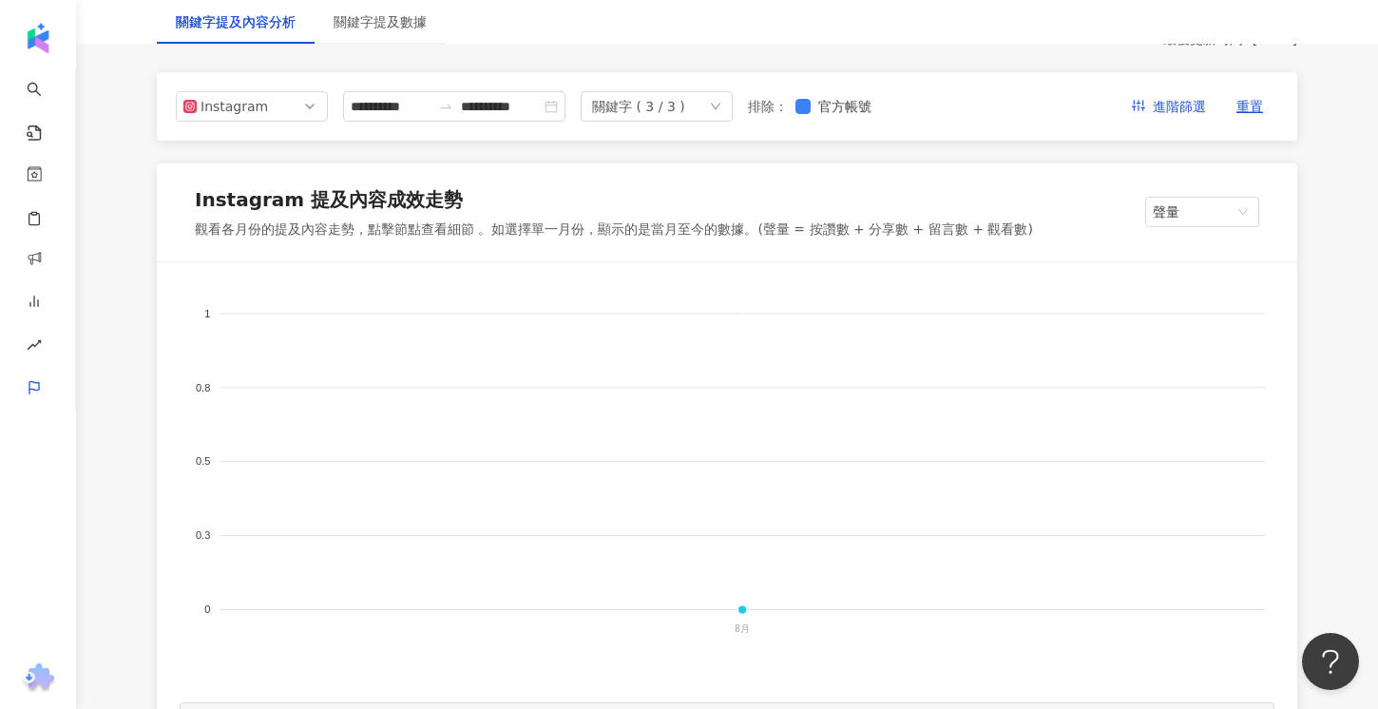
scroll to position [195, 0]
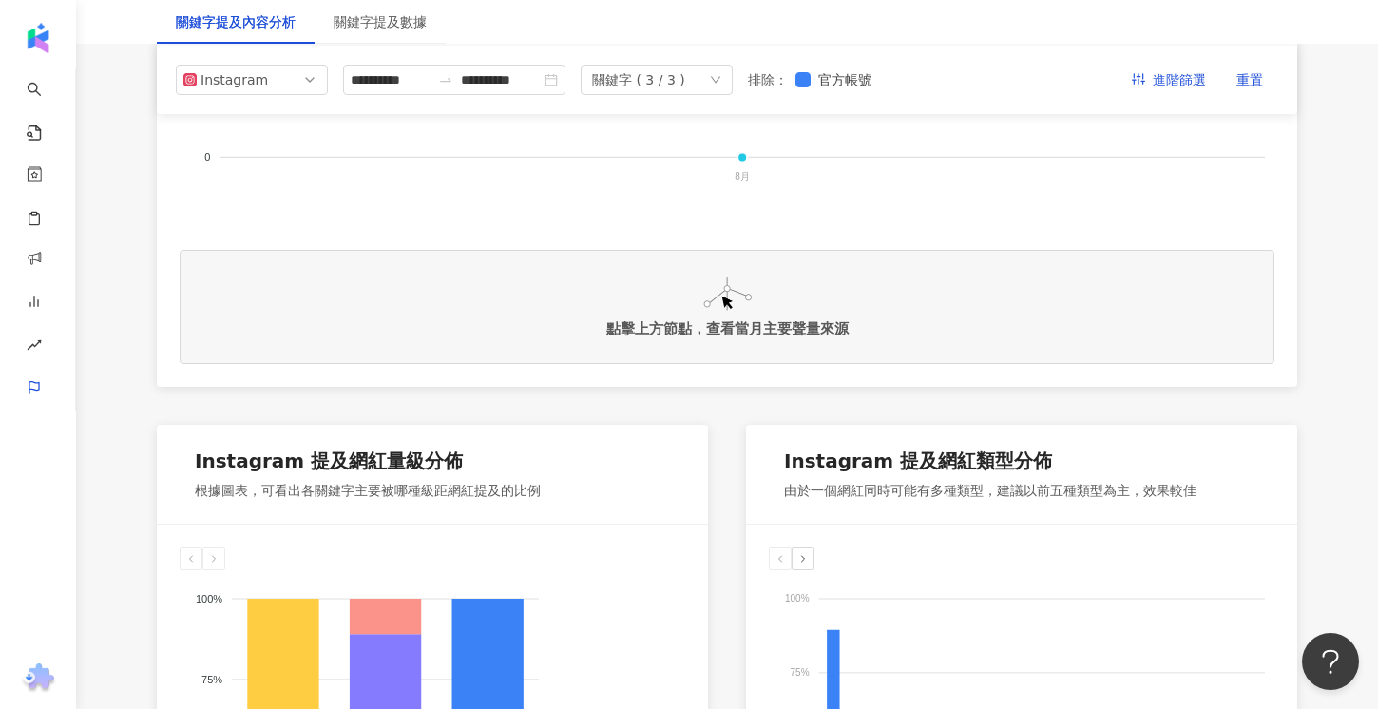
click at [745, 325] on div "點擊上方節點，查看當月主要聲量來源" at bounding box center [727, 329] width 242 height 18
click at [727, 333] on div "點擊上方節點，查看當月主要聲量來源" at bounding box center [727, 330] width 242 height 18
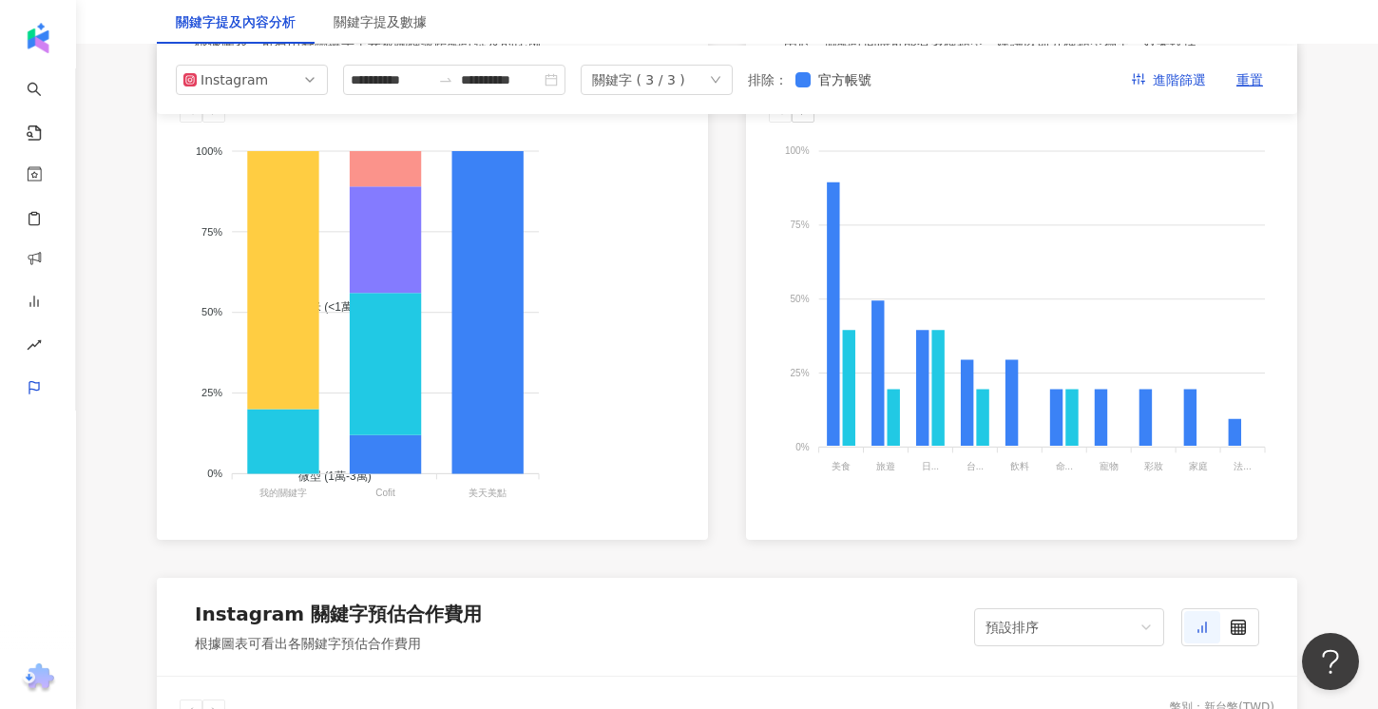
scroll to position [0, 0]
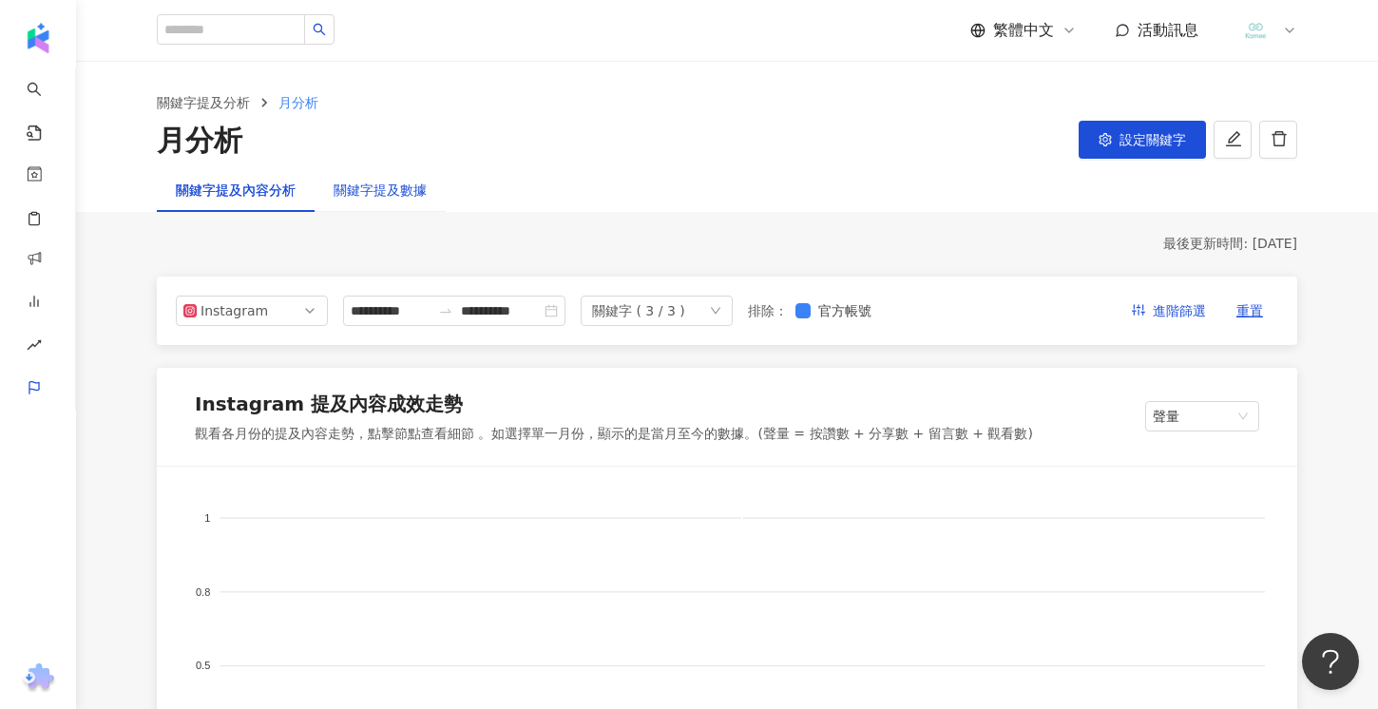
click at [347, 180] on div "關鍵字提及數據" at bounding box center [380, 190] width 93 height 21
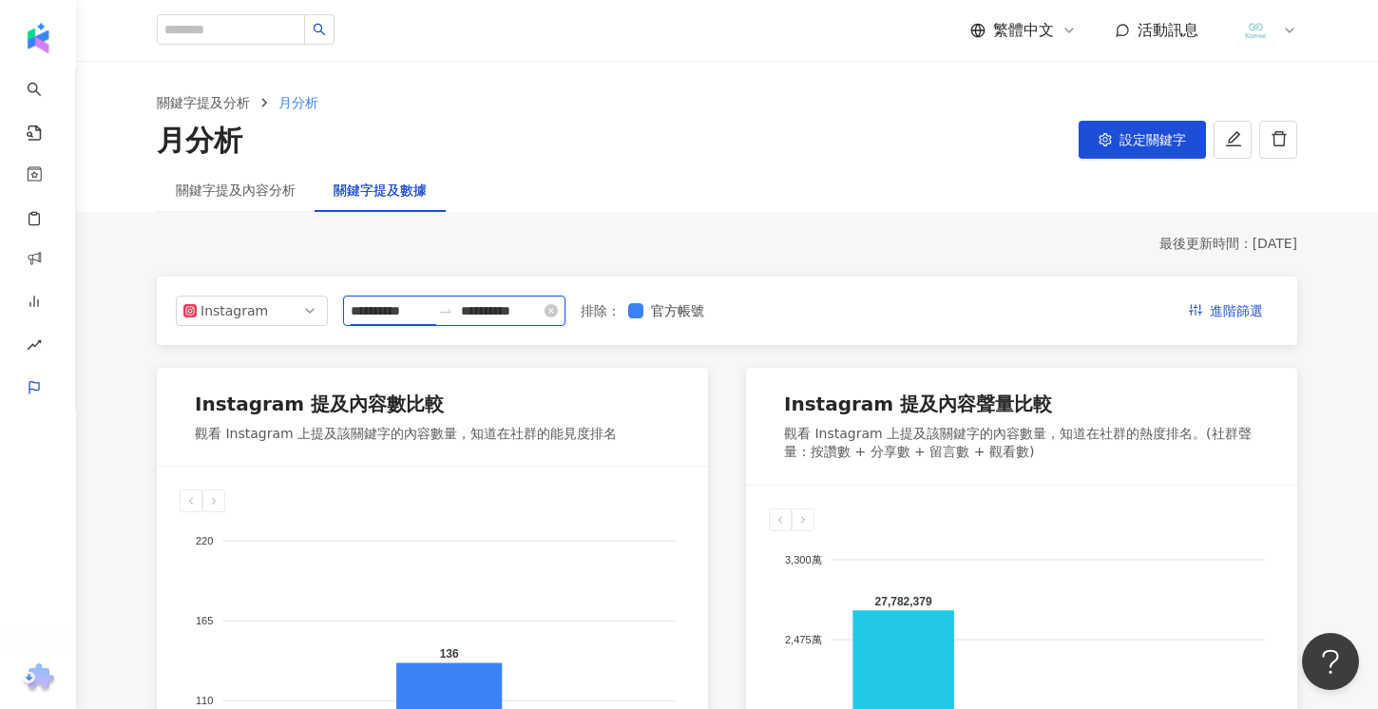
click at [379, 316] on input "**********" at bounding box center [391, 310] width 80 height 21
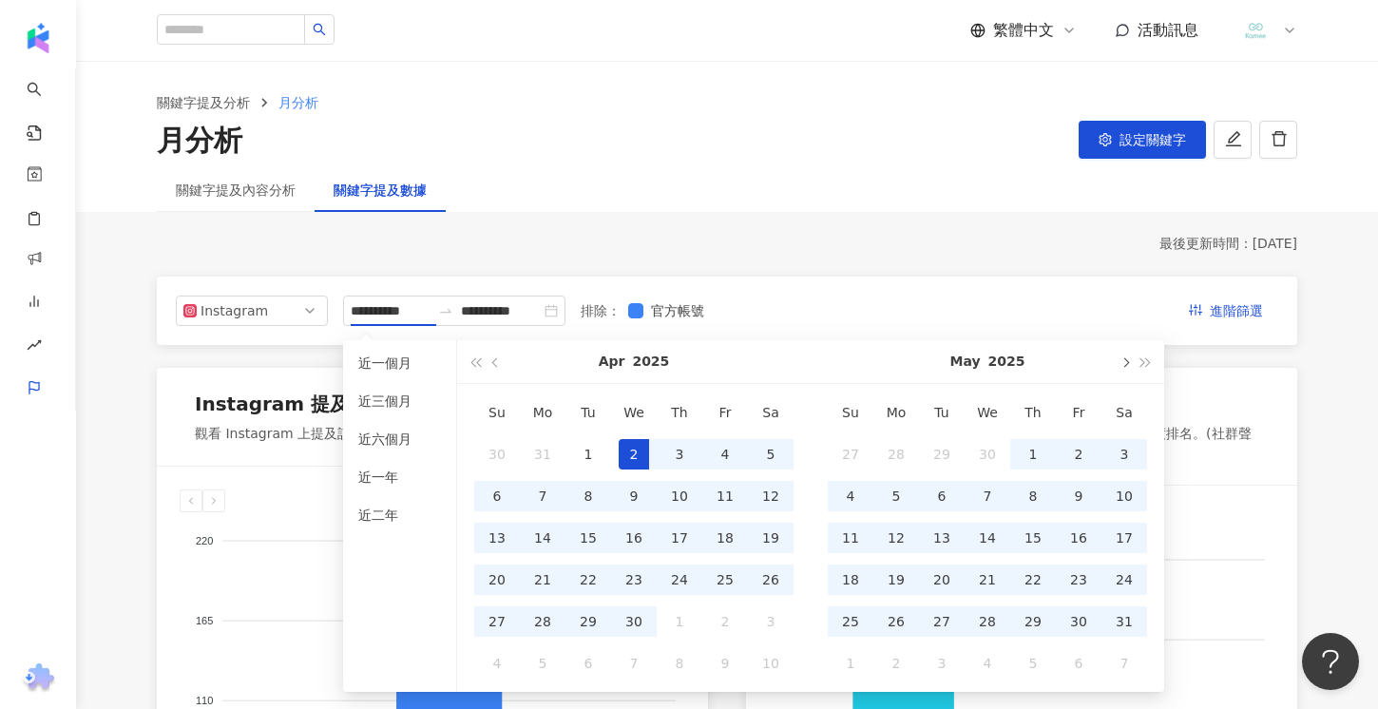
click at [1124, 361] on span "button" at bounding box center [1125, 362] width 10 height 10
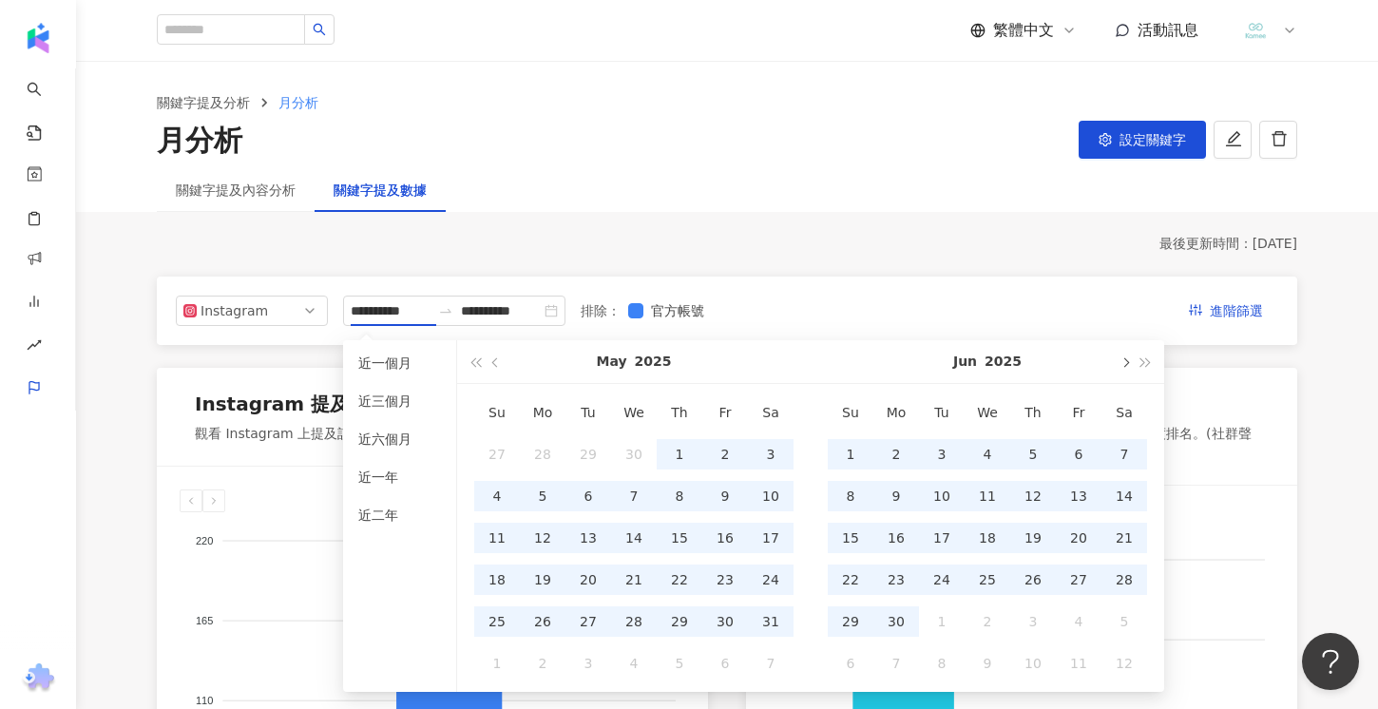
click at [1124, 361] on span "button" at bounding box center [1125, 362] width 10 height 10
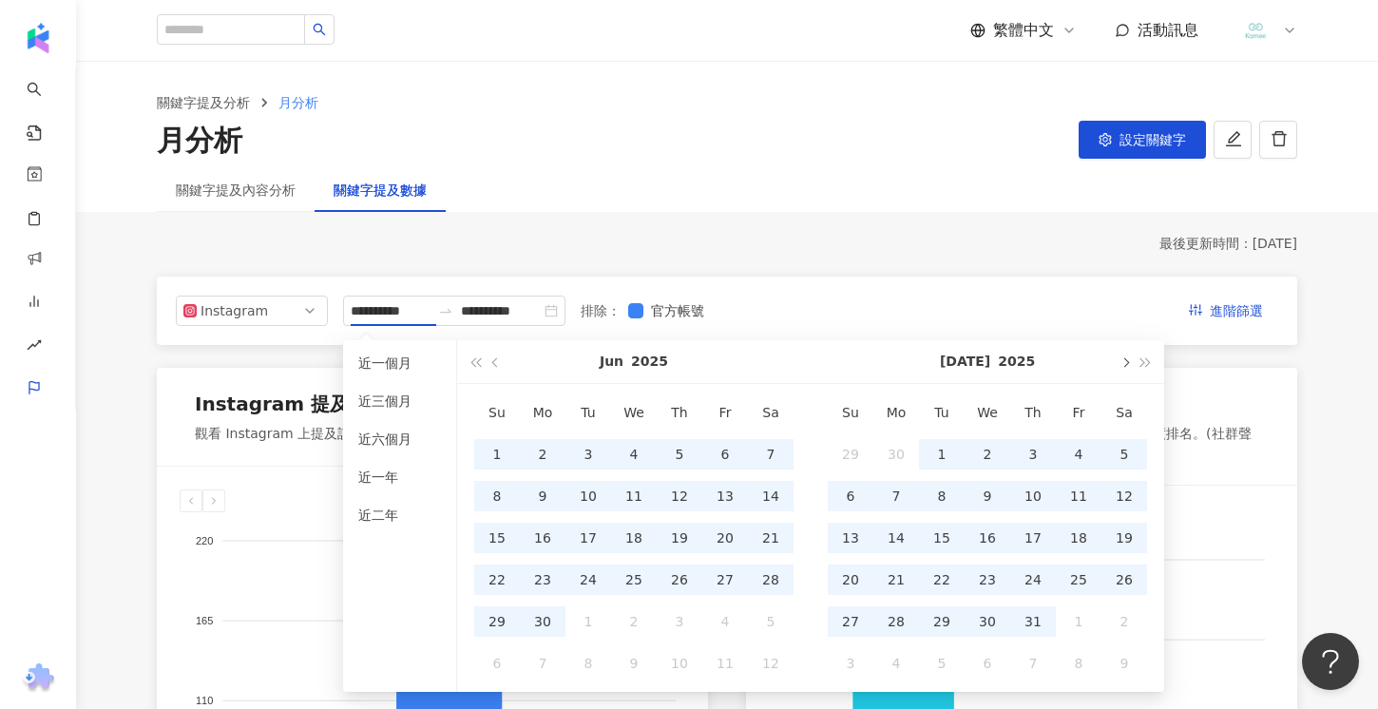
click at [1124, 361] on span "button" at bounding box center [1125, 362] width 10 height 10
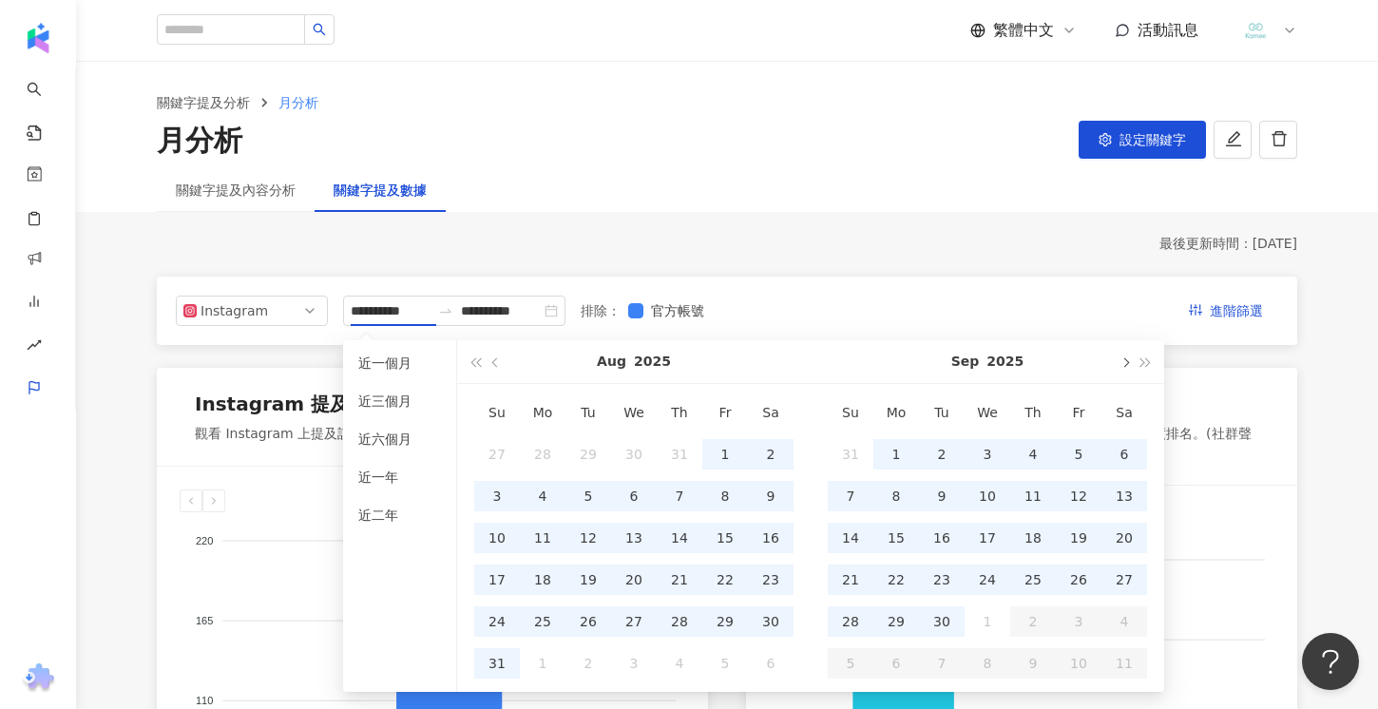
click at [1124, 361] on span "button" at bounding box center [1125, 362] width 10 height 10
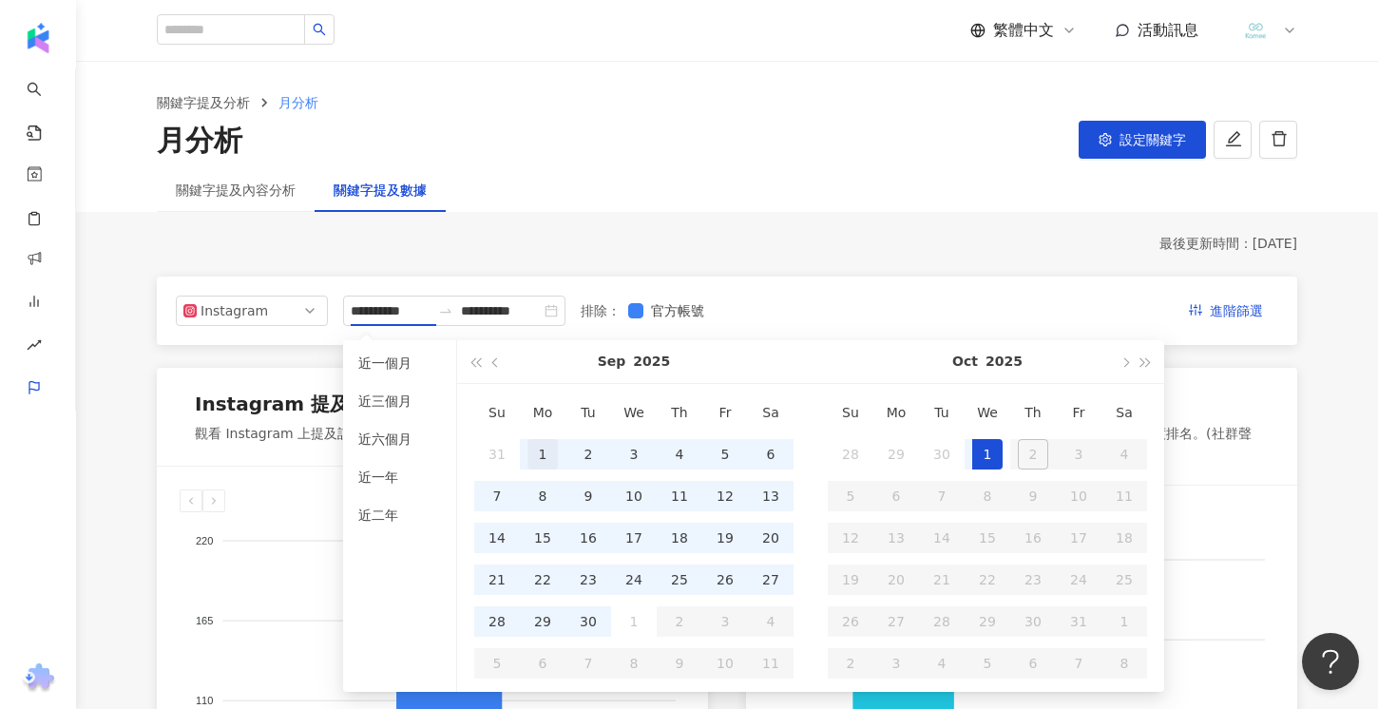
type input "**********"
click at [550, 444] on div "1" at bounding box center [542, 454] width 30 height 30
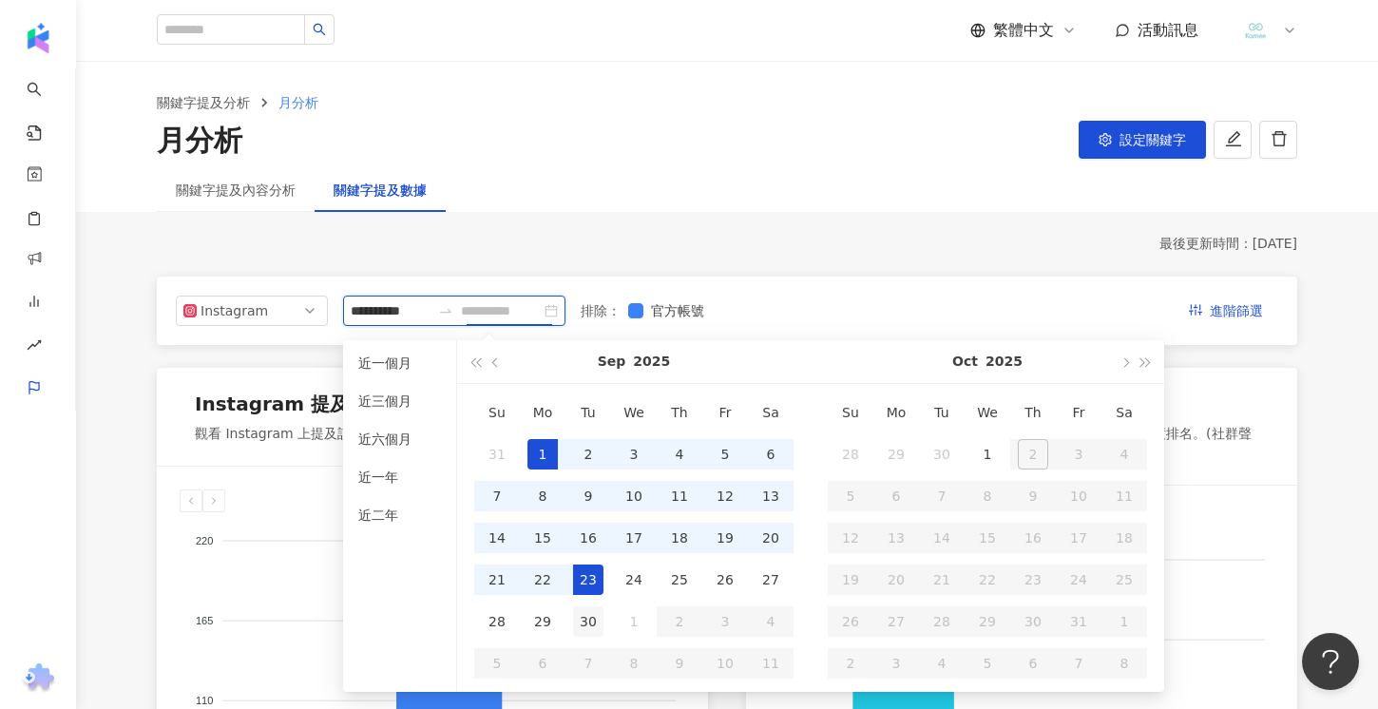
type input "**********"
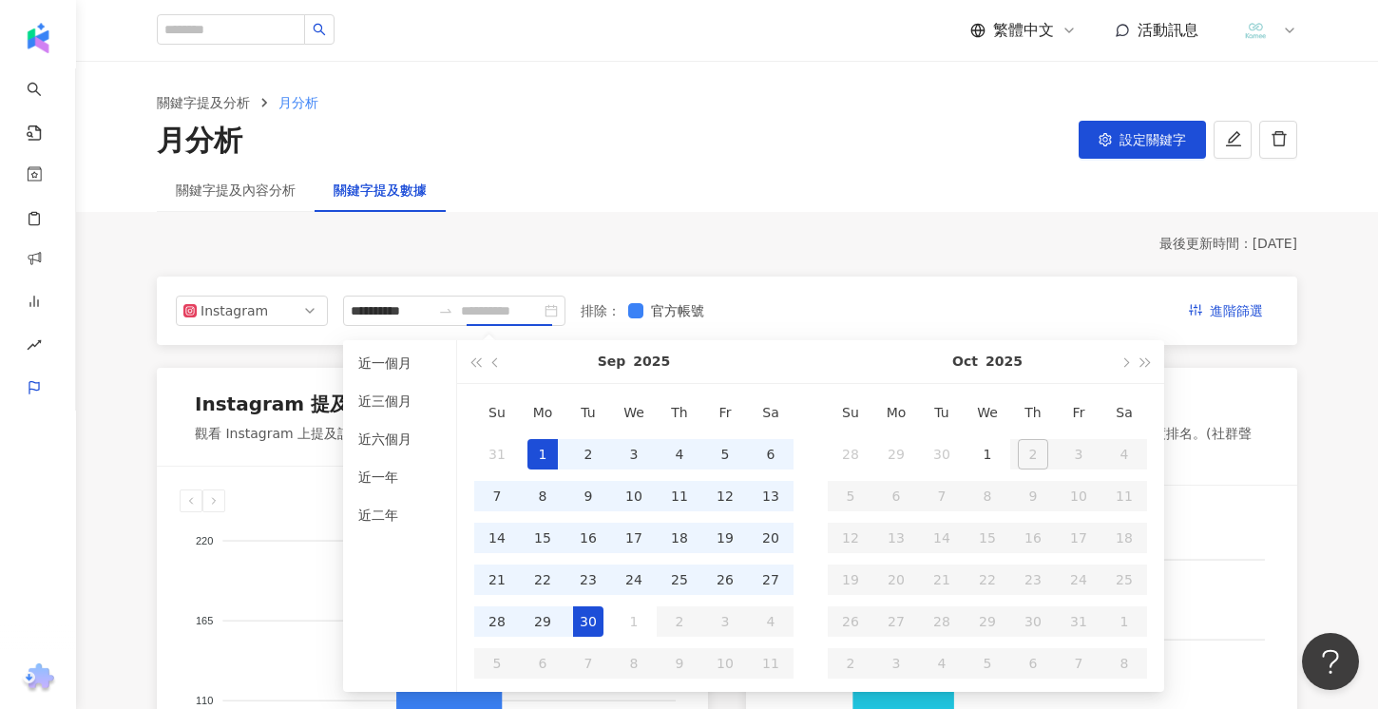
click at [585, 614] on div "30" at bounding box center [588, 621] width 30 height 30
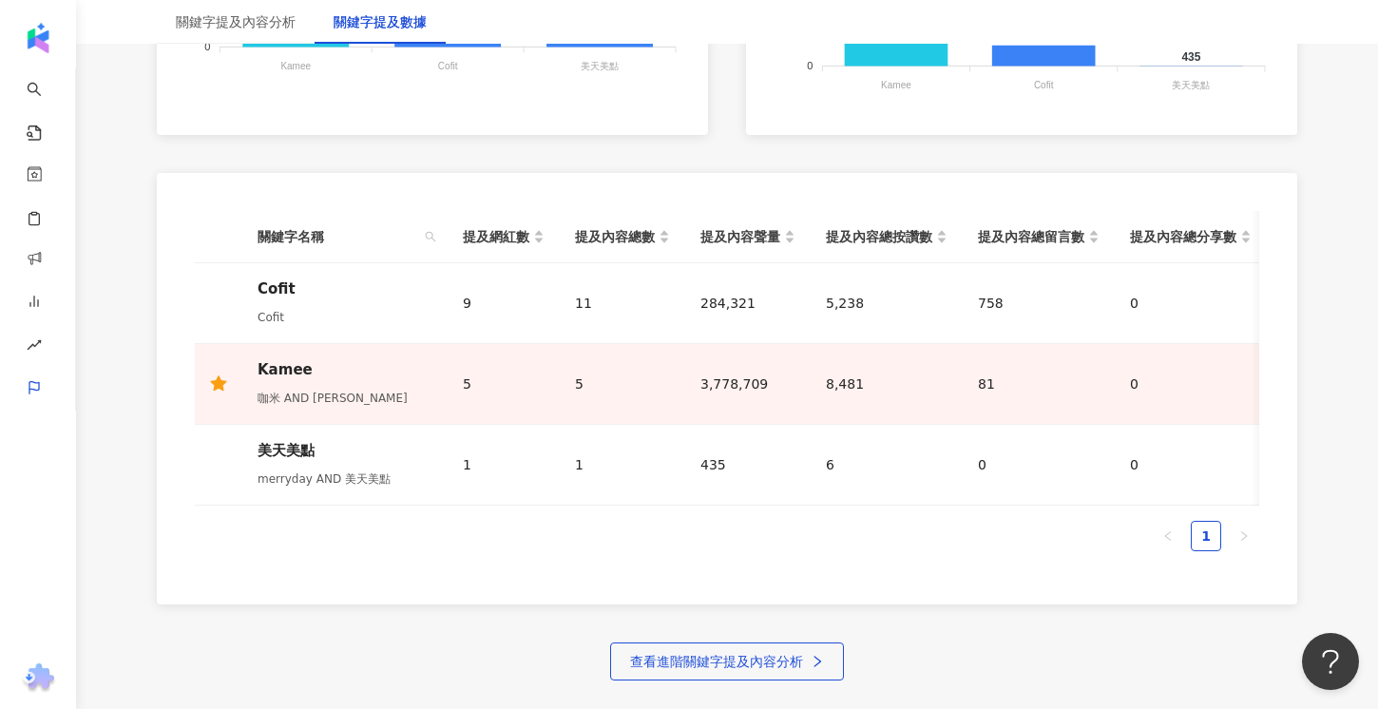
scroll to position [785, 0]
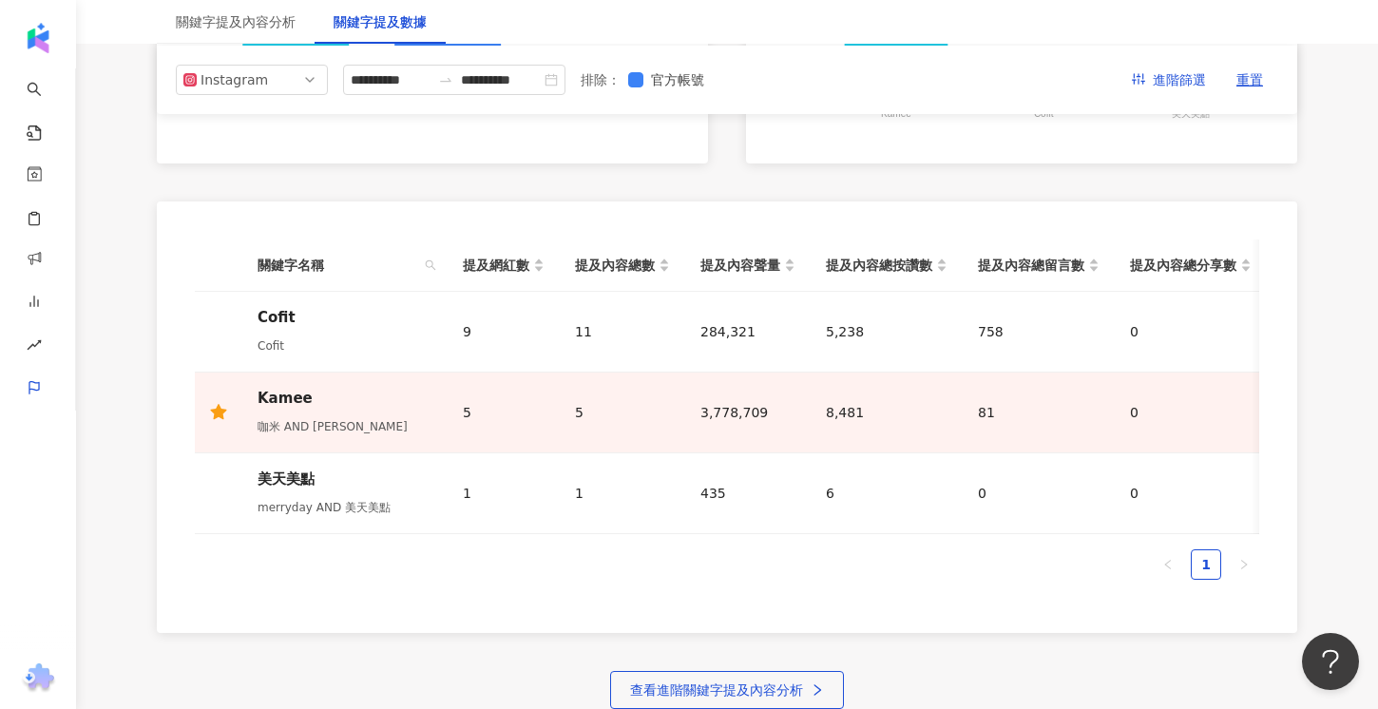
click at [734, 577] on ul "1" at bounding box center [727, 564] width 1064 height 30
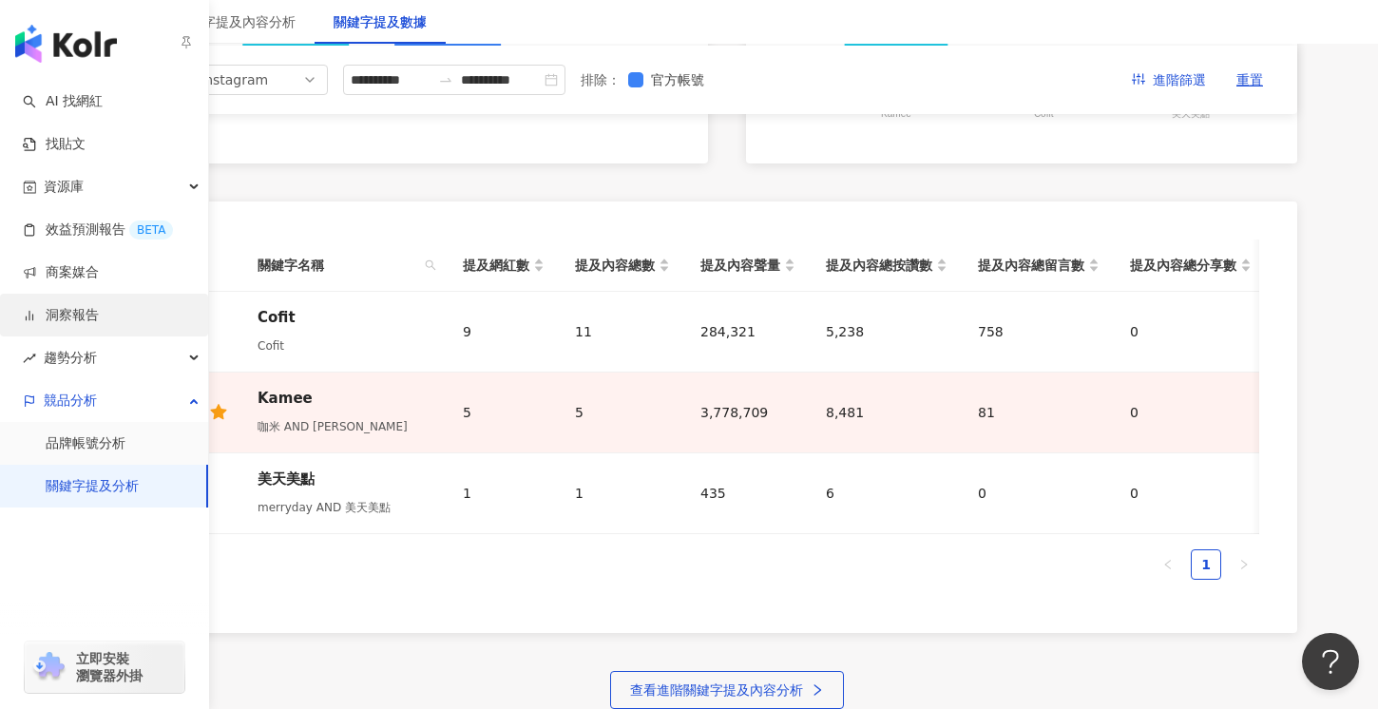
click at [87, 320] on link "洞察報告" at bounding box center [61, 315] width 76 height 19
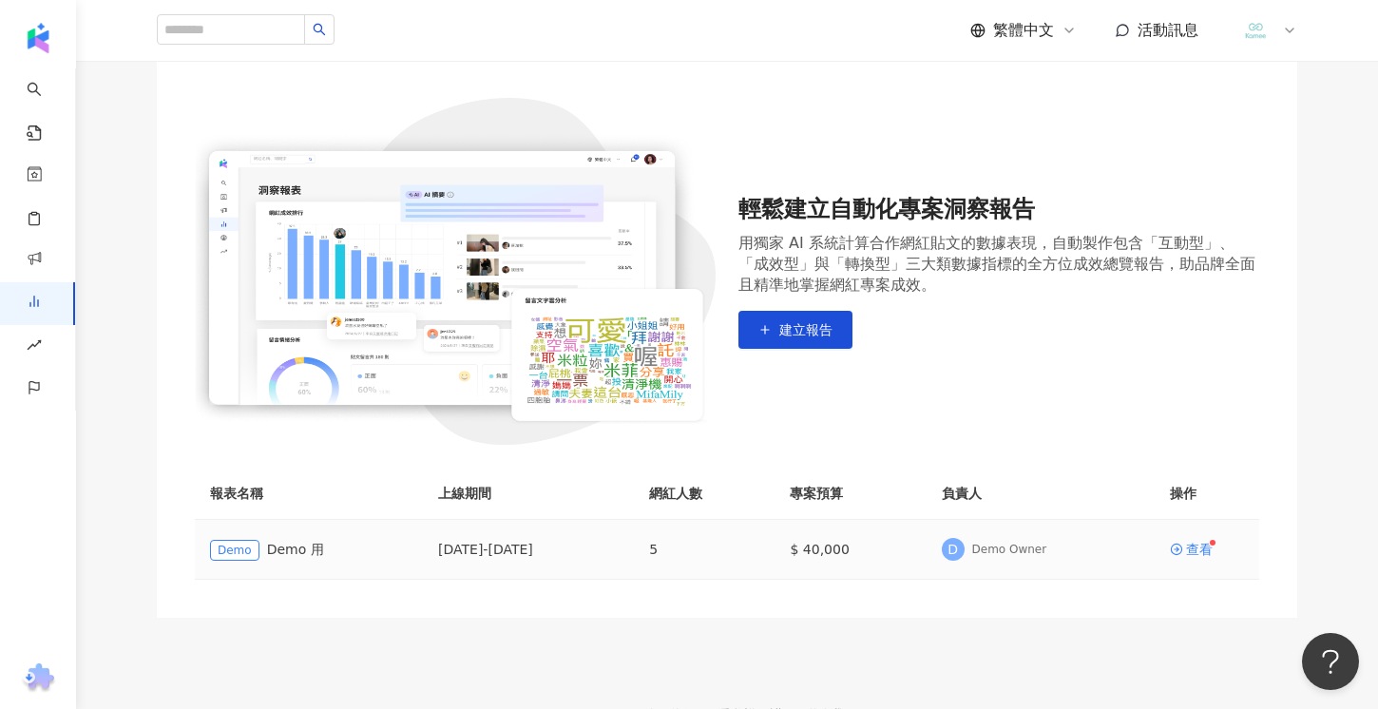
scroll to position [41, 0]
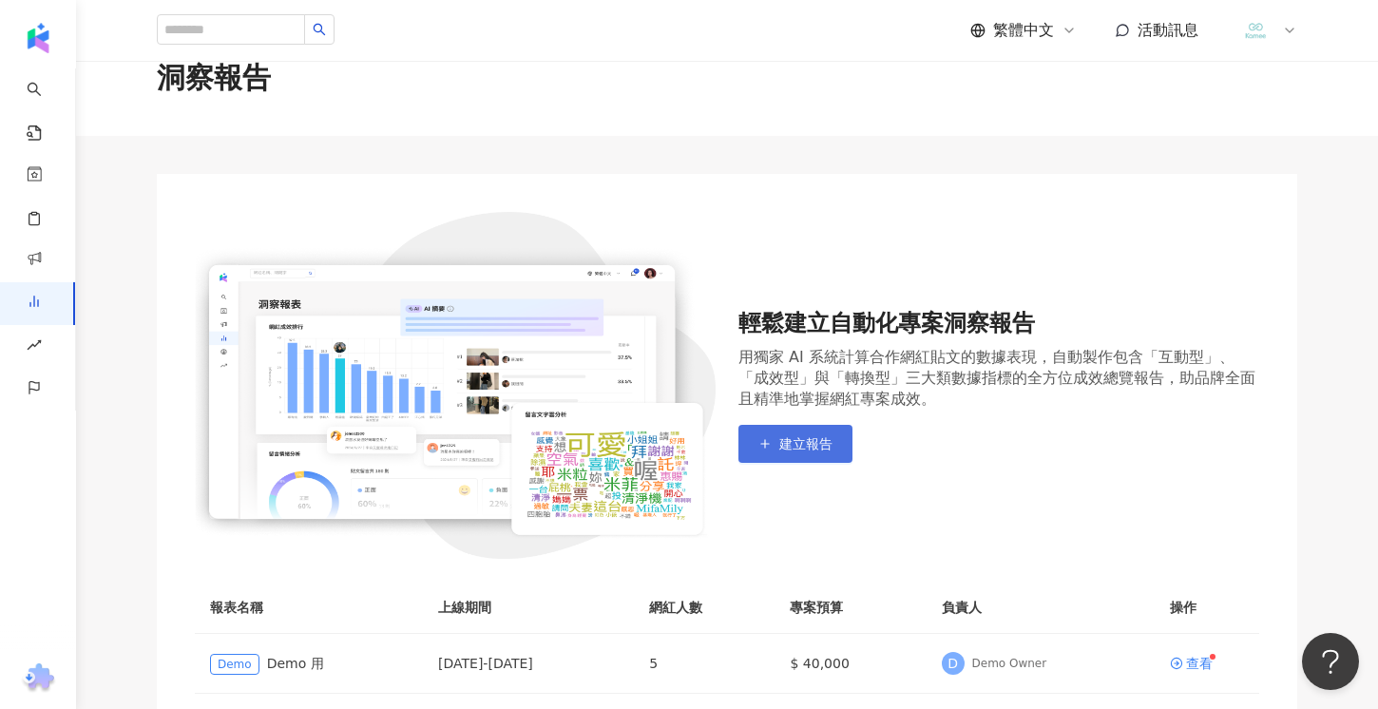
click at [796, 442] on span "建立報告" at bounding box center [805, 443] width 53 height 15
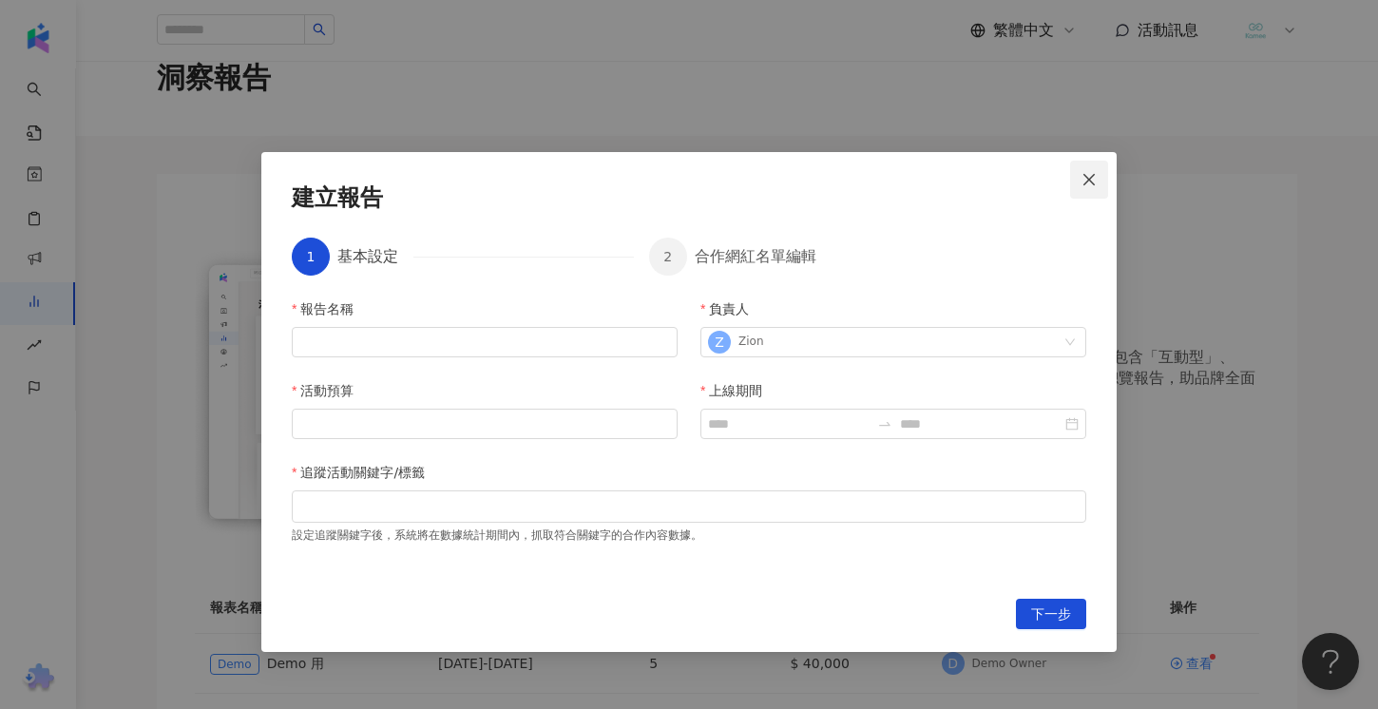
click at [1086, 186] on icon "close" at bounding box center [1089, 179] width 15 height 15
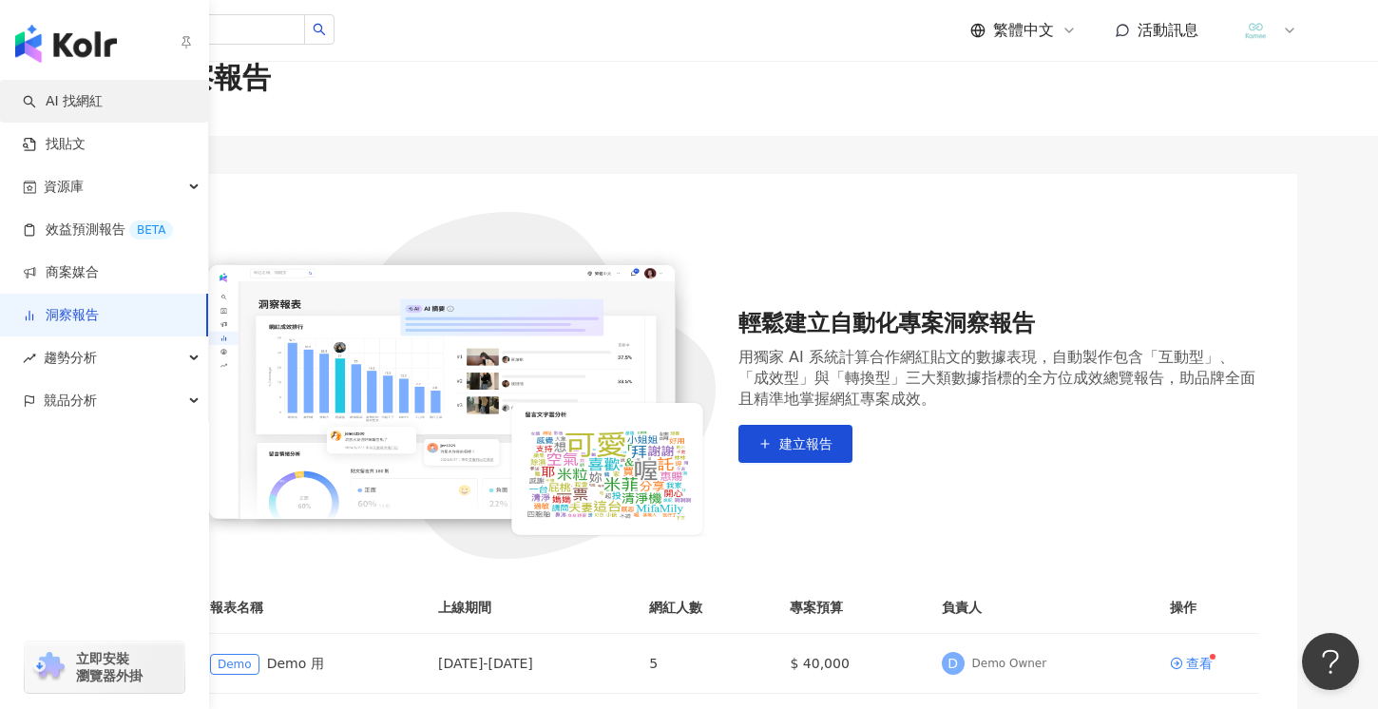
click at [40, 97] on link "AI 找網紅" at bounding box center [63, 101] width 80 height 19
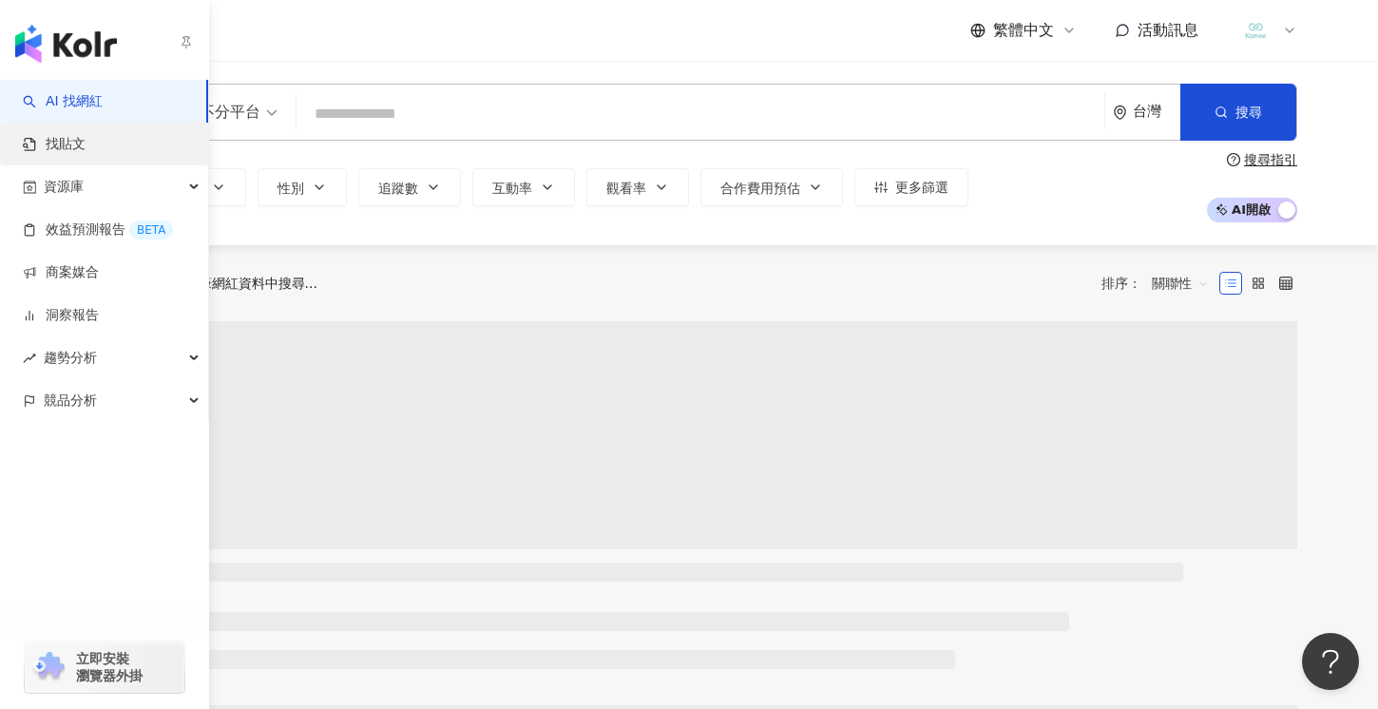
click at [81, 154] on link "找貼文" at bounding box center [54, 144] width 63 height 19
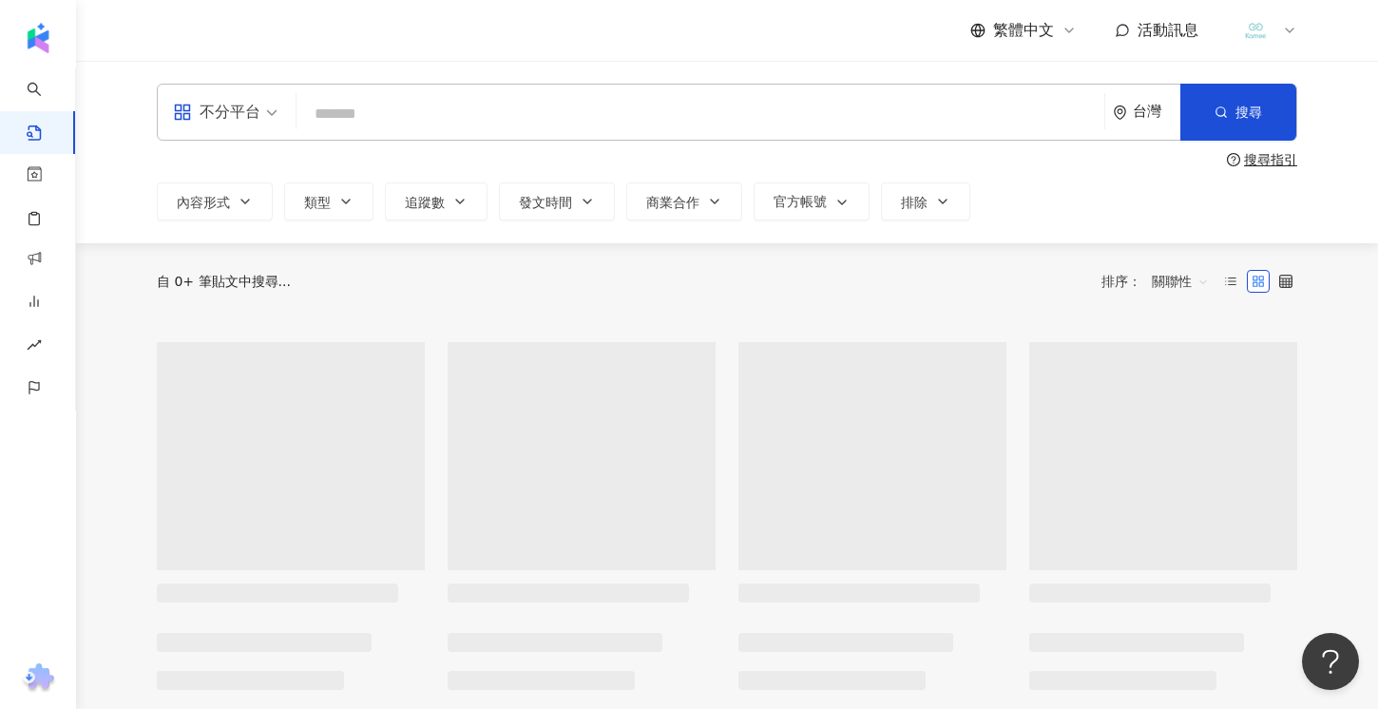
click at [438, 125] on input "search" at bounding box center [700, 113] width 793 height 41
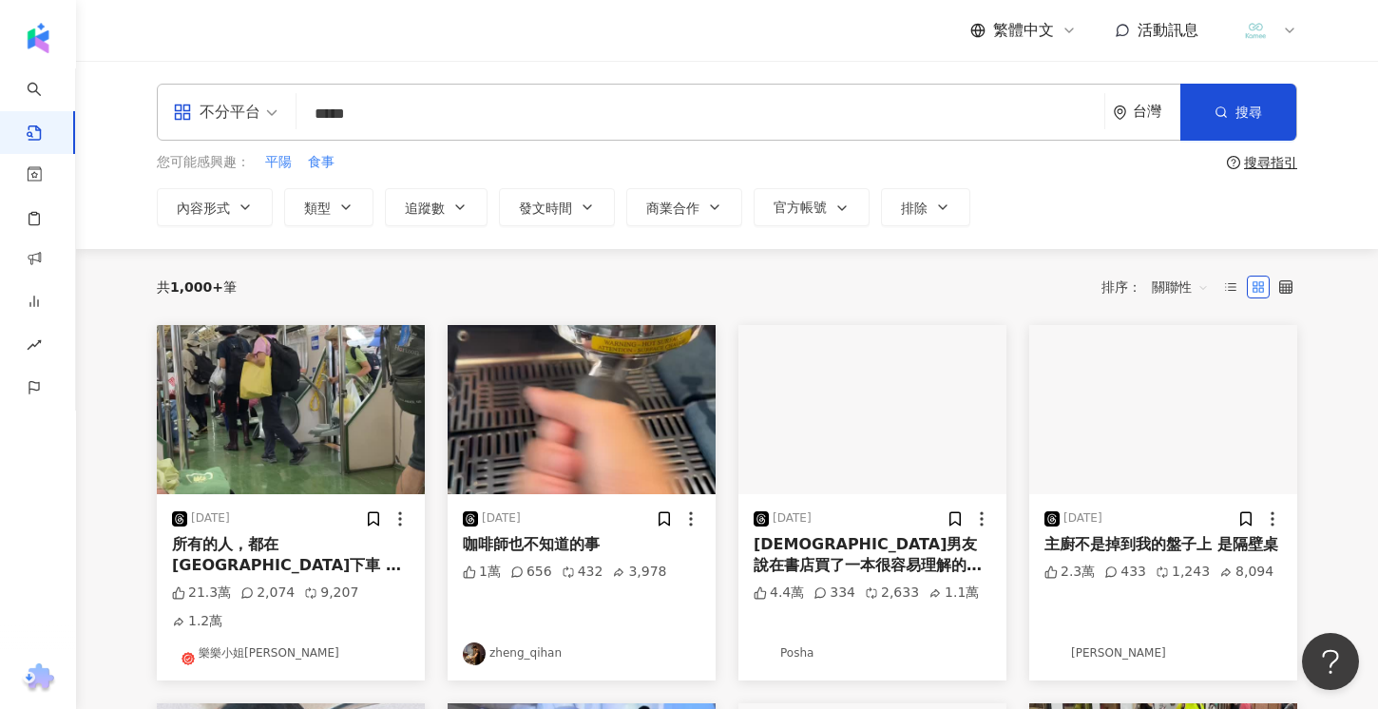
type input "*****"
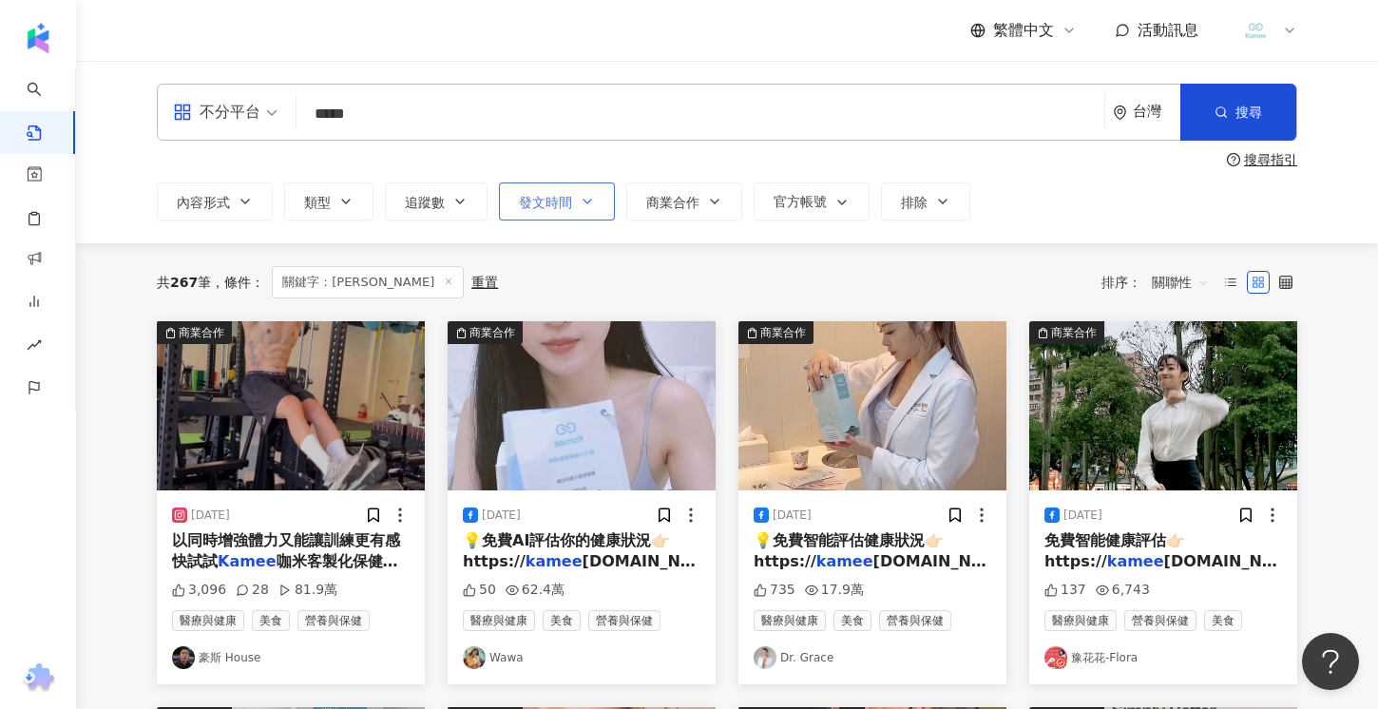
click at [589, 209] on icon "button" at bounding box center [587, 201] width 15 height 15
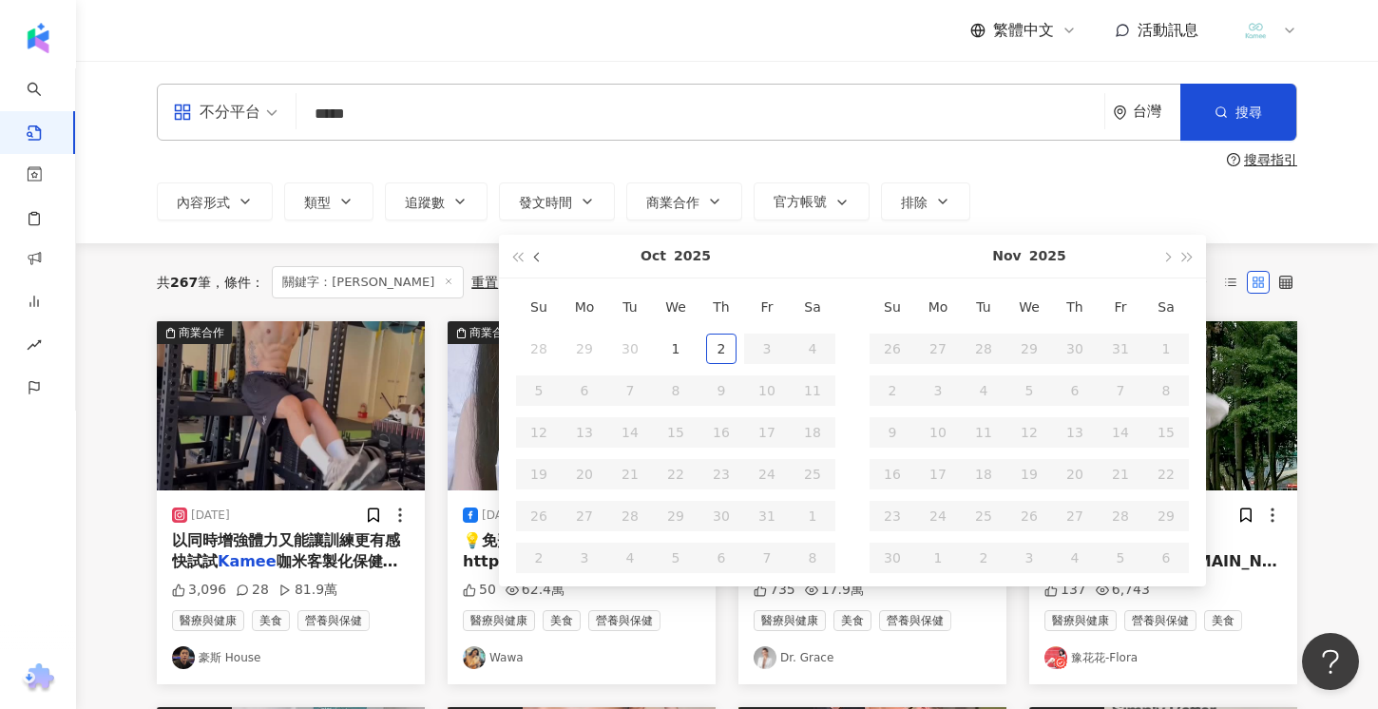
click at [546, 261] on button "button" at bounding box center [537, 256] width 21 height 43
type input "**********"
click at [577, 351] on div "1" at bounding box center [584, 349] width 30 height 30
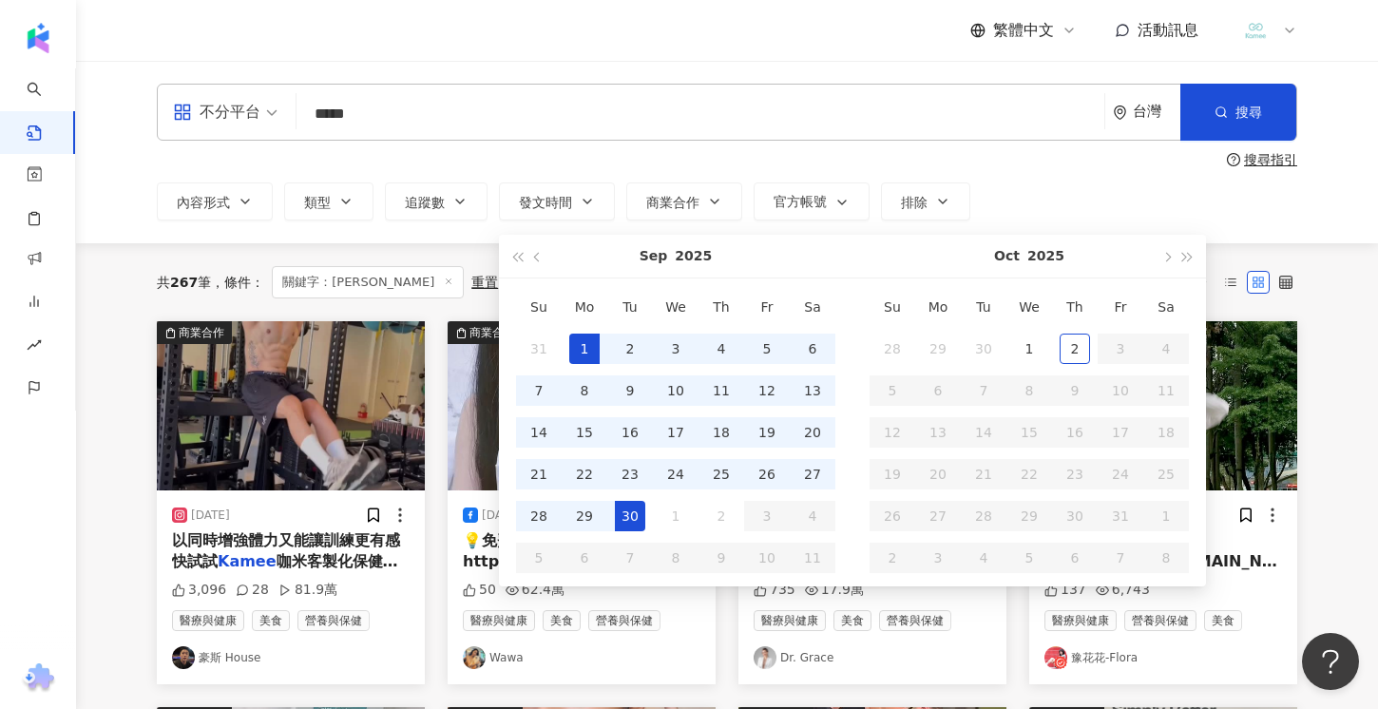
click at [636, 518] on div "30" at bounding box center [630, 516] width 30 height 30
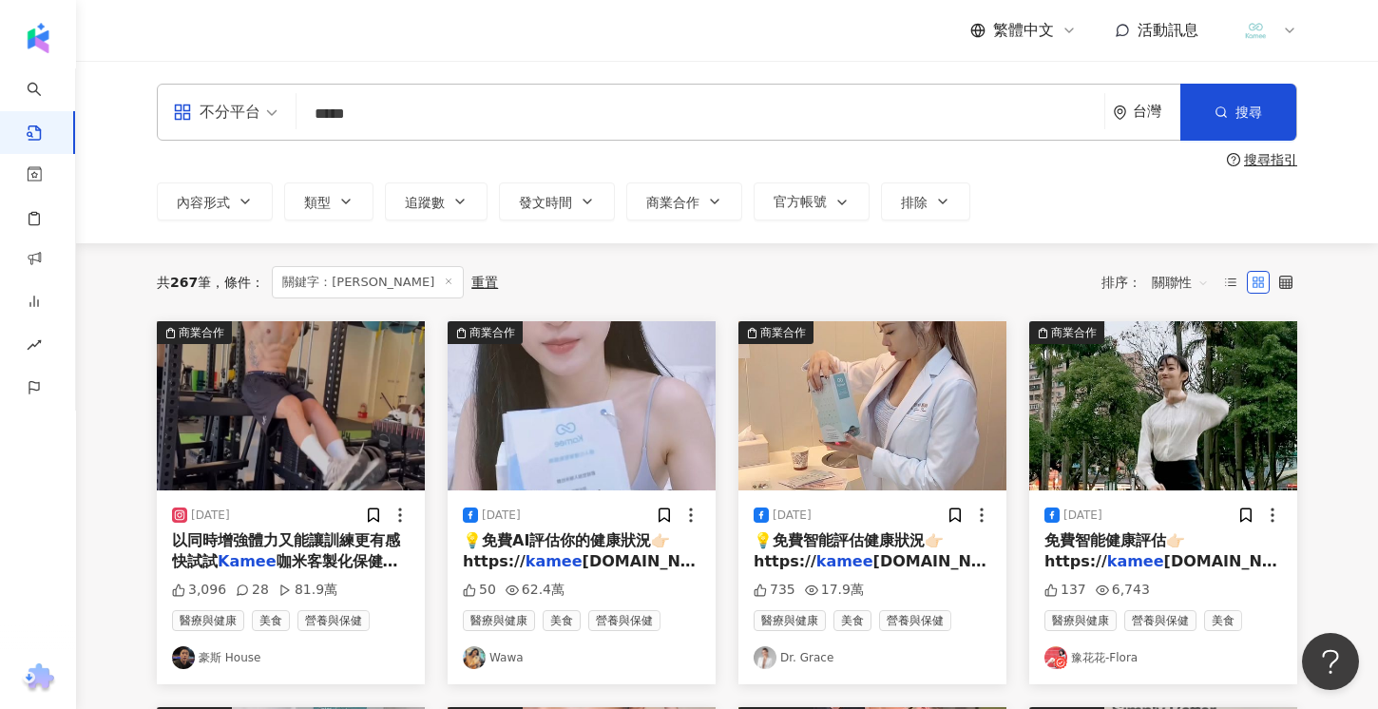
type input "**********"
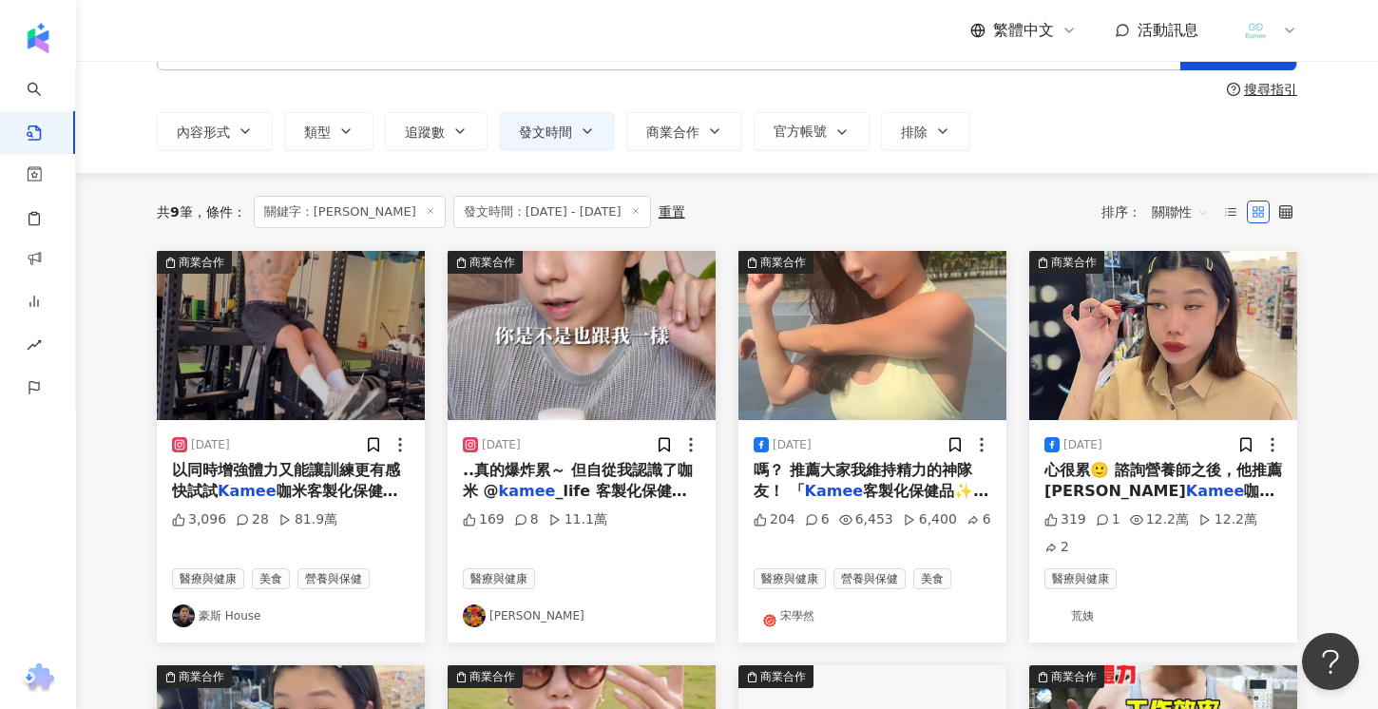
scroll to position [266, 0]
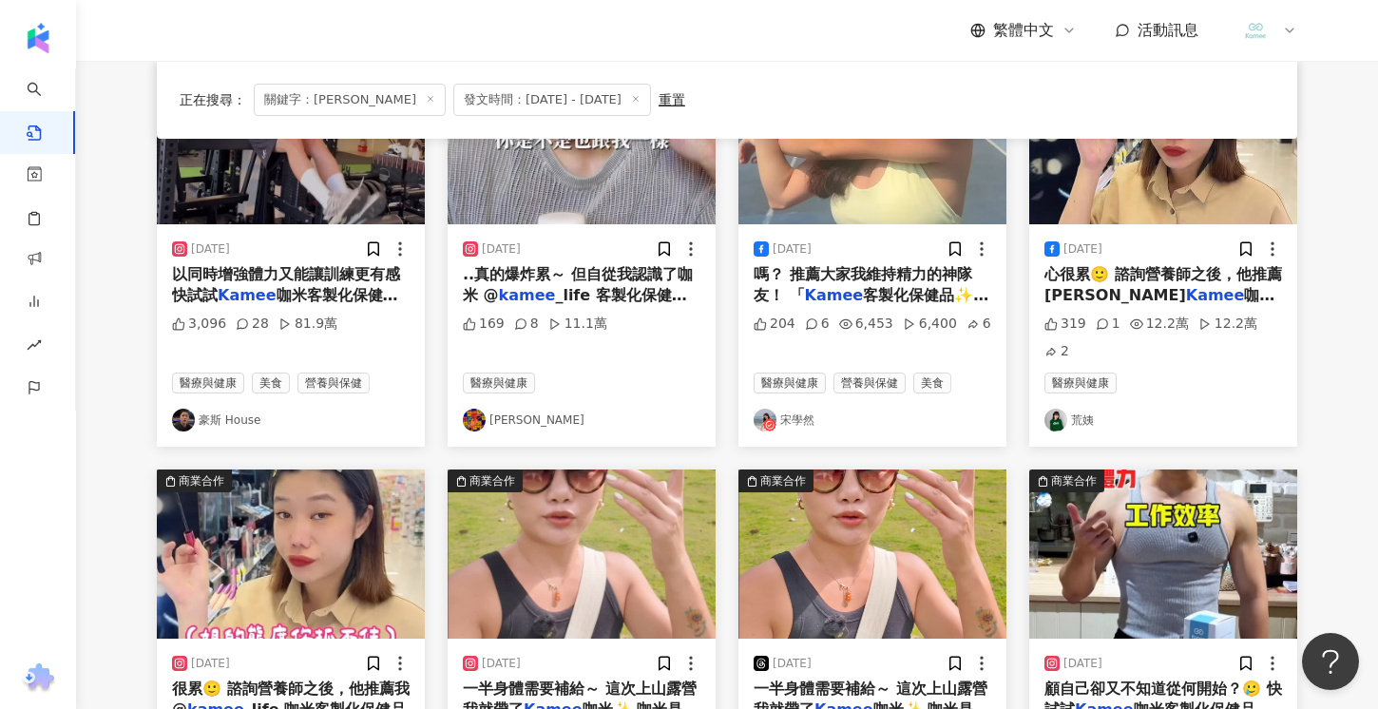
click at [360, 307] on div "[DATE] 以同時增強體力又能讓訓練更有感 快試試 Kamee 咖米客製化保健品！ ✔ AI 3,096 28 81.9萬 醫療與健康 美食 營養與保健 […" at bounding box center [291, 335] width 268 height 222
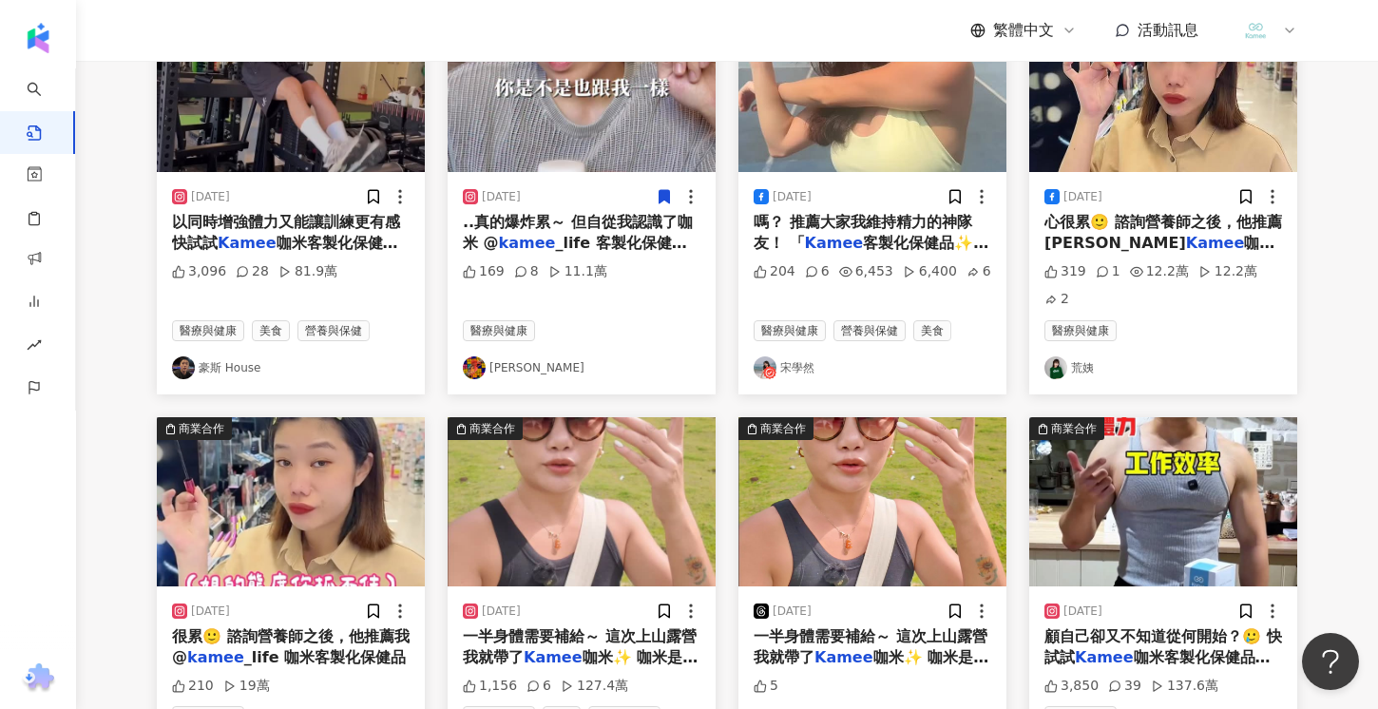
scroll to position [0, 0]
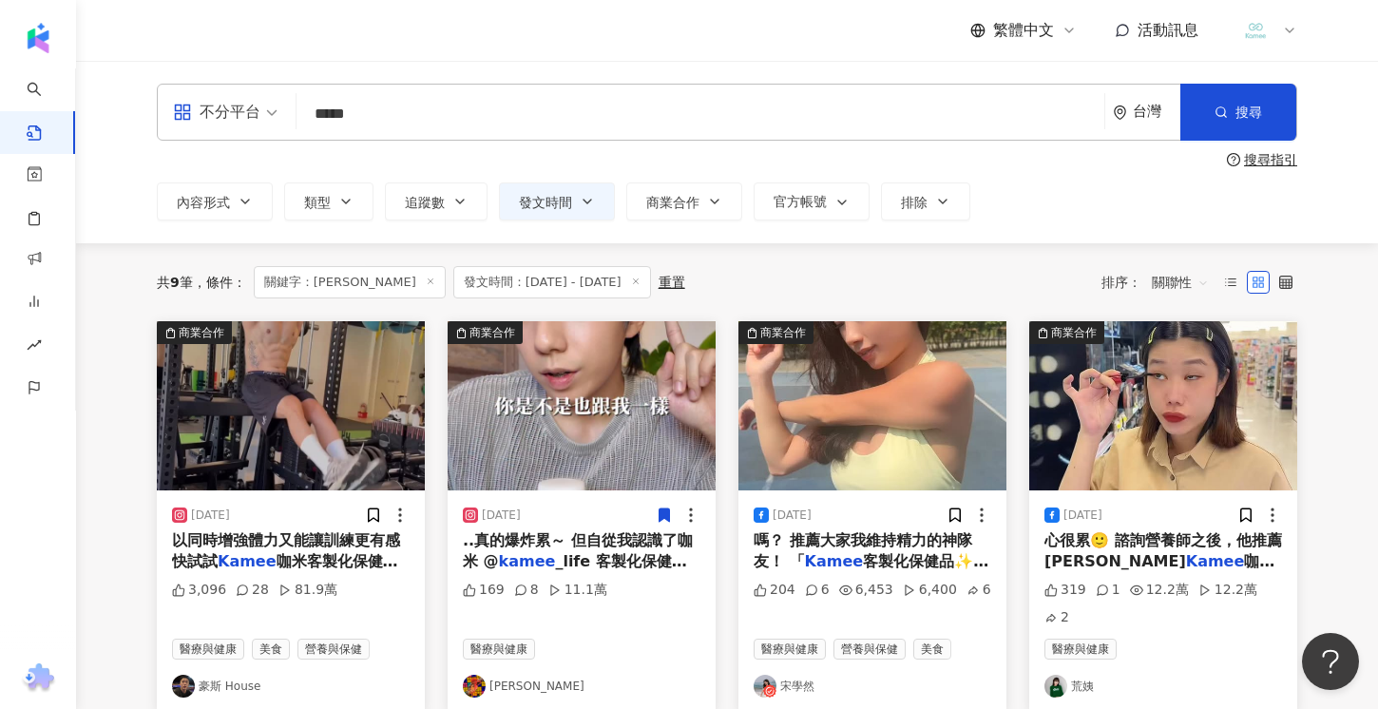
click at [272, 119] on span "不分平台" at bounding box center [225, 112] width 105 height 30
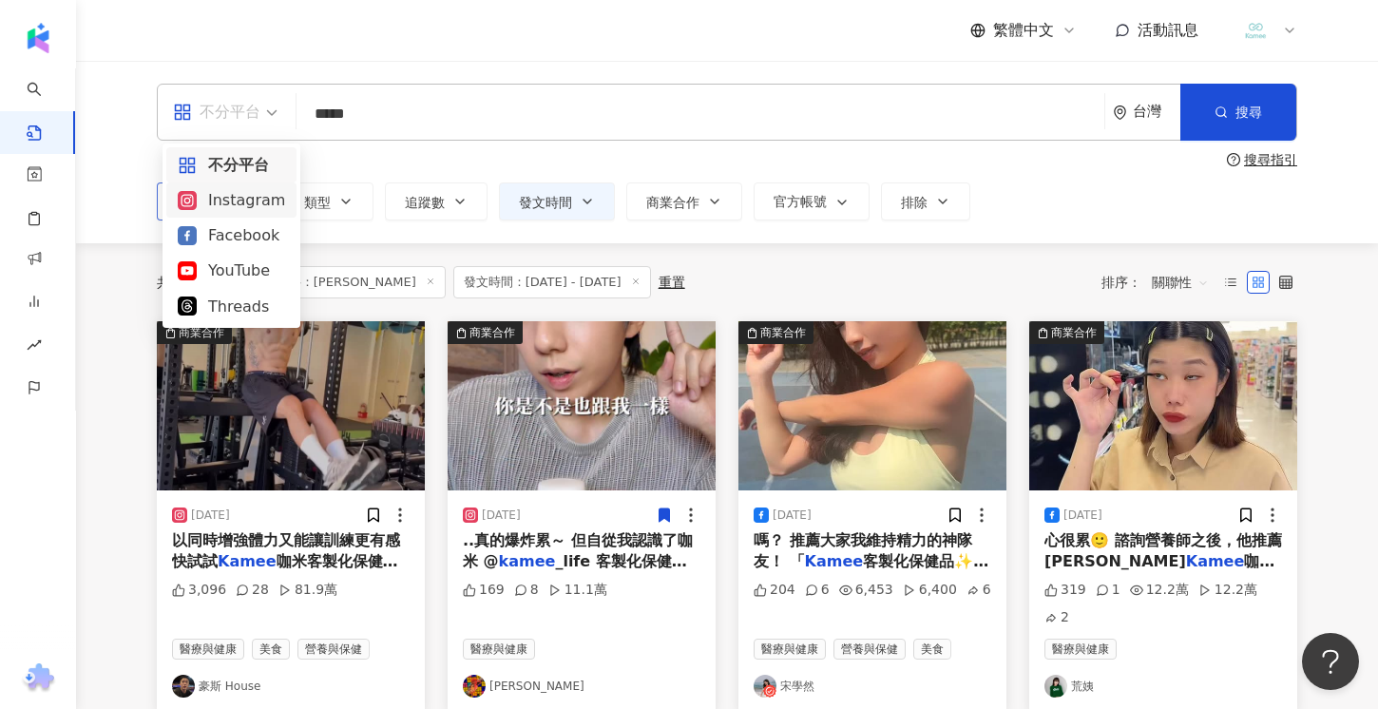
click at [240, 193] on div "Instagram" at bounding box center [231, 199] width 130 height 35
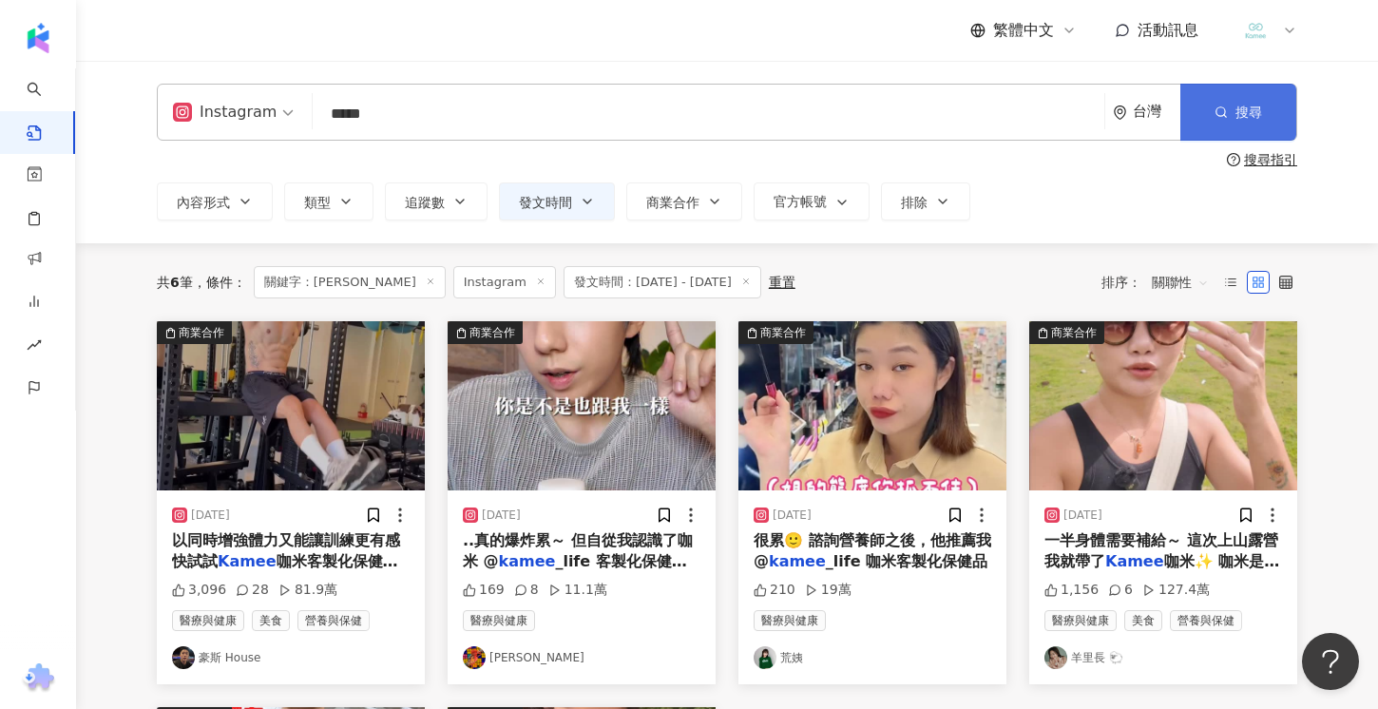
click at [1221, 113] on icon "button" at bounding box center [1221, 111] width 13 height 13
click at [1220, 126] on button "搜尋" at bounding box center [1238, 112] width 116 height 57
click at [450, 128] on input "*****" at bounding box center [708, 113] width 776 height 41
click at [1238, 119] on span "搜尋" at bounding box center [1249, 112] width 27 height 15
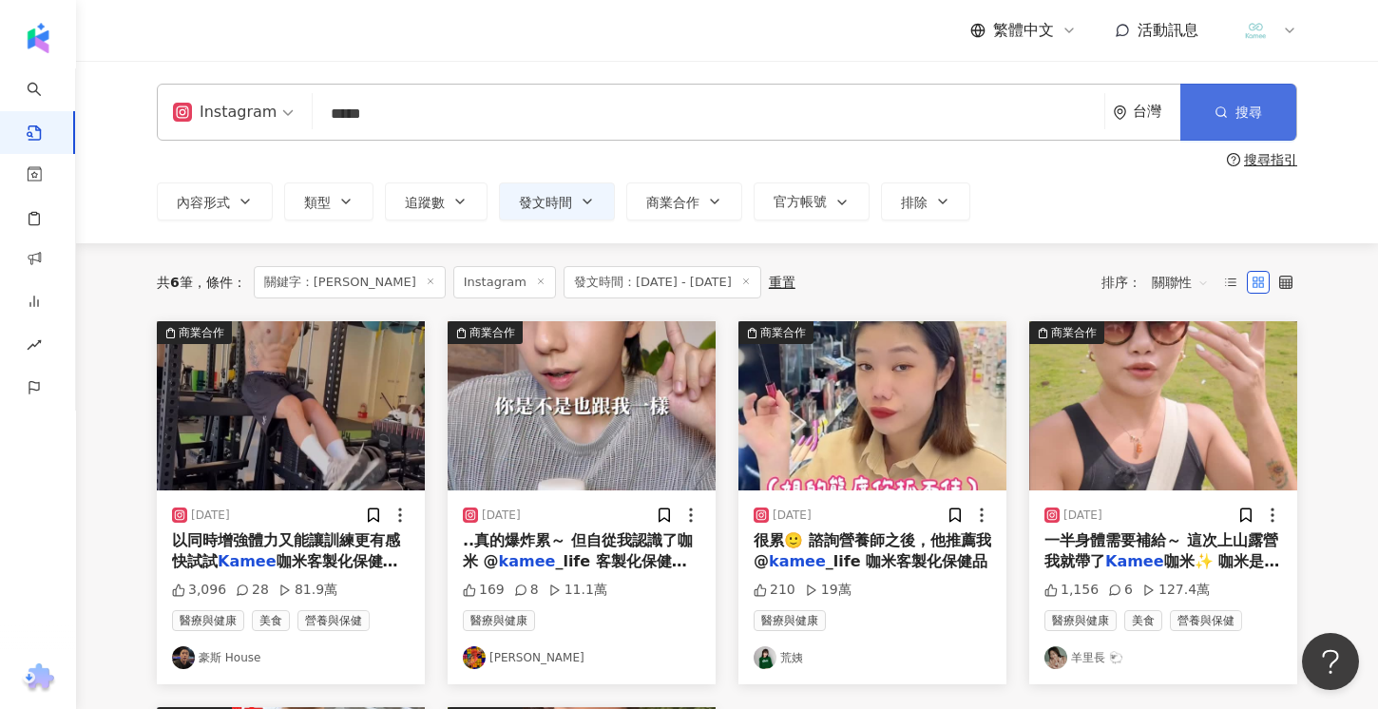
click at [1238, 119] on span "搜尋" at bounding box center [1249, 112] width 27 height 15
